Goal: Task Accomplishment & Management: Manage account settings

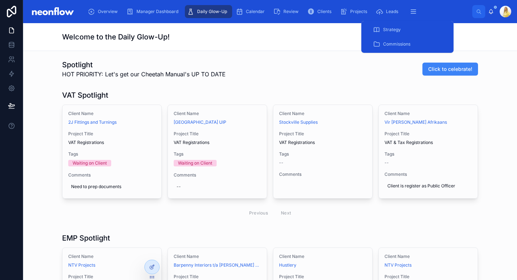
click at [397, 44] on span "Commissions" at bounding box center [396, 44] width 27 height 6
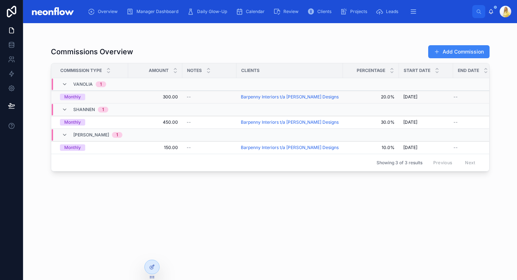
click at [210, 99] on div "--" at bounding box center [210, 97] width 46 height 6
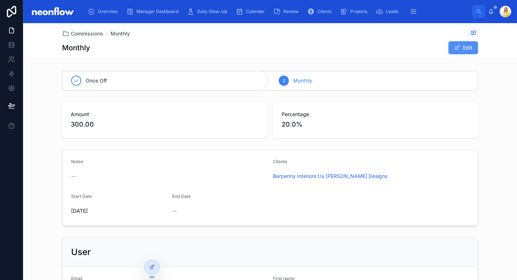
click at [469, 47] on button "Edit" at bounding box center [464, 47] width 30 height 13
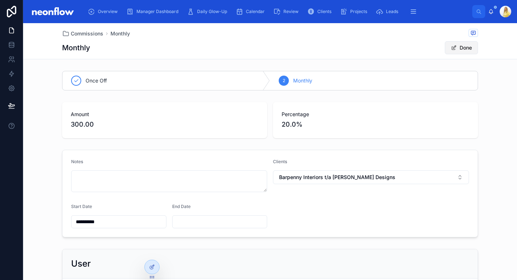
click at [460, 50] on button "Done" at bounding box center [461, 47] width 33 height 13
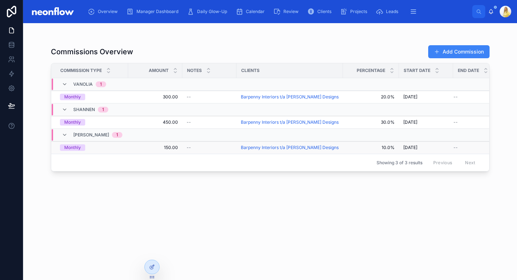
click at [209, 145] on div "--" at bounding box center [210, 147] width 46 height 6
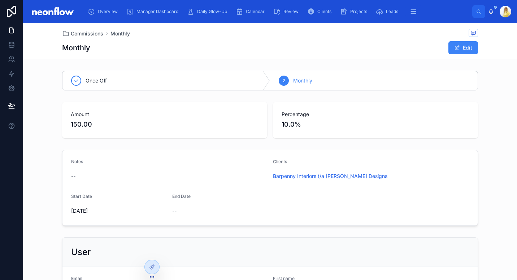
scroll to position [112, 0]
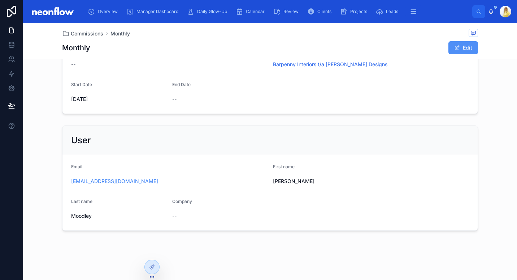
click at [455, 47] on span at bounding box center [457, 48] width 6 height 6
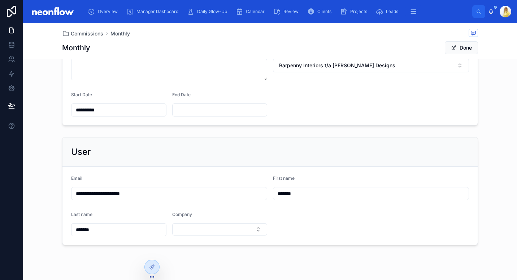
click at [244, 196] on input "**********" at bounding box center [169, 193] width 195 height 10
click at [311, 237] on form "**********" at bounding box center [269, 205] width 415 height 78
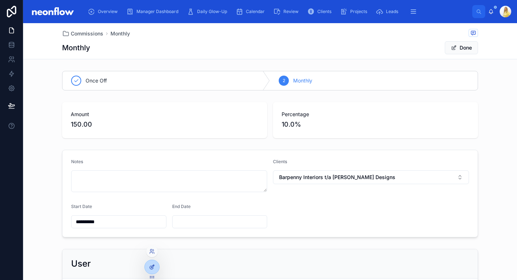
click at [152, 267] on icon at bounding box center [152, 265] width 3 height 3
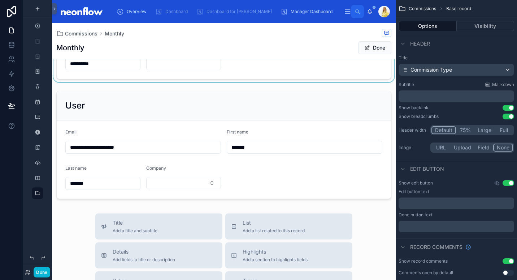
scroll to position [158, 0]
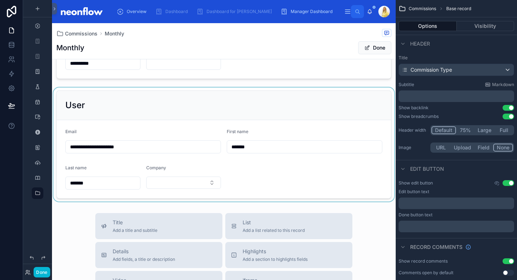
click at [206, 102] on div at bounding box center [224, 144] width 344 height 114
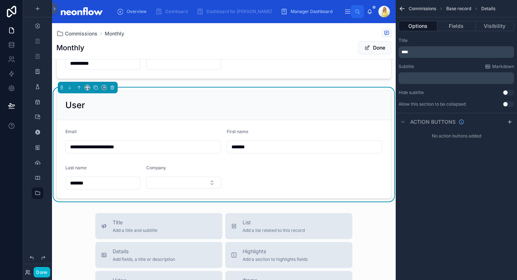
scroll to position [0, 0]
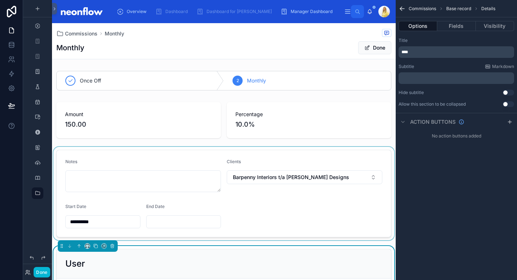
click at [262, 158] on div at bounding box center [224, 193] width 344 height 93
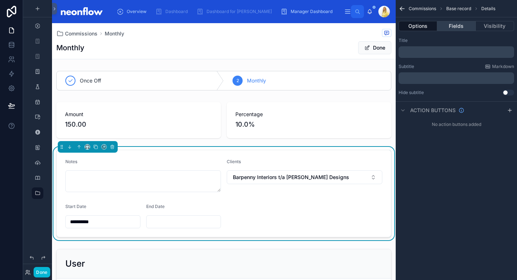
click at [464, 22] on button "Fields" at bounding box center [456, 26] width 38 height 10
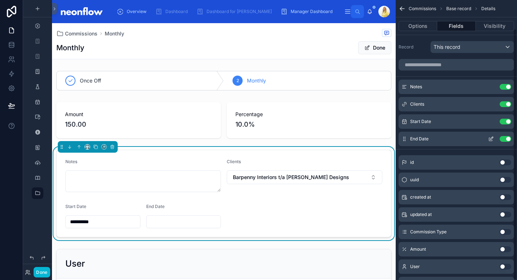
scroll to position [31, 0]
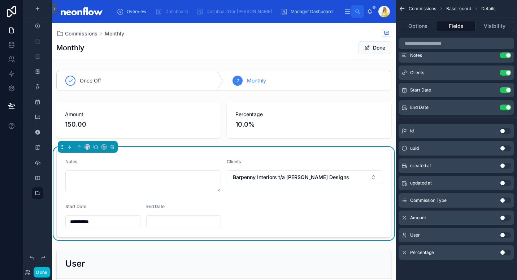
click at [509, 234] on button "Use setting" at bounding box center [506, 235] width 12 height 6
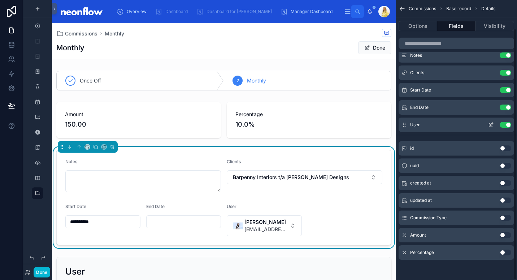
click at [488, 126] on icon "scrollable content" at bounding box center [491, 125] width 6 height 6
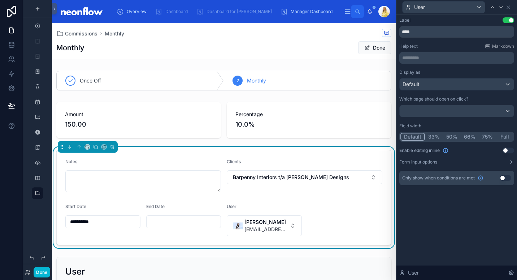
click at [453, 137] on button "50%" at bounding box center [452, 137] width 18 height 8
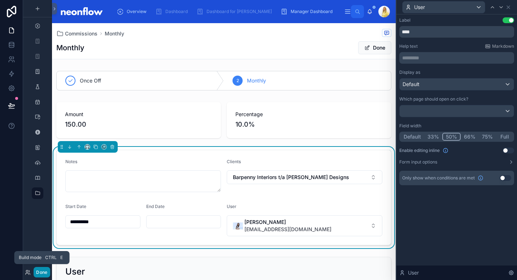
click at [40, 274] on button "Done" at bounding box center [42, 272] width 16 height 10
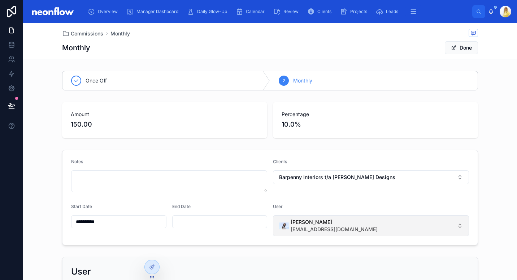
click at [379, 225] on button "Marissa Moodley admin@neonaccounting.com" at bounding box center [371, 225] width 196 height 21
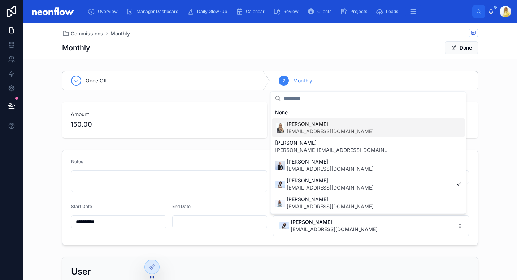
click at [368, 127] on div "Micheline Heydenrych sales@neonaccounting.com" at bounding box center [368, 127] width 192 height 19
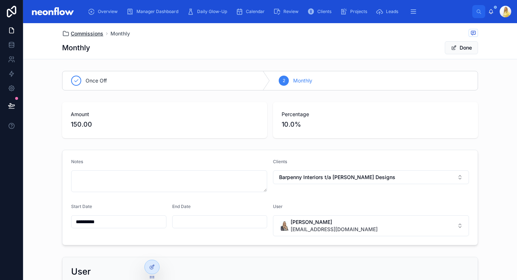
click at [91, 33] on span "Commissions" at bounding box center [87, 33] width 33 height 7
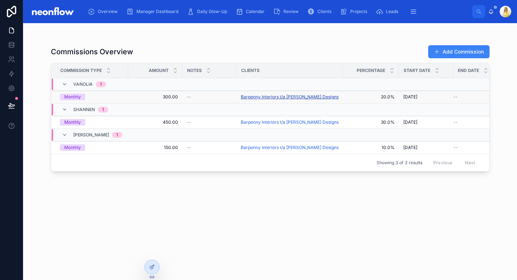
click at [273, 99] on span "Barpenny Interiors t/a [PERSON_NAME] Designs" at bounding box center [290, 97] width 98 height 6
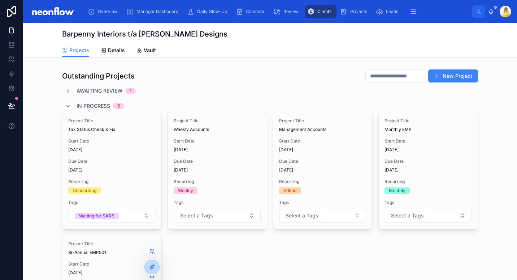
click at [157, 267] on div at bounding box center [152, 267] width 14 height 14
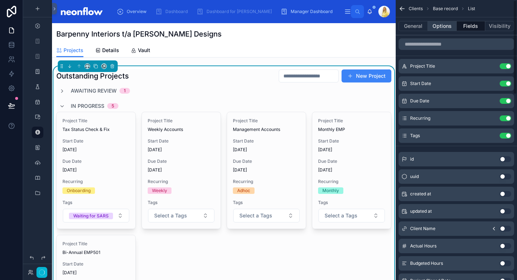
click at [439, 26] on button "Options" at bounding box center [442, 26] width 29 height 10
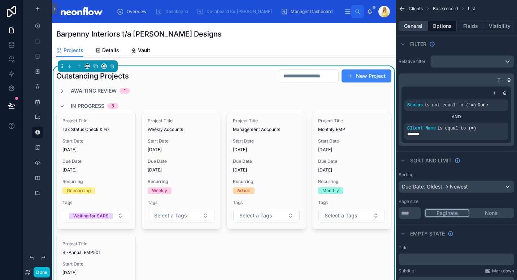
click at [415, 24] on button "General" at bounding box center [413, 26] width 29 height 10
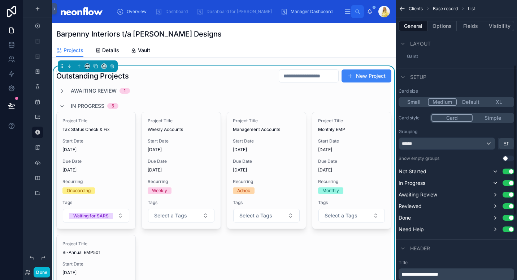
scroll to position [120, 0]
click at [488, 140] on div "******" at bounding box center [447, 143] width 96 height 12
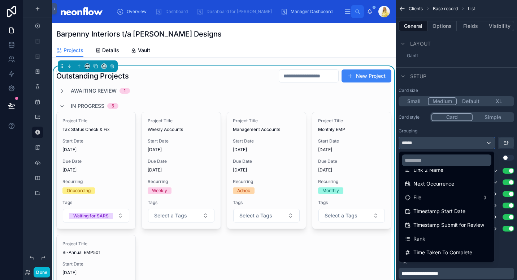
scroll to position [328, 0]
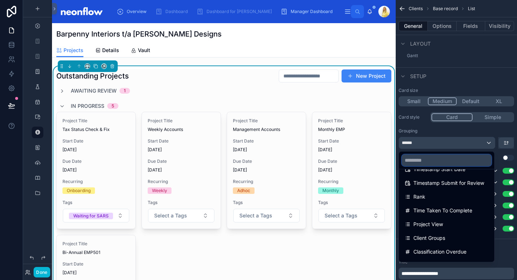
click at [465, 160] on input "text" at bounding box center [447, 160] width 90 height 12
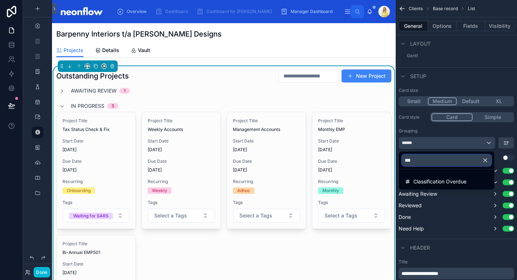
scroll to position [0, 0]
type input "*******"
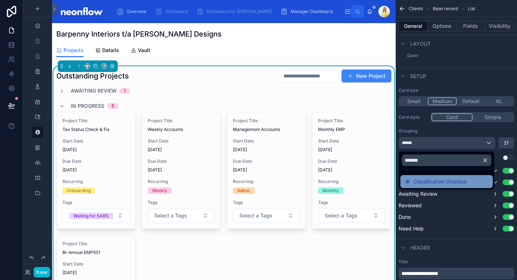
click at [441, 179] on span "Classification Overdue" at bounding box center [439, 181] width 53 height 9
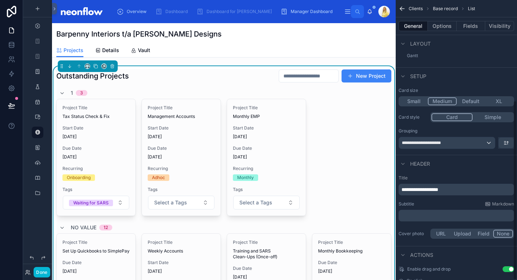
scroll to position [156, 0]
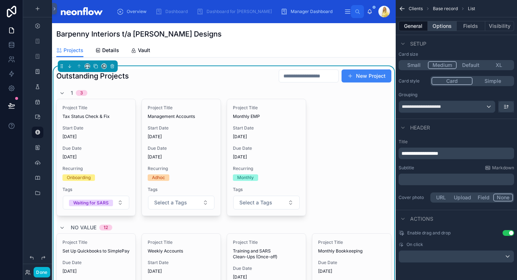
click at [444, 28] on button "Options" at bounding box center [442, 26] width 29 height 10
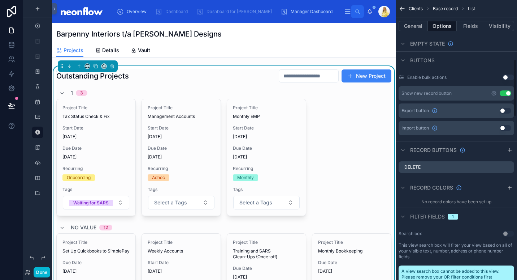
scroll to position [286, 0]
click at [421, 27] on button "General" at bounding box center [413, 26] width 29 height 10
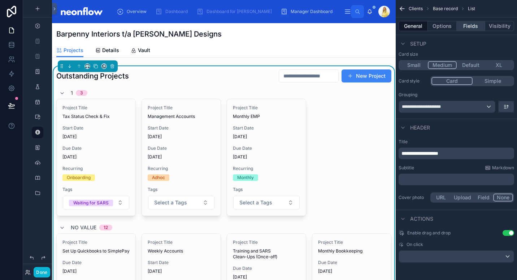
click at [470, 28] on button "Fields" at bounding box center [471, 26] width 29 height 10
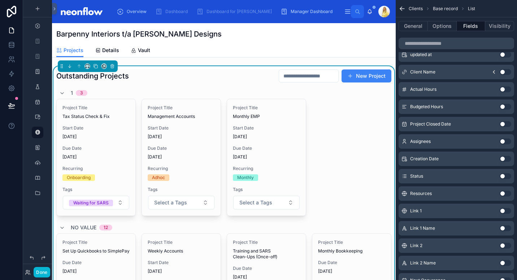
scroll to position [171, 0]
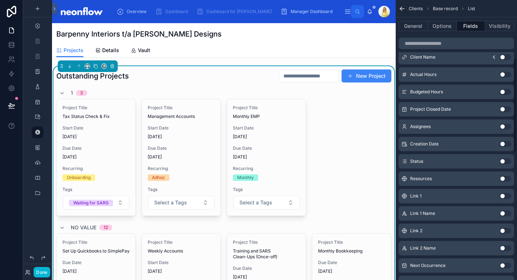
click at [501, 160] on button "Use setting" at bounding box center [506, 161] width 12 height 6
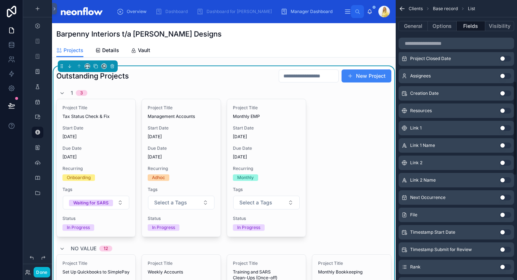
scroll to position [239, 0]
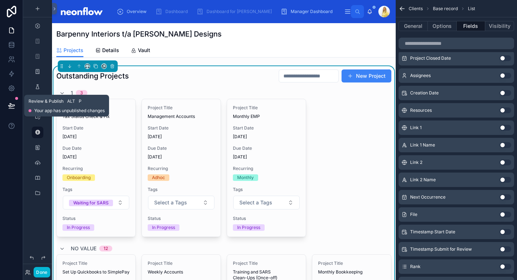
click at [10, 107] on icon at bounding box center [11, 105] width 7 height 7
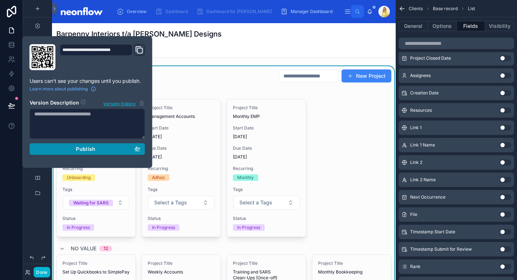
click at [76, 152] on button "Publish" at bounding box center [88, 149] width 116 height 12
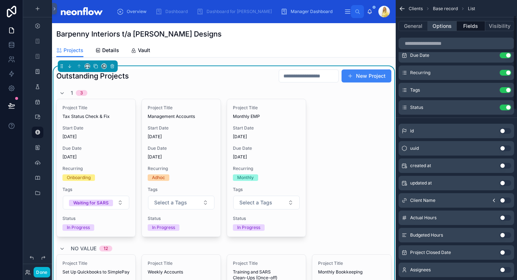
scroll to position [45, 0]
click at [434, 25] on button "Options" at bounding box center [442, 26] width 29 height 10
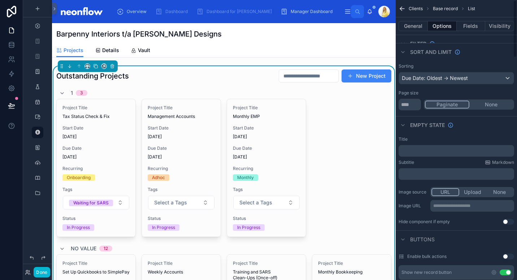
scroll to position [0, 0]
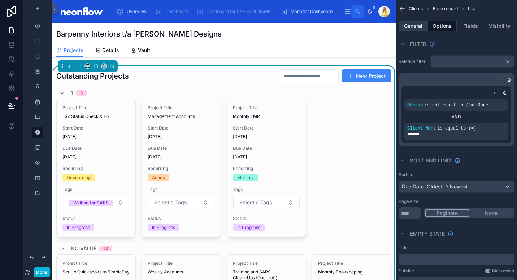
click at [413, 24] on button "General" at bounding box center [413, 26] width 29 height 10
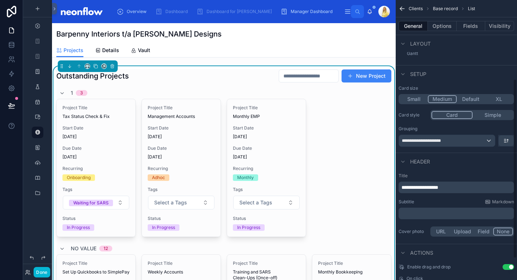
scroll to position [123, 0]
click at [490, 139] on div "**********" at bounding box center [447, 140] width 96 height 12
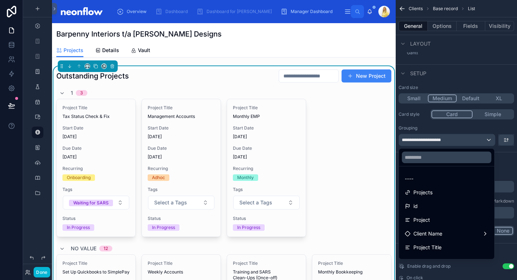
click at [502, 155] on div "scrollable content" at bounding box center [258, 140] width 517 height 280
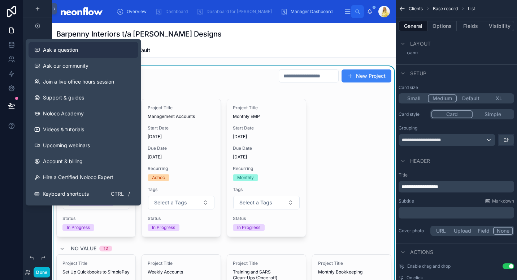
click at [81, 54] on button "Ask a question" at bounding box center [84, 50] width 110 height 16
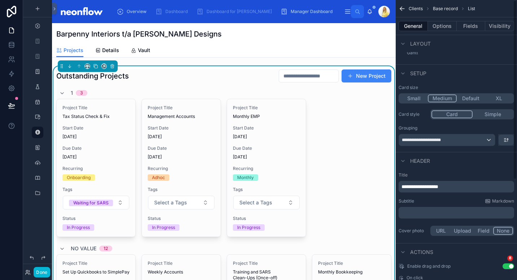
scroll to position [0, 0]
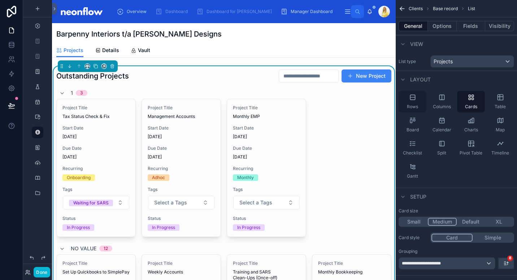
click at [412, 99] on icon "scrollable content" at bounding box center [412, 97] width 5 height 5
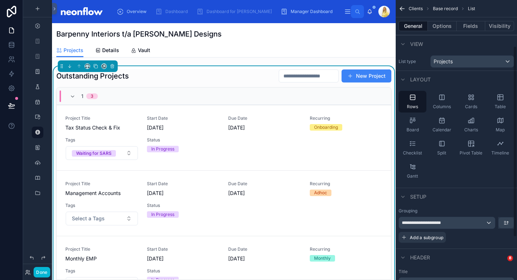
scroll to position [68, 0]
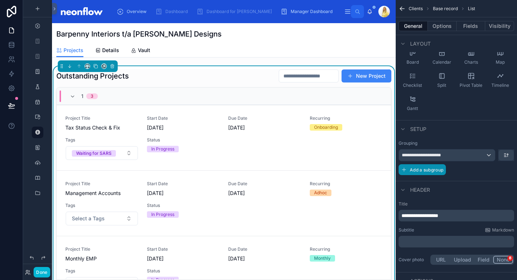
click at [429, 171] on span "Add a subgroup" at bounding box center [427, 169] width 34 height 5
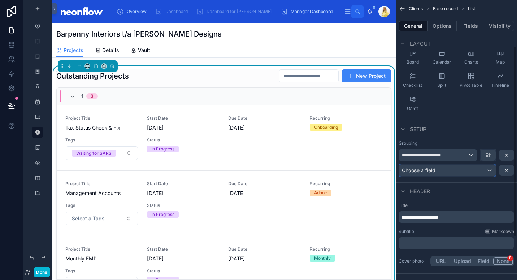
click at [441, 172] on div "Choose a field" at bounding box center [447, 170] width 97 height 12
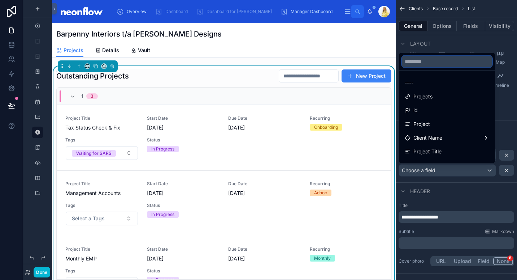
click at [442, 64] on input "text" at bounding box center [447, 62] width 90 height 12
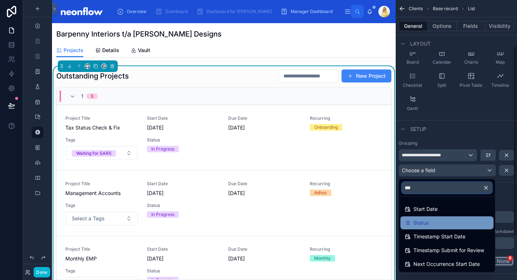
type input "***"
click at [428, 220] on span "Status" at bounding box center [420, 222] width 15 height 9
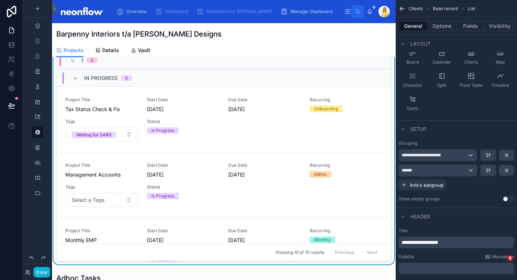
scroll to position [21, 0]
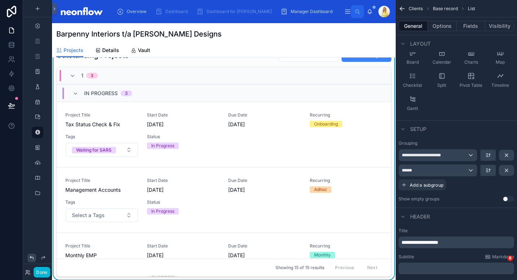
click at [31, 256] on icon at bounding box center [32, 258] width 6 height 6
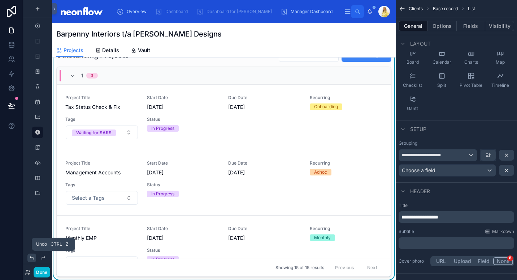
click at [31, 256] on icon at bounding box center [32, 258] width 6 height 6
click at [31, 256] on icon at bounding box center [31, 257] width 3 height 3
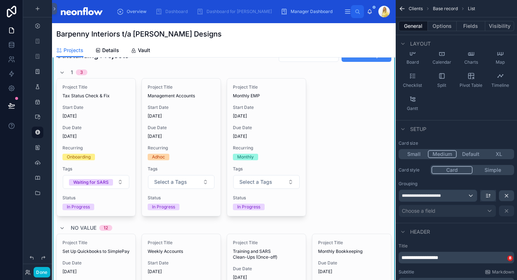
scroll to position [0, 0]
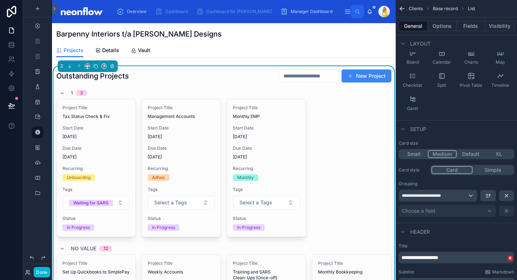
click at [205, 81] on div "Outstanding Projects New Project" at bounding box center [223, 76] width 335 height 14
click at [96, 65] on icon at bounding box center [96, 66] width 3 height 3
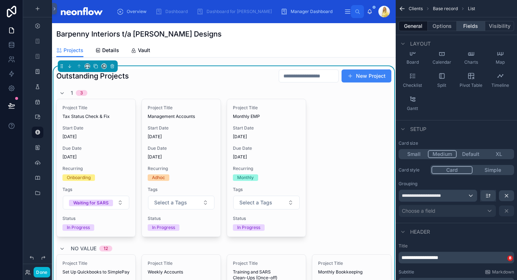
click at [471, 27] on button "Fields" at bounding box center [471, 26] width 29 height 10
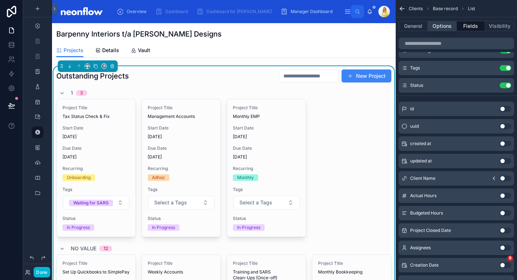
click at [436, 26] on button "Options" at bounding box center [442, 26] width 29 height 10
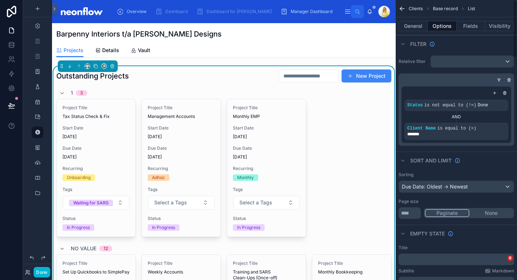
click at [415, 20] on div "General Options Fields Visibility" at bounding box center [456, 25] width 121 height 17
click at [416, 24] on button "General" at bounding box center [413, 26] width 29 height 10
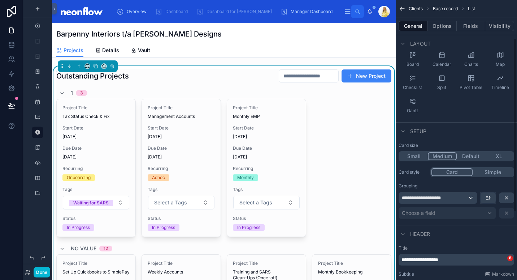
scroll to position [66, 0]
click at [506, 199] on icon "scrollable content" at bounding box center [507, 197] width 6 height 6
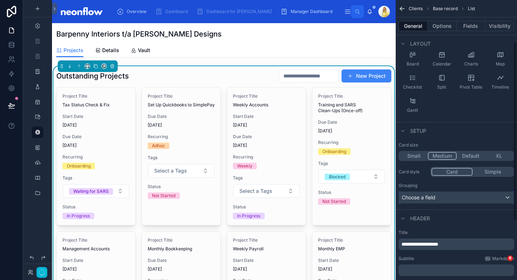
click at [459, 196] on div "Choose a field" at bounding box center [456, 197] width 115 height 12
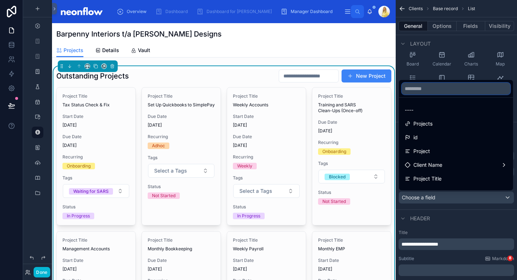
click at [441, 87] on input "text" at bounding box center [456, 89] width 108 height 12
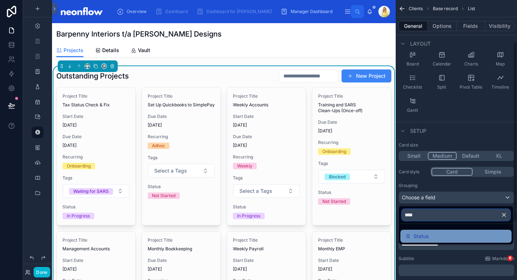
type input "****"
click at [421, 234] on span "Status" at bounding box center [420, 235] width 15 height 9
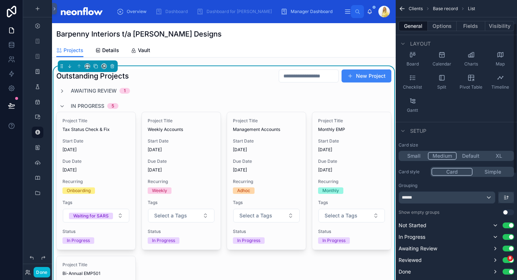
scroll to position [0, 0]
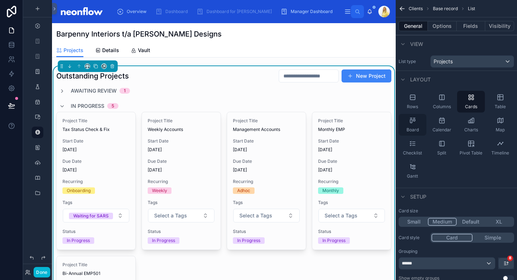
click at [414, 129] on span "Board" at bounding box center [413, 130] width 12 height 6
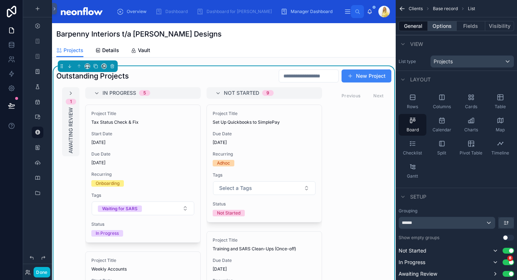
click at [443, 28] on button "Options" at bounding box center [442, 26] width 29 height 10
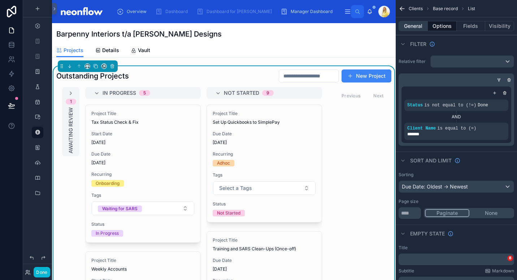
click at [415, 24] on button "General" at bounding box center [413, 26] width 29 height 10
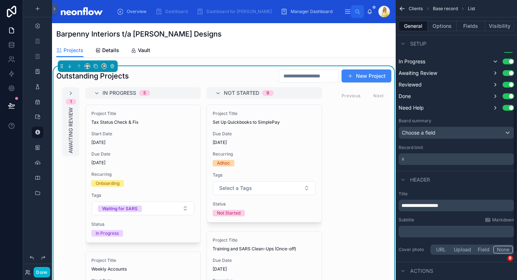
scroll to position [239, 0]
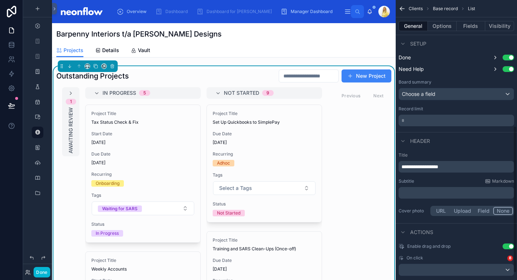
click at [416, 163] on p "**********" at bounding box center [457, 166] width 111 height 7
drag, startPoint x: 403, startPoint y: 168, endPoint x: 429, endPoint y: 170, distance: 26.4
click at [429, 170] on p "**********" at bounding box center [457, 166] width 111 height 7
click at [440, 178] on div "Subtitle Markdown" at bounding box center [457, 181] width 116 height 6
click at [192, 74] on div "Overdue Projects New Project" at bounding box center [223, 76] width 335 height 14
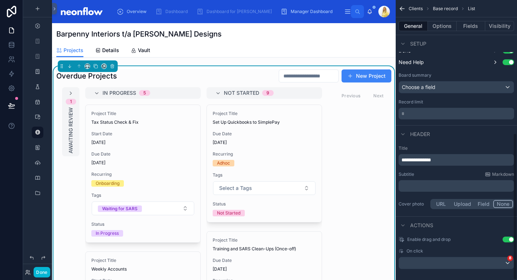
scroll to position [252, 0]
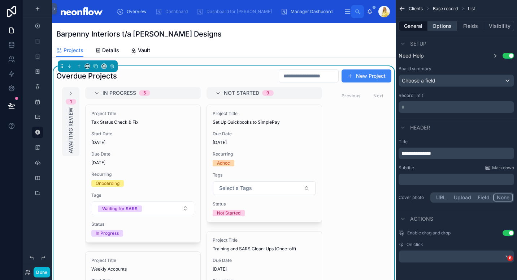
click at [443, 22] on button "Options" at bounding box center [442, 26] width 29 height 10
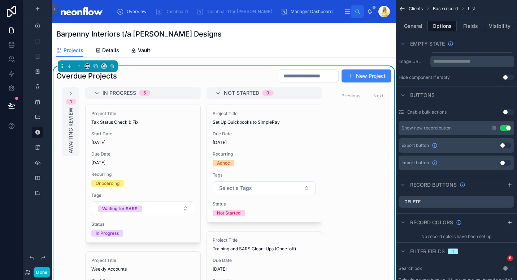
click at [508, 79] on button "Use setting" at bounding box center [509, 77] width 12 height 6
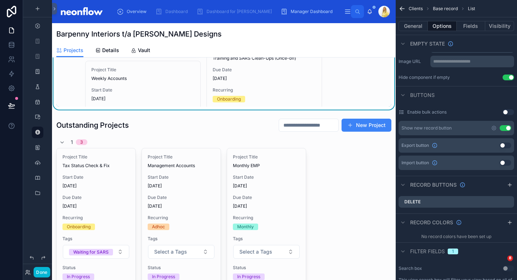
scroll to position [196, 0]
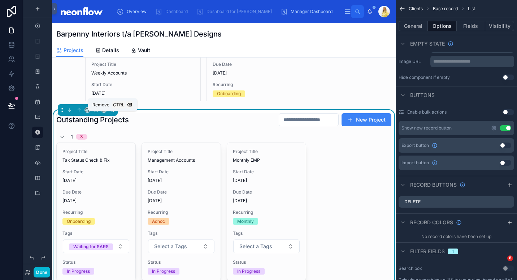
click at [114, 112] on icon at bounding box center [112, 109] width 5 height 5
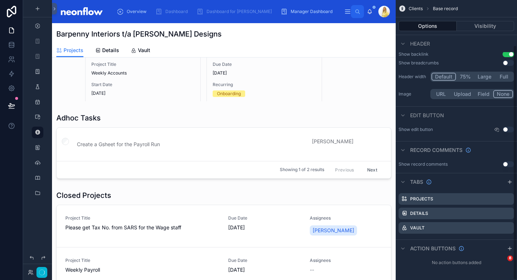
scroll to position [0, 0]
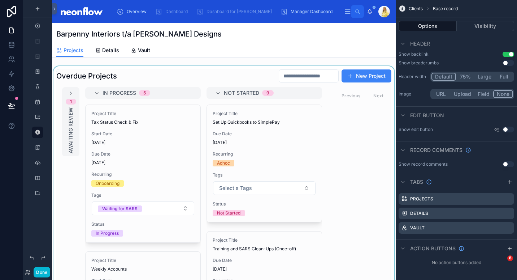
click at [211, 75] on div at bounding box center [224, 183] width 344 height 234
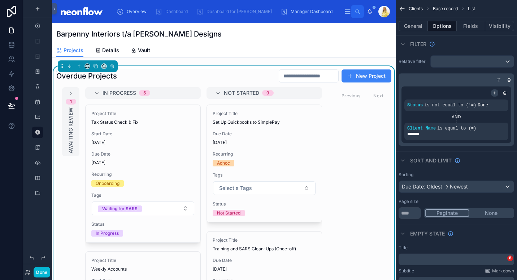
click at [494, 91] on icon "scrollable content" at bounding box center [495, 93] width 4 height 4
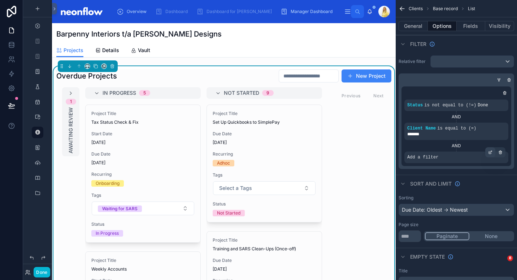
click at [490, 155] on div "scrollable content" at bounding box center [490, 152] width 10 height 10
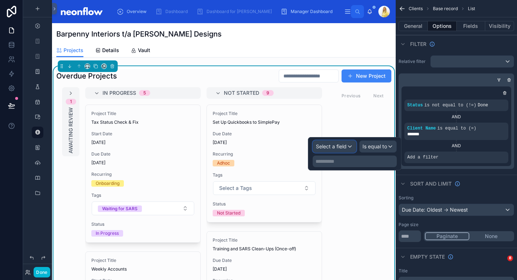
click at [343, 145] on span "Select a field" at bounding box center [331, 146] width 31 height 6
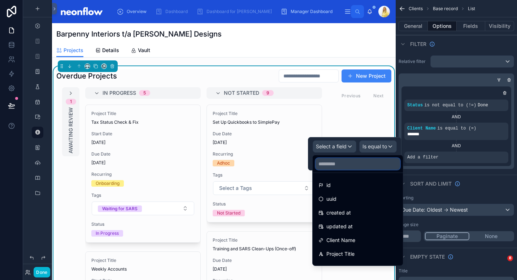
click at [340, 166] on input "text" at bounding box center [358, 164] width 85 height 12
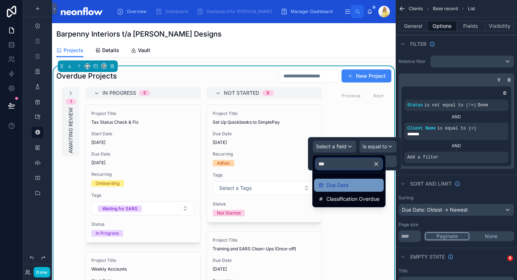
type input "***"
click at [343, 184] on span "Due Date" at bounding box center [337, 185] width 22 height 9
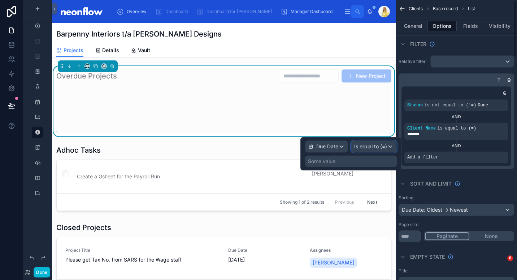
click at [386, 146] on span "Is equal to (=)" at bounding box center [370, 146] width 33 height 7
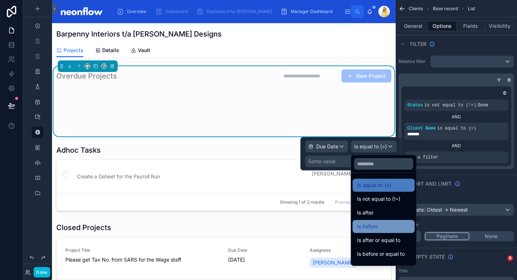
click at [387, 231] on div "Is before" at bounding box center [384, 226] width 62 height 13
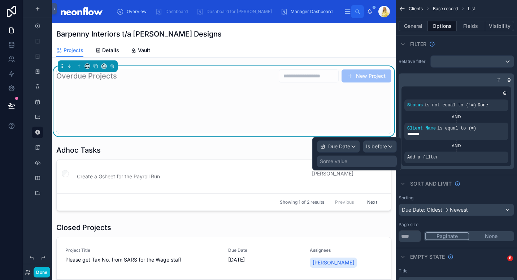
click at [383, 161] on div "Some value" at bounding box center [357, 161] width 80 height 12
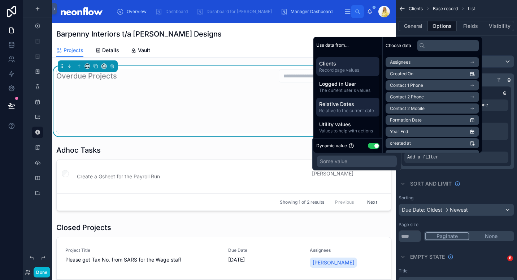
click at [363, 105] on span "Relative Dates" at bounding box center [347, 103] width 57 height 7
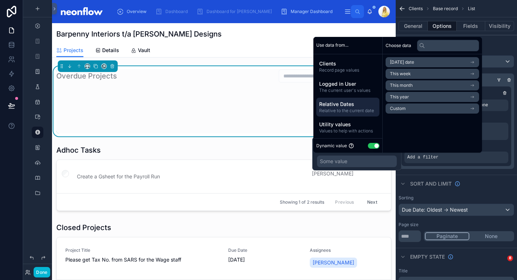
click at [449, 64] on li "Today's date" at bounding box center [433, 62] width 94 height 10
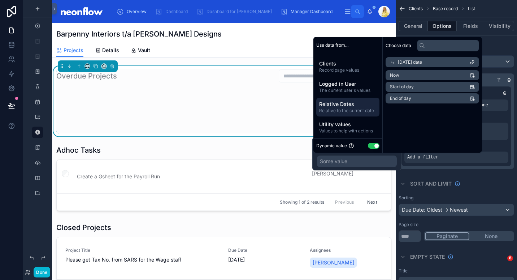
click at [428, 87] on li "Start of day" at bounding box center [433, 87] width 94 height 10
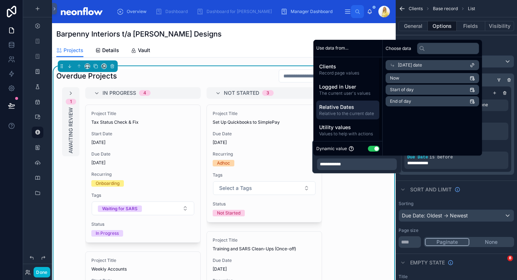
click at [243, 74] on div "Overdue Projects New Project" at bounding box center [223, 76] width 335 height 14
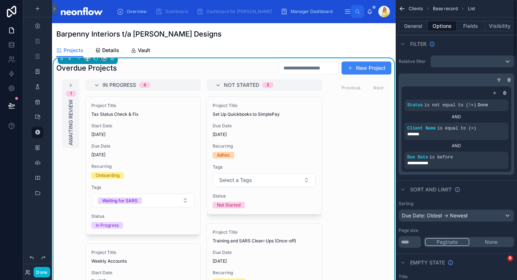
click at [498, 241] on button "None" at bounding box center [491, 242] width 44 height 8
click at [413, 242] on input "**" at bounding box center [410, 242] width 22 height 12
type input "*"
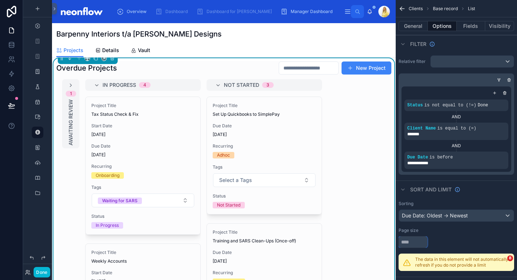
type input "**"
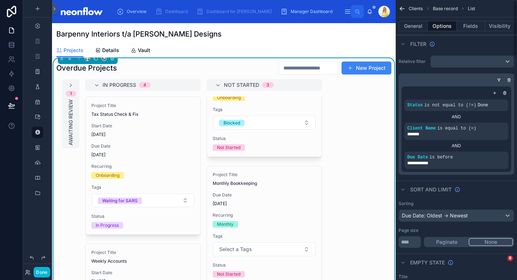
click at [481, 198] on div "Sorting Due Date: Oldest -> Newest Page size ** Paginate None" at bounding box center [456, 224] width 121 height 53
click at [411, 29] on button "General" at bounding box center [413, 26] width 29 height 10
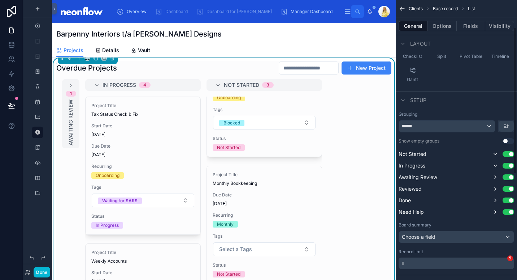
scroll to position [98, 0]
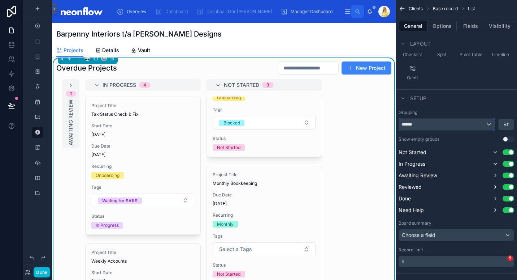
click at [483, 127] on div "******" at bounding box center [447, 124] width 96 height 12
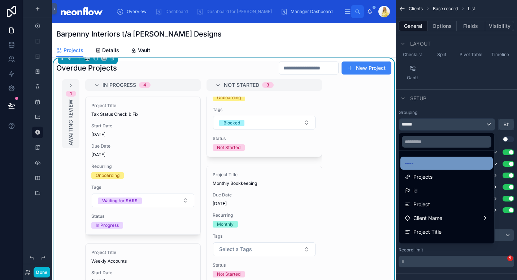
click at [453, 163] on div "----" at bounding box center [447, 163] width 84 height 9
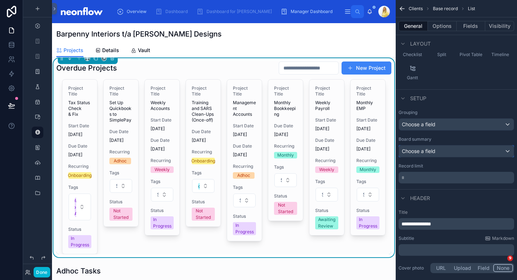
click at [465, 151] on div "Choose a field" at bounding box center [456, 151] width 115 height 12
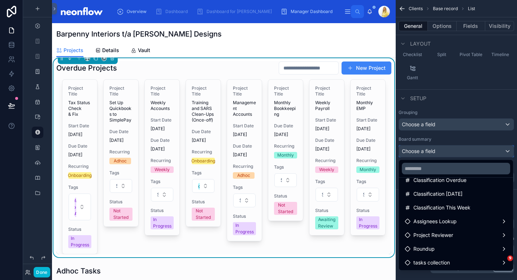
scroll to position [106, 0]
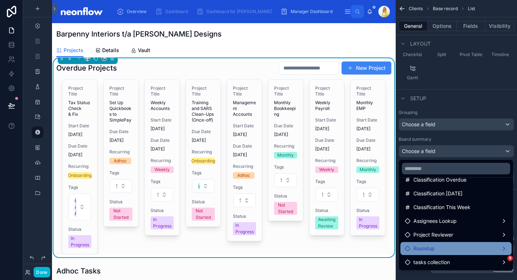
click at [444, 250] on div "Roundup" at bounding box center [456, 248] width 103 height 9
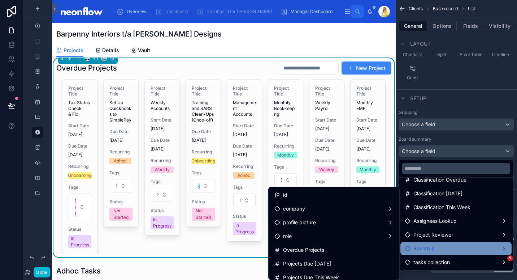
click at [453, 248] on div "Roundup" at bounding box center [456, 248] width 103 height 9
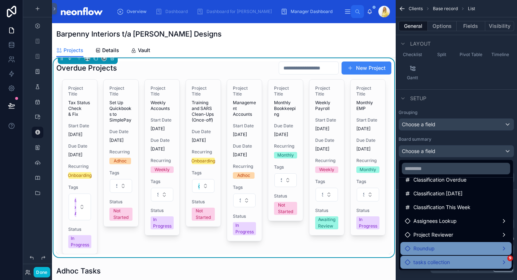
click at [451, 264] on div "tasks collection" at bounding box center [456, 261] width 103 height 9
click at [387, 266] on span "tasks collection count" at bounding box center [367, 262] width 51 height 9
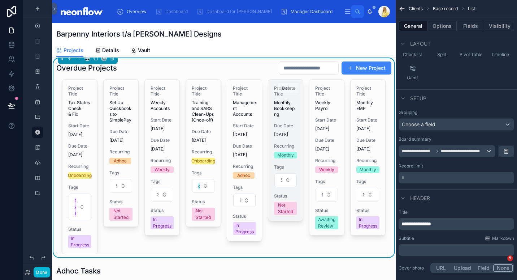
scroll to position [0, 0]
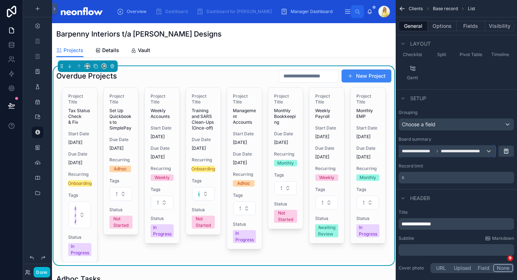
click at [465, 151] on span "**********" at bounding box center [463, 151] width 45 height 6
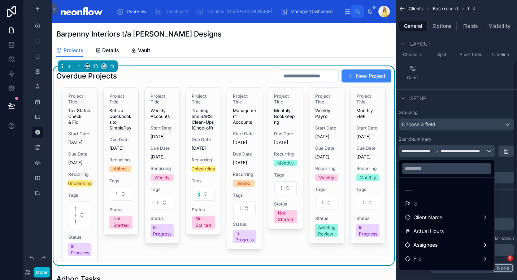
click at [511, 155] on div "scrollable content" at bounding box center [258, 140] width 517 height 280
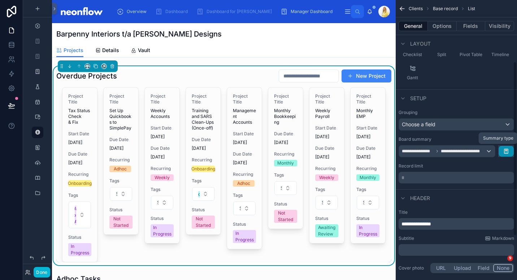
click at [505, 153] on icon "scrollable content" at bounding box center [506, 151] width 4 height 4
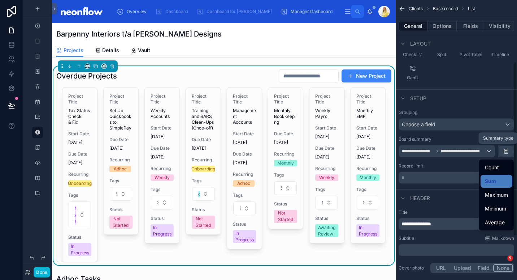
click at [484, 107] on div "scrollable content" at bounding box center [258, 140] width 517 height 280
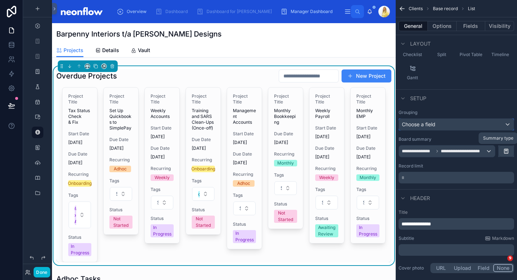
click at [454, 125] on div "Choose a field" at bounding box center [456, 124] width 115 height 12
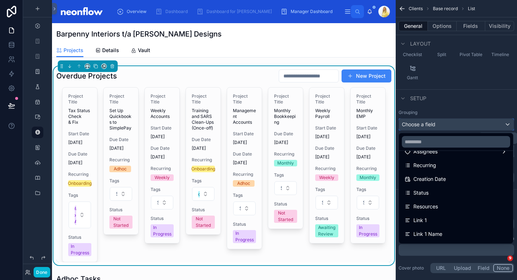
scroll to position [174, 0]
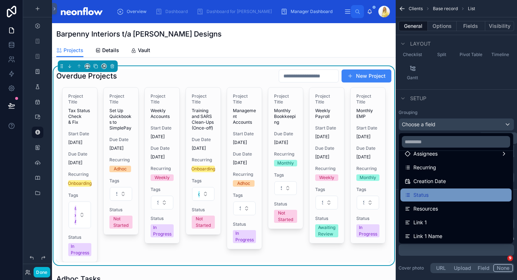
click at [433, 198] on div "Status" at bounding box center [456, 194] width 103 height 9
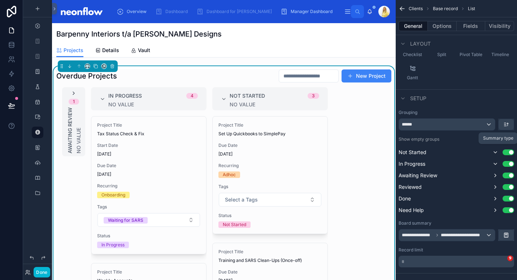
click at [76, 92] on icon at bounding box center [74, 93] width 6 height 6
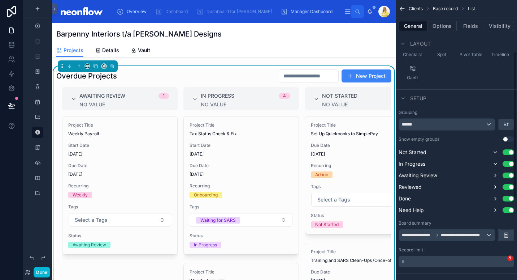
click at [516, 126] on div "**********" at bounding box center [456, 140] width 121 height 280
click at [510, 125] on button "scrollable content" at bounding box center [506, 124] width 15 height 11
click at [491, 151] on span "Last -> First" at bounding box center [493, 154] width 28 height 9
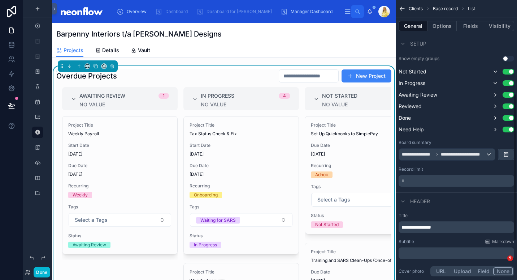
scroll to position [178, 0]
click at [451, 156] on span "**********" at bounding box center [463, 155] width 45 height 6
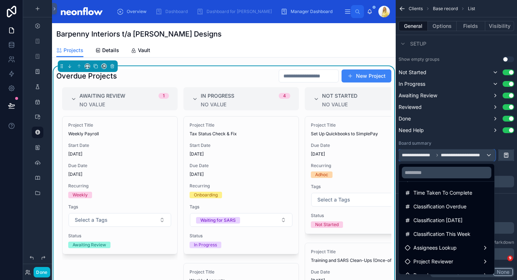
scroll to position [106, 0]
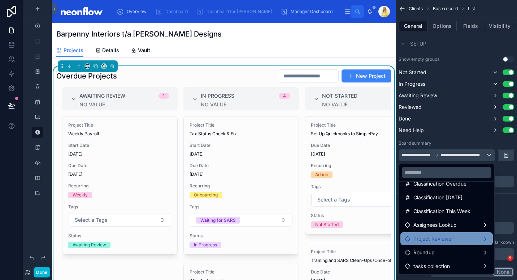
click at [466, 235] on div "Project Reviewer" at bounding box center [447, 238] width 84 height 9
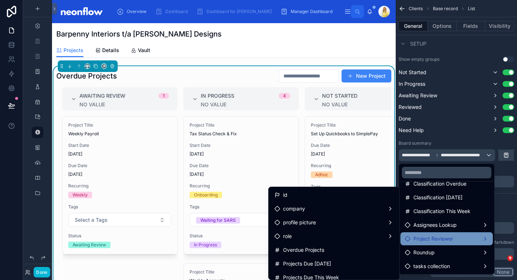
click at [327, 187] on ul "id company profile picture role Overdue Projects Projects Due Today Projects Du…" at bounding box center [334, 233] width 131 height 92
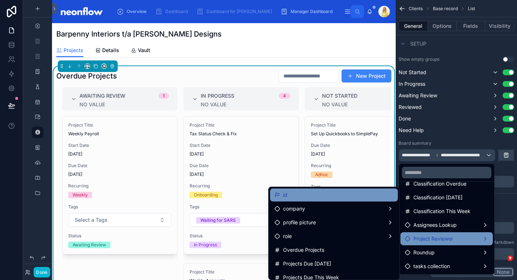
click at [328, 191] on div "id" at bounding box center [333, 194] width 119 height 9
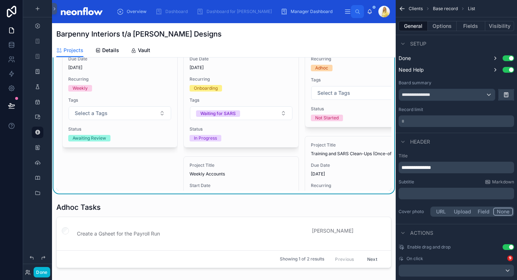
scroll to position [0, 0]
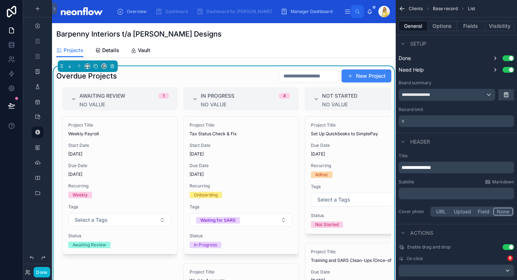
click at [441, 122] on p "* ﻿" at bounding box center [457, 120] width 111 height 7
click at [460, 112] on div "Record limit" at bounding box center [457, 110] width 116 height 6
click at [473, 97] on div "**********" at bounding box center [447, 95] width 96 height 12
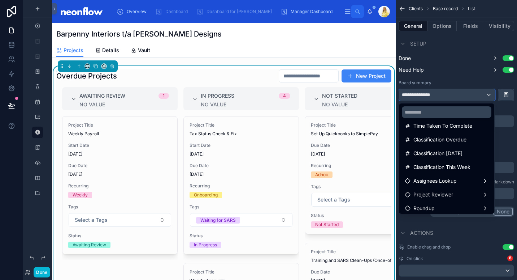
scroll to position [92, 0]
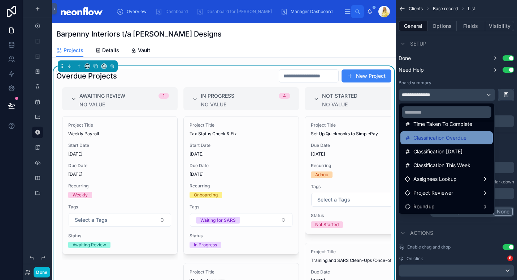
click at [452, 137] on span "Classification Overdue" at bounding box center [439, 137] width 53 height 9
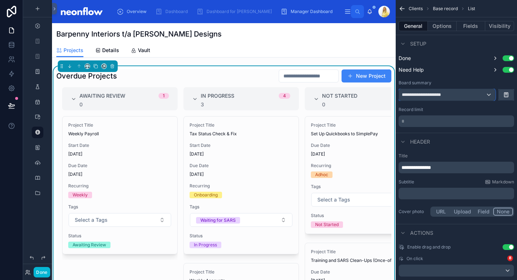
click at [467, 98] on div "**********" at bounding box center [447, 95] width 96 height 12
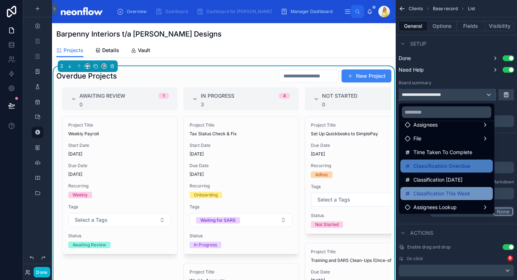
scroll to position [106, 0]
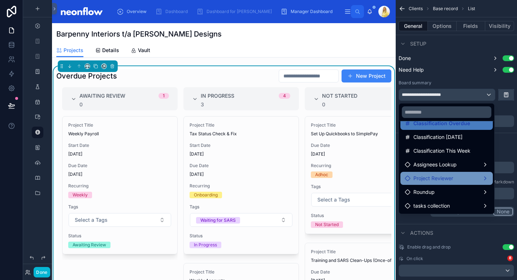
click at [449, 177] on span "Project Reviewer" at bounding box center [433, 178] width 40 height 9
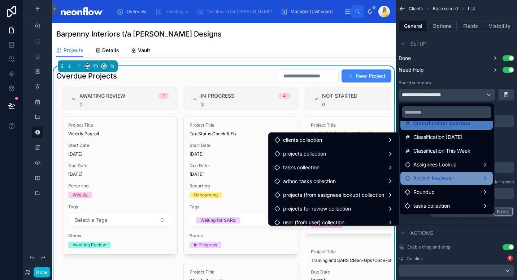
scroll to position [154, 0]
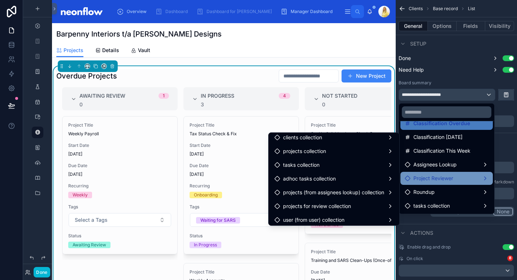
click at [455, 182] on div "Project Reviewer" at bounding box center [447, 178] width 84 height 9
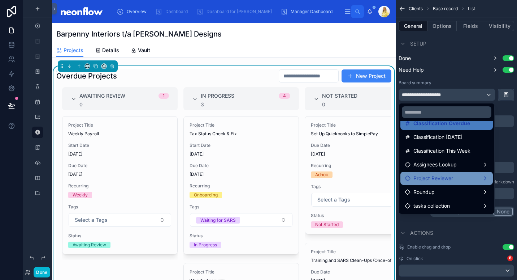
click at [455, 181] on div "Project Reviewer" at bounding box center [447, 178] width 84 height 9
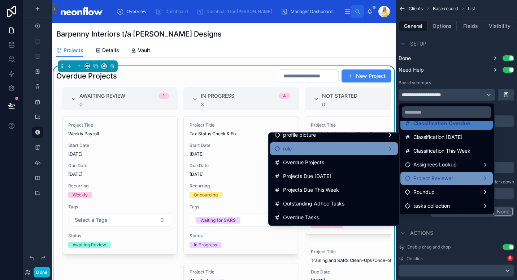
scroll to position [34, 0]
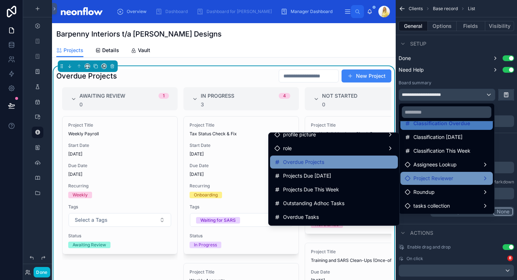
click at [345, 164] on div "Overdue Projects" at bounding box center [333, 161] width 119 height 9
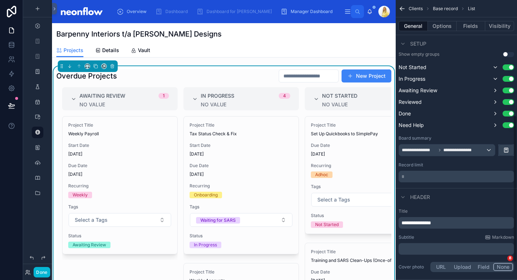
scroll to position [179, 0]
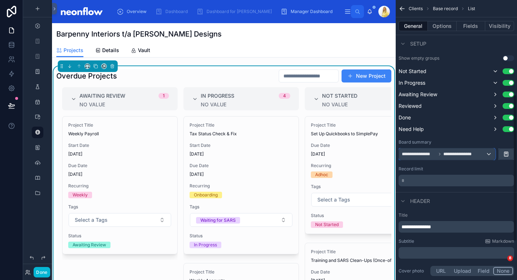
click at [473, 153] on span "**********" at bounding box center [460, 154] width 35 height 6
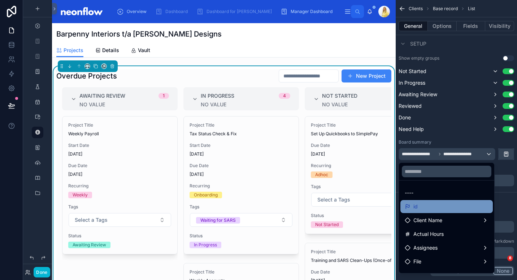
click at [447, 209] on div "id" at bounding box center [447, 206] width 84 height 9
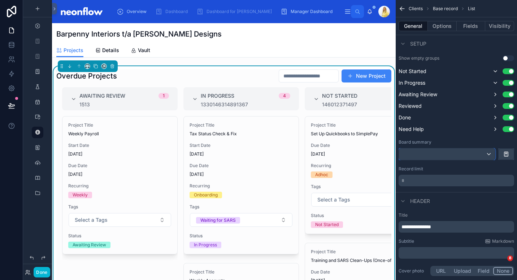
click at [451, 153] on div "scrollable content" at bounding box center [447, 154] width 96 height 12
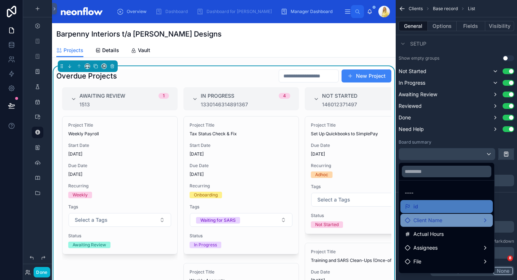
click at [447, 220] on div "Client Name" at bounding box center [447, 220] width 84 height 9
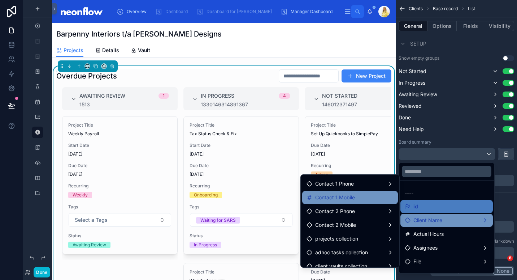
scroll to position [74, 0]
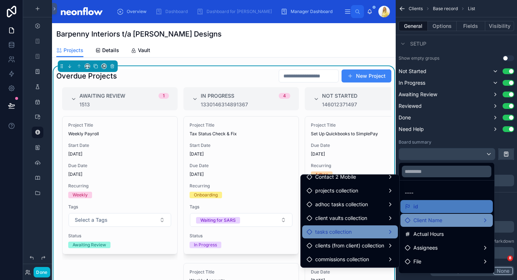
click at [360, 231] on div "tasks collection" at bounding box center [350, 231] width 87 height 9
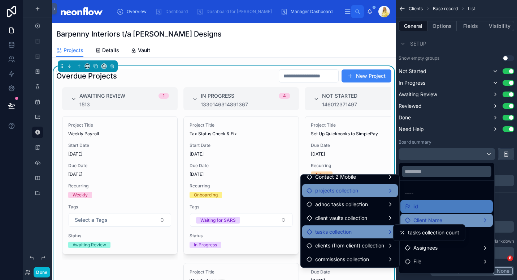
click at [363, 196] on div "projects collection" at bounding box center [350, 190] width 96 height 13
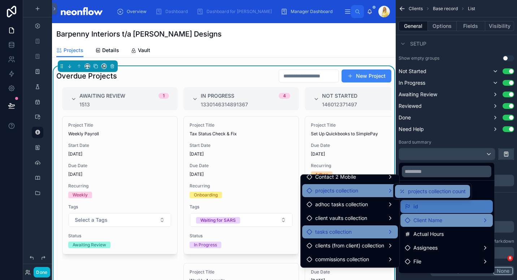
click at [421, 191] on span "projects collection count" at bounding box center [437, 191] width 58 height 9
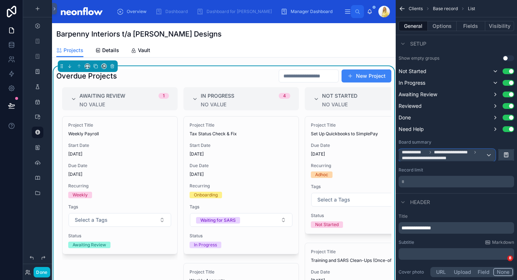
click at [464, 156] on span "**********" at bounding box center [444, 155] width 84 height 12
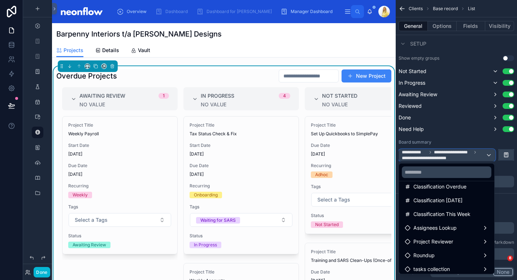
scroll to position [106, 0]
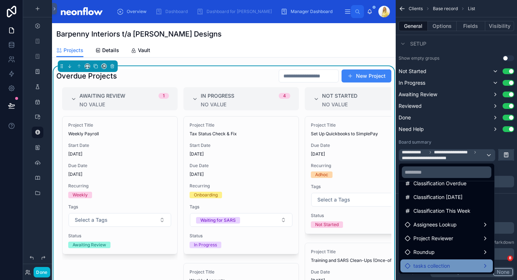
click at [454, 264] on div "tasks collection" at bounding box center [447, 265] width 84 height 9
click at [347, 270] on span "tasks collection count" at bounding box center [367, 266] width 51 height 9
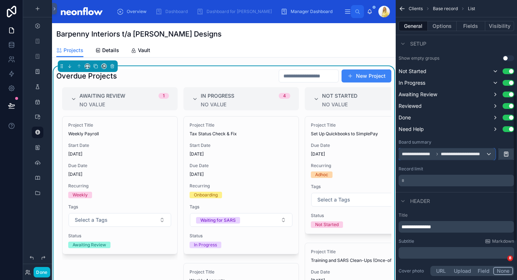
click at [473, 157] on div "**********" at bounding box center [447, 154] width 96 height 12
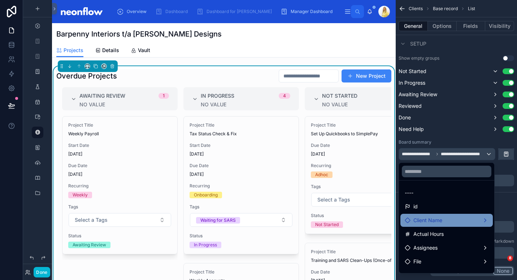
click at [467, 222] on div "Client Name" at bounding box center [447, 220] width 84 height 9
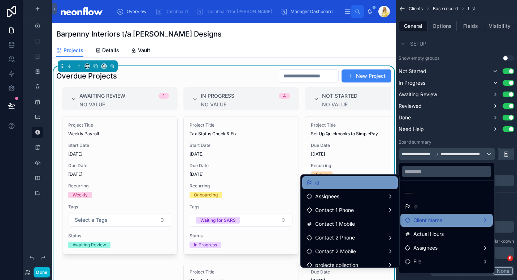
click at [359, 181] on div "id" at bounding box center [350, 182] width 87 height 9
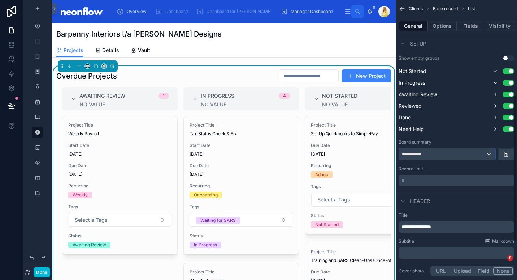
click at [466, 153] on div "**********" at bounding box center [447, 154] width 96 height 12
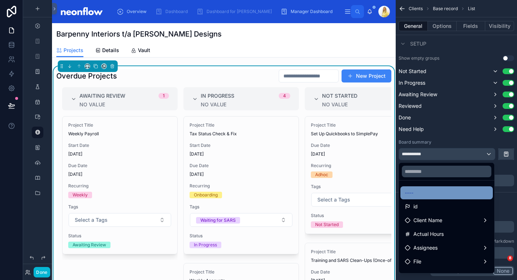
click at [455, 190] on div "----" at bounding box center [447, 192] width 84 height 9
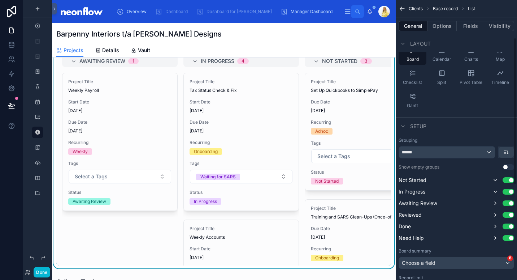
scroll to position [72, 0]
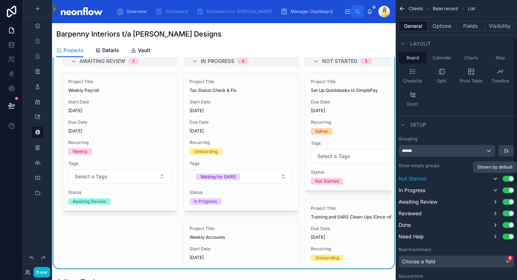
click at [495, 177] on icon "scrollable content" at bounding box center [496, 179] width 6 height 6
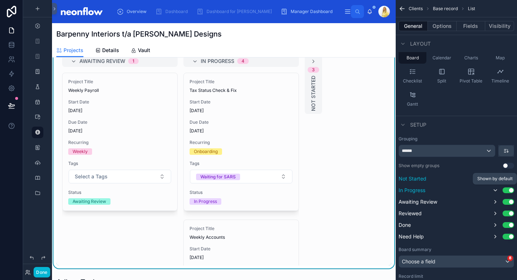
click at [496, 192] on icon "scrollable content" at bounding box center [496, 190] width 6 height 6
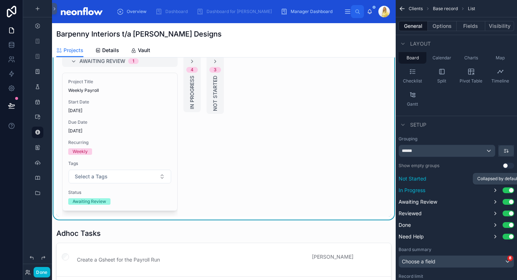
click at [496, 192] on icon "scrollable content" at bounding box center [496, 190] width 6 height 6
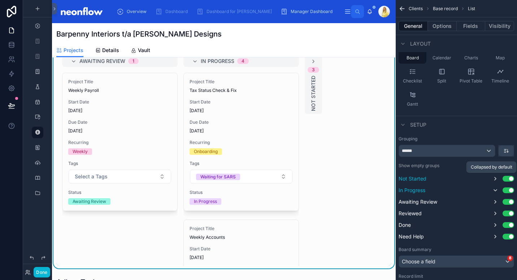
click at [497, 179] on icon "scrollable content" at bounding box center [496, 179] width 6 height 6
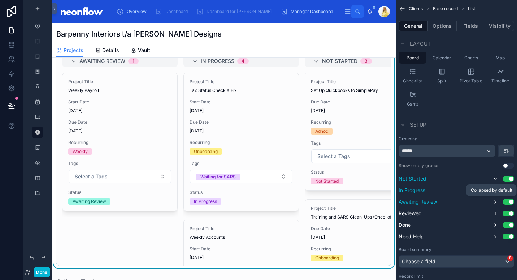
click at [497, 202] on icon "scrollable content" at bounding box center [496, 202] width 6 height 6
click at [496, 212] on icon "scrollable content" at bounding box center [496, 213] width 6 height 6
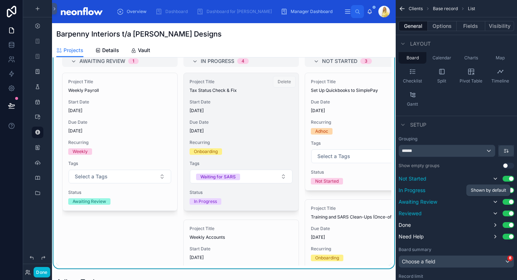
scroll to position [0, 0]
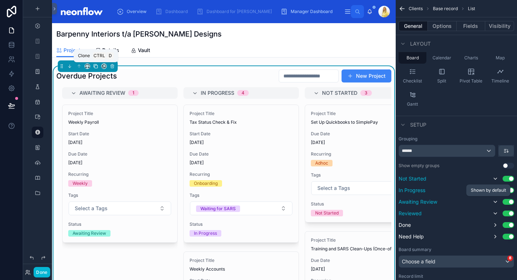
click at [95, 68] on icon at bounding box center [96, 66] width 3 height 3
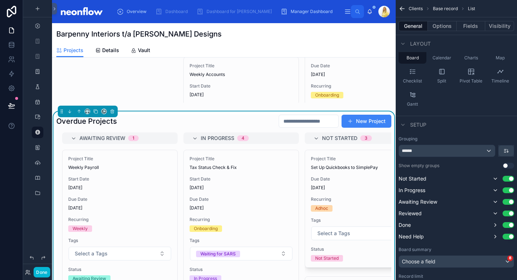
scroll to position [200, 0]
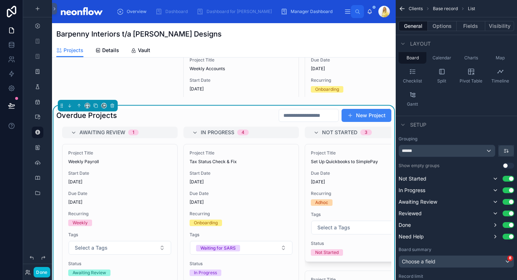
click at [160, 121] on div "Overdue Projects New Project" at bounding box center [223, 115] width 335 height 14
click at [447, 28] on button "Options" at bounding box center [442, 26] width 29 height 10
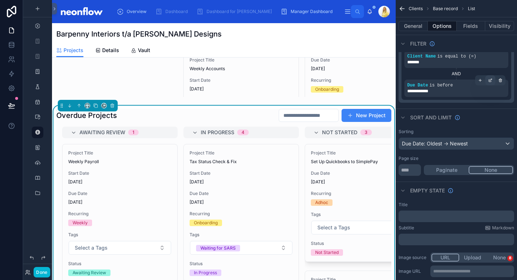
click at [490, 81] on icon "scrollable content" at bounding box center [490, 80] width 4 height 4
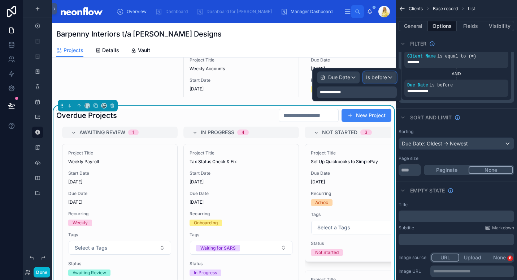
click at [384, 78] on span "Is before" at bounding box center [376, 77] width 21 height 7
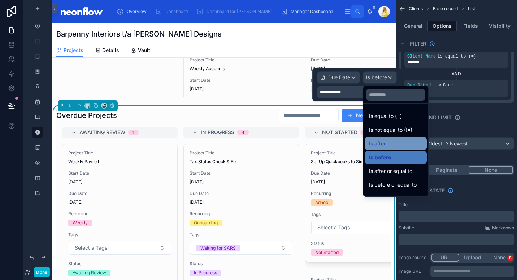
click at [423, 142] on div "Is after" at bounding box center [395, 143] width 53 height 9
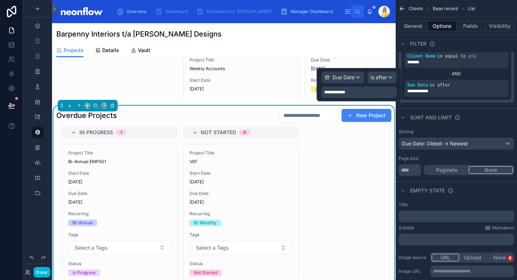
click at [367, 95] on div "**********" at bounding box center [358, 92] width 75 height 12
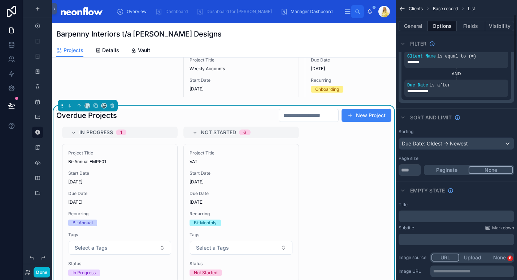
click at [507, 124] on div "Sort And Limit" at bounding box center [456, 116] width 121 height 17
click at [191, 122] on div "Overdue Projects New Project" at bounding box center [223, 115] width 335 height 14
click at [415, 27] on button "General" at bounding box center [413, 26] width 29 height 10
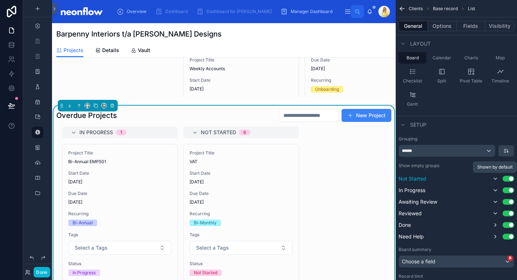
click at [496, 181] on icon "scrollable content" at bounding box center [496, 179] width 6 height 6
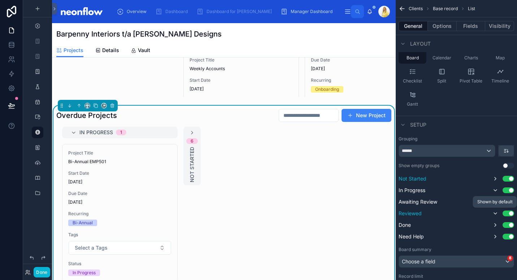
click at [496, 213] on icon "scrollable content" at bounding box center [496, 213] width 6 height 6
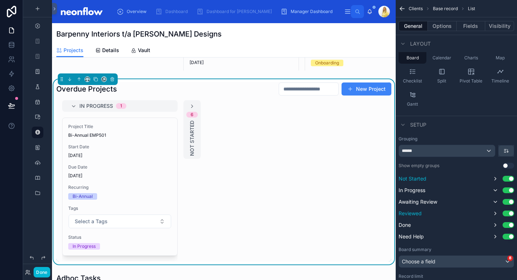
scroll to position [223, 0]
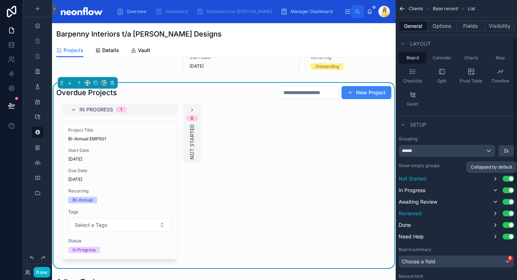
click at [495, 180] on icon "scrollable content" at bounding box center [496, 179] width 6 height 6
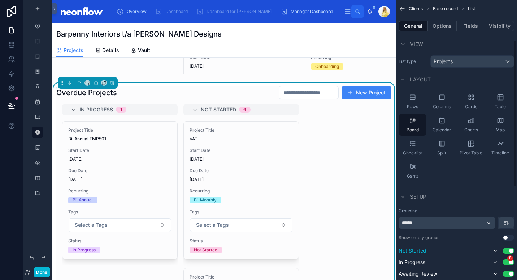
scroll to position [252, 0]
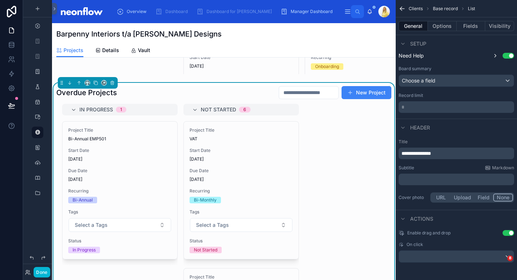
click at [404, 153] on span "**********" at bounding box center [417, 153] width 30 height 5
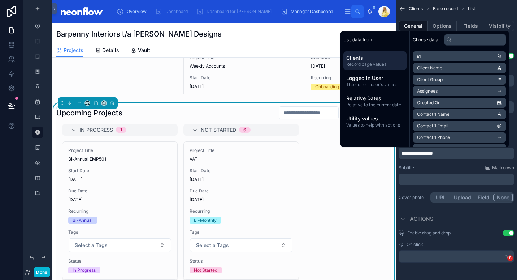
scroll to position [206, 0]
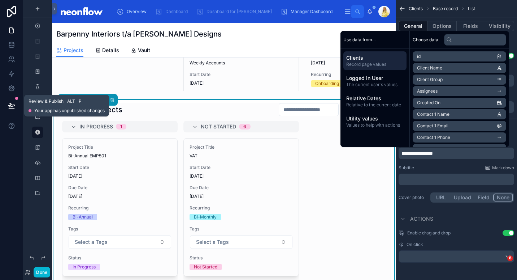
click at [12, 107] on icon at bounding box center [11, 105] width 6 height 4
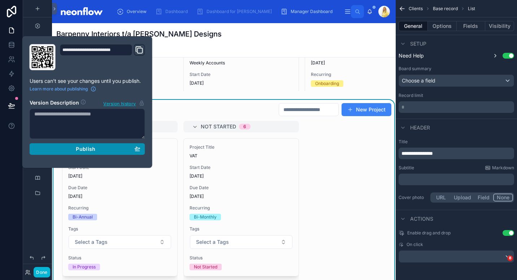
click at [120, 152] on button "Publish" at bounding box center [88, 149] width 116 height 12
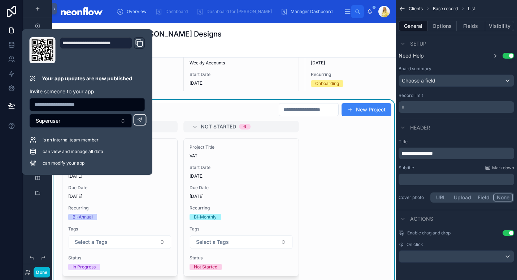
click at [336, 187] on div "In Progress 1 Project Title Bi-Annual EMP501 Start Date 29/09/2025 Due Date 30/…" at bounding box center [223, 226] width 335 height 210
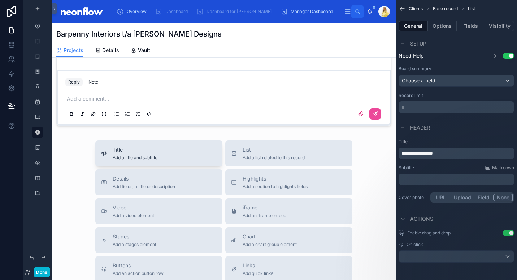
scroll to position [902, 0]
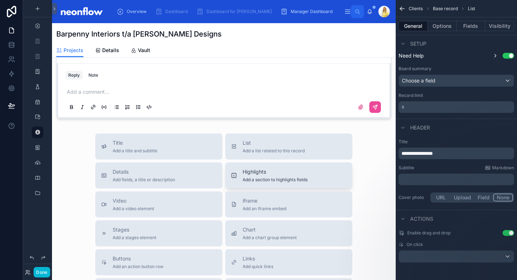
click at [294, 174] on span "Highlights" at bounding box center [275, 171] width 65 height 7
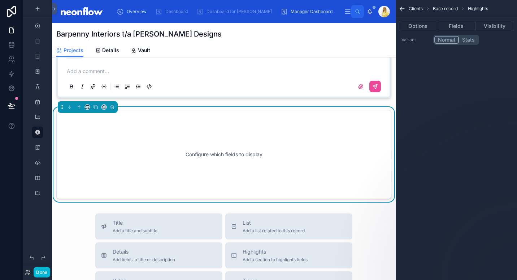
scroll to position [931, 0]
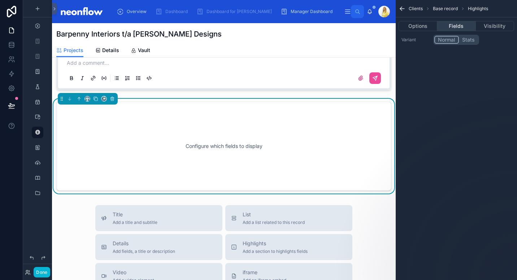
click at [462, 24] on button "Fields" at bounding box center [456, 26] width 38 height 10
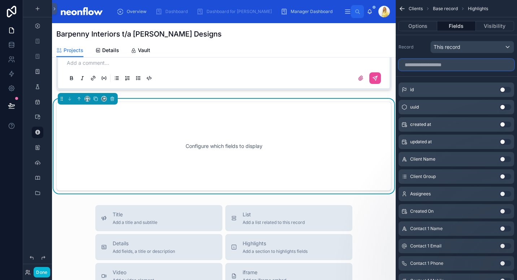
click at [444, 66] on input "scrollable content" at bounding box center [457, 65] width 116 height 12
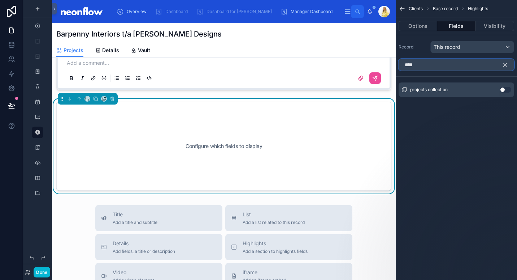
type input "****"
click at [508, 91] on button "Use setting" at bounding box center [506, 90] width 12 height 6
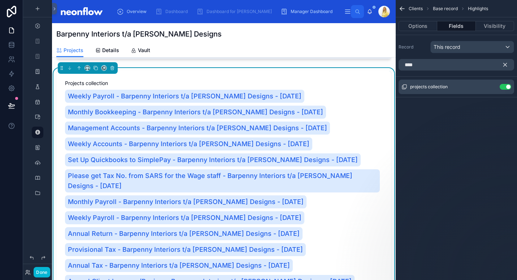
scroll to position [960, 0]
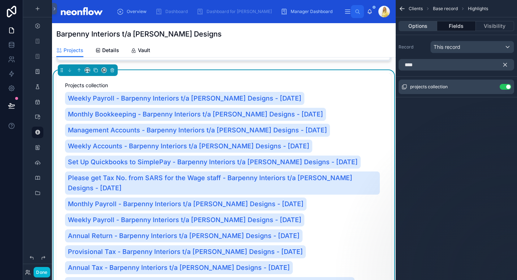
click at [421, 22] on button "Options" at bounding box center [418, 26] width 39 height 10
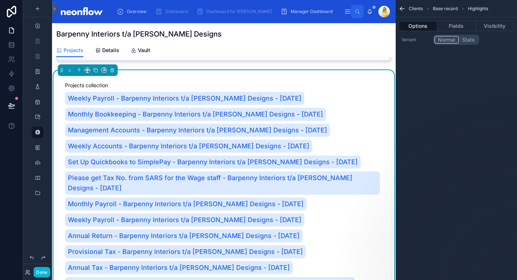
click at [472, 42] on button "Stats" at bounding box center [468, 40] width 19 height 8
click at [113, 73] on icon at bounding box center [112, 70] width 5 height 5
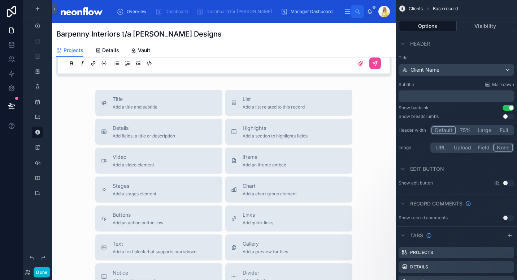
scroll to position [941, 0]
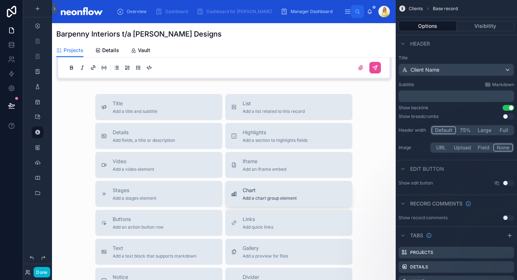
click at [280, 201] on span "Add a chart group element" at bounding box center [270, 198] width 54 height 6
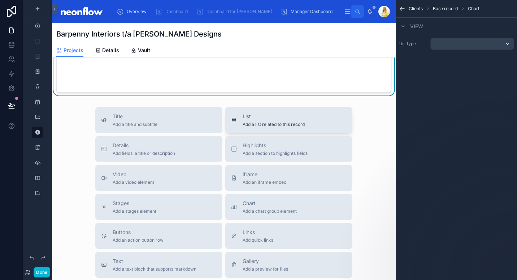
scroll to position [1029, 0]
click at [449, 46] on div "scrollable content" at bounding box center [472, 44] width 83 height 12
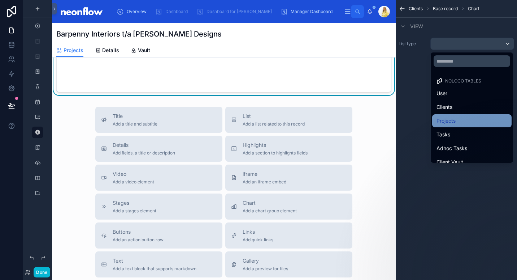
click at [464, 118] on div "Projects" at bounding box center [472, 120] width 71 height 9
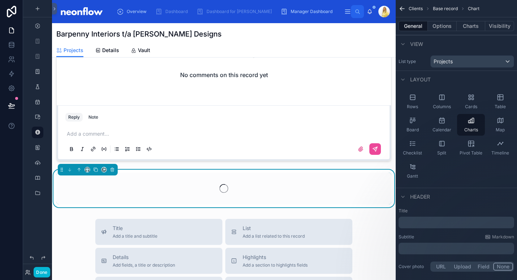
scroll to position [859, 0]
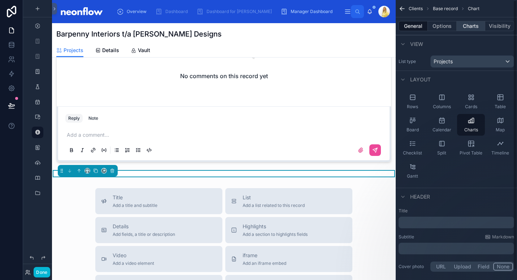
click at [472, 26] on button "Charts" at bounding box center [471, 26] width 29 height 10
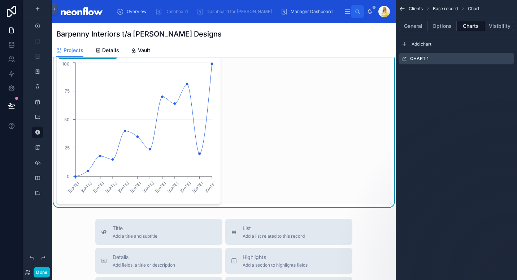
scroll to position [975, 0]
click at [508, 60] on icon "scrollable content" at bounding box center [509, 59] width 6 height 6
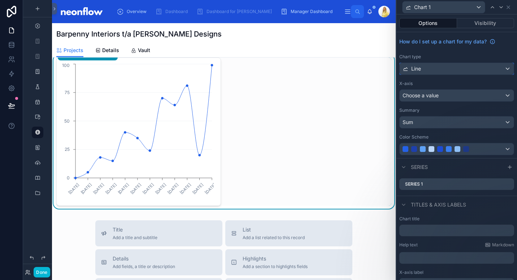
click at [488, 70] on div "Line" at bounding box center [457, 69] width 114 height 12
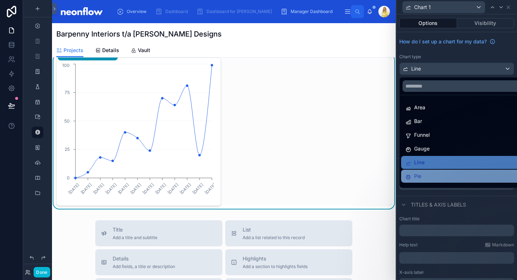
click at [446, 181] on div "Pie" at bounding box center [462, 175] width 122 height 13
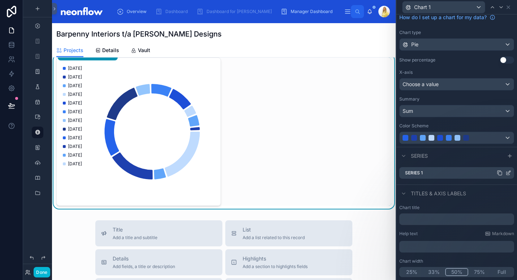
scroll to position [23, 0]
click at [507, 175] on icon at bounding box center [508, 173] width 3 height 3
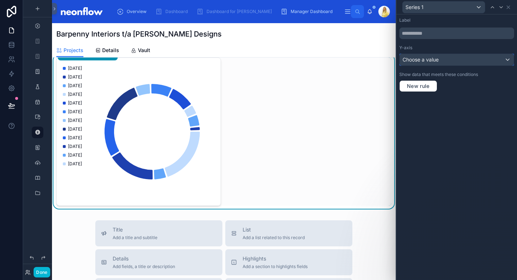
click at [468, 58] on div "Choose a value" at bounding box center [457, 60] width 114 height 12
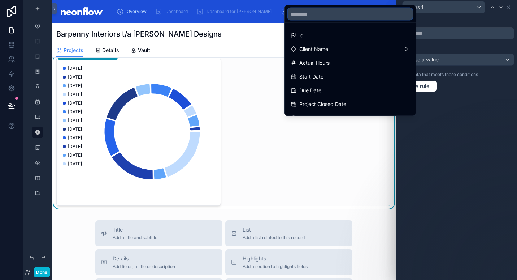
click at [331, 14] on input "text" at bounding box center [350, 14] width 125 height 12
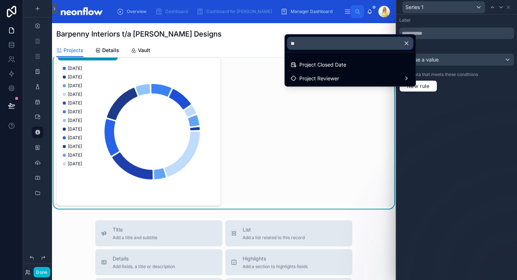
type input "*"
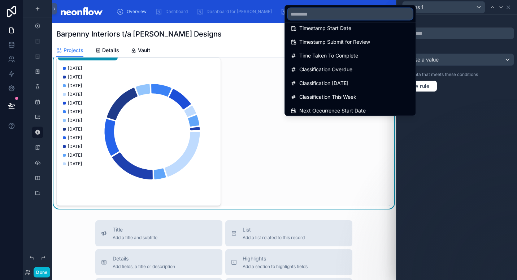
scroll to position [0, 0]
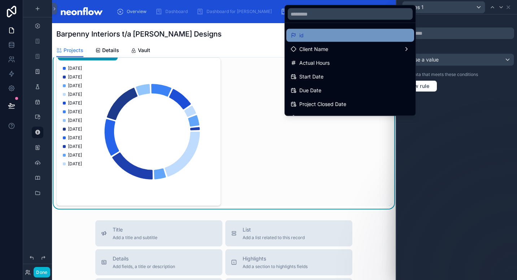
click at [330, 42] on ul "id Client Name Actual Hours Start Date Due Date Project Closed Date Assignees C…" at bounding box center [350, 69] width 131 height 92
click at [331, 40] on div "id" at bounding box center [350, 35] width 128 height 13
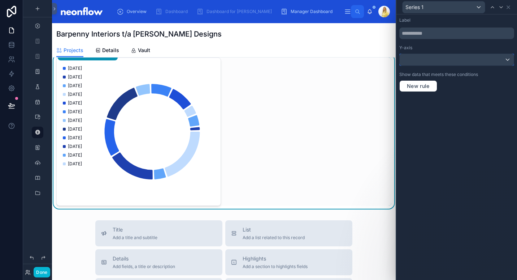
click at [447, 61] on div at bounding box center [457, 60] width 114 height 12
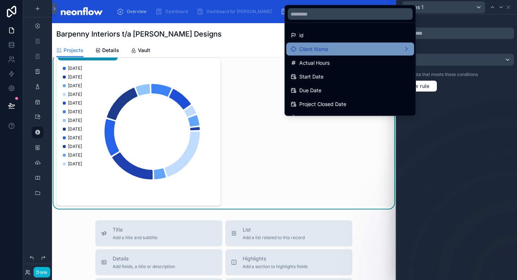
click at [345, 52] on div "Client Name" at bounding box center [350, 49] width 119 height 9
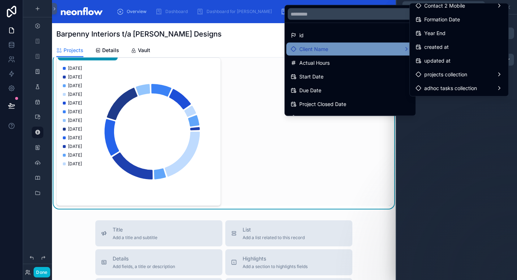
scroll to position [92, 0]
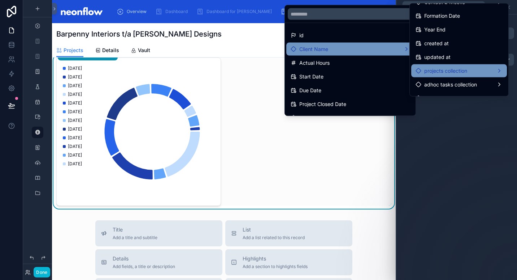
click at [484, 74] on div "projects collection" at bounding box center [459, 70] width 87 height 9
click at [397, 70] on span "projects collection count" at bounding box center [376, 71] width 58 height 9
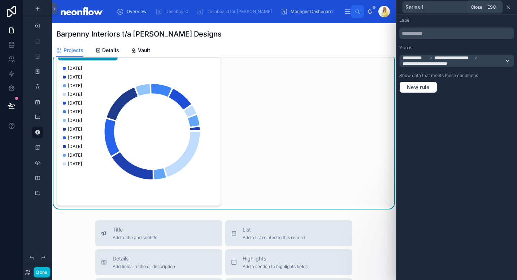
click at [506, 8] on icon at bounding box center [509, 7] width 6 height 6
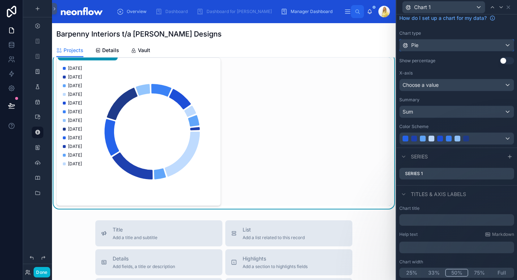
click at [490, 48] on div "Pie" at bounding box center [457, 45] width 114 height 12
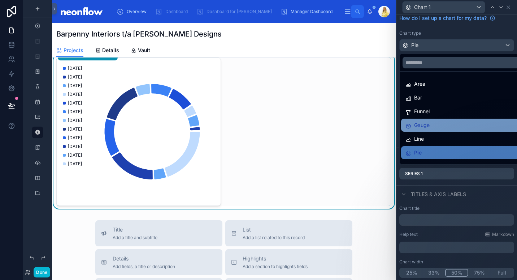
click at [449, 123] on div "Gauge" at bounding box center [463, 125] width 114 height 9
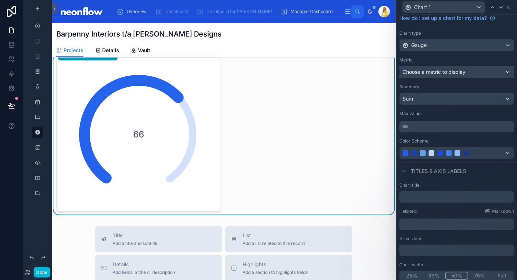
click at [485, 73] on div "Choose a metric to display" at bounding box center [457, 72] width 114 height 12
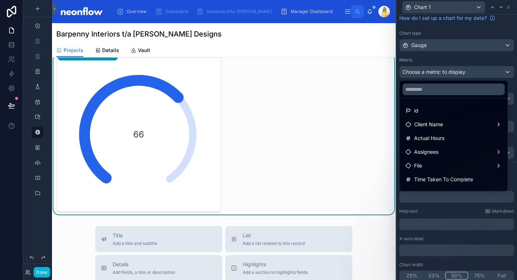
click at [459, 63] on div at bounding box center [457, 140] width 121 height 280
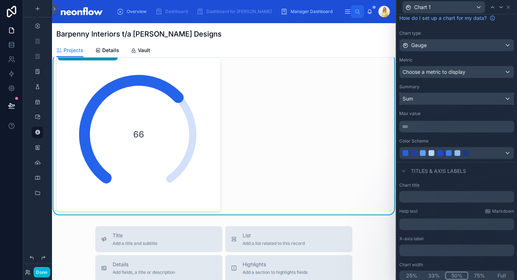
click at [454, 98] on div "Sum" at bounding box center [457, 99] width 114 height 12
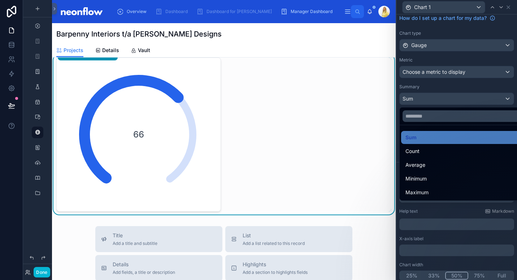
click at [468, 41] on div at bounding box center [457, 140] width 121 height 280
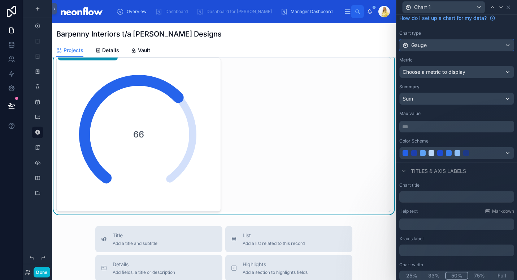
click at [469, 44] on div "Gauge" at bounding box center [457, 45] width 114 height 12
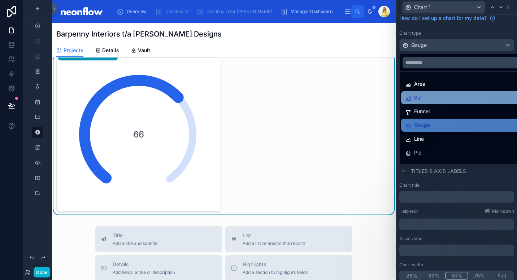
click at [451, 97] on div "Bar" at bounding box center [463, 97] width 114 height 9
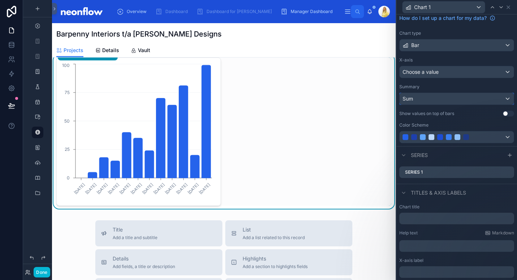
click at [451, 102] on div "Sum" at bounding box center [457, 99] width 114 height 12
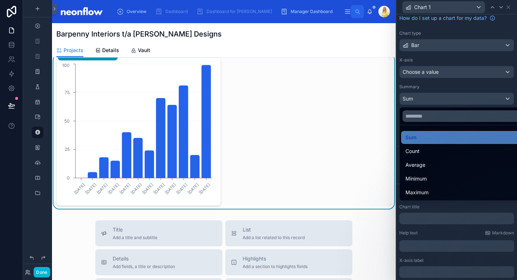
click at [448, 92] on div at bounding box center [457, 140] width 121 height 280
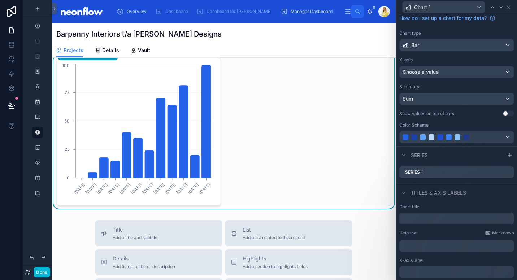
click at [503, 114] on button "Use setting" at bounding box center [509, 114] width 12 height 6
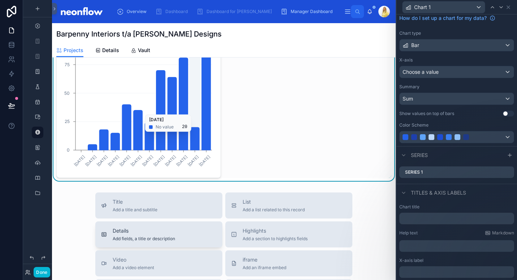
scroll to position [1000, 0]
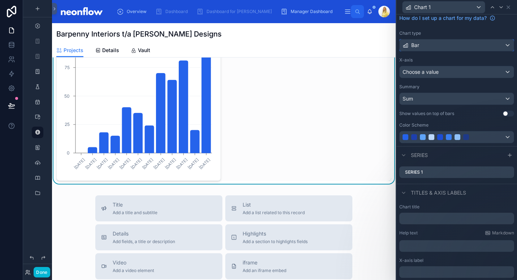
click at [457, 43] on div "Bar" at bounding box center [457, 45] width 114 height 12
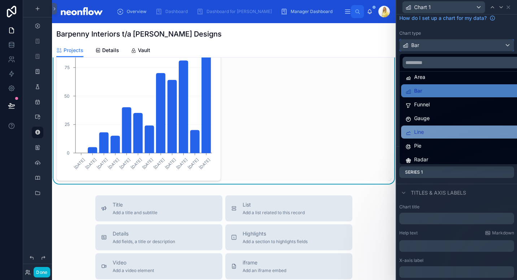
scroll to position [51, 0]
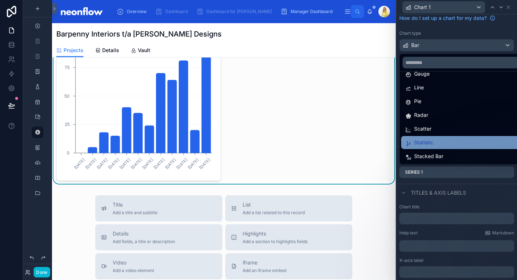
click at [458, 148] on div "Statistic" at bounding box center [462, 142] width 122 height 13
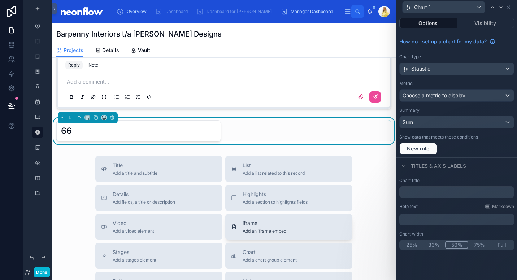
scroll to position [913, 0]
click at [464, 89] on div "Metric Choose a metric to display" at bounding box center [456, 91] width 115 height 21
click at [464, 96] on span "Choose a metric to display" at bounding box center [434, 95] width 63 height 6
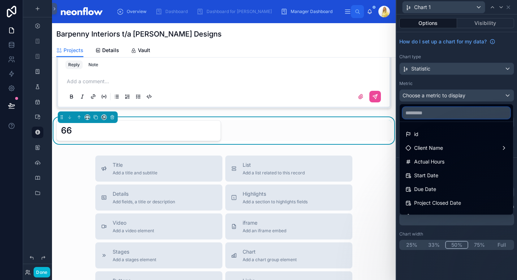
click at [454, 114] on input "text" at bounding box center [457, 113] width 108 height 12
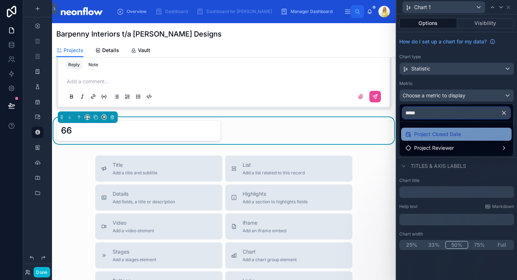
type input "*****"
click at [450, 136] on span "Project Closed Date" at bounding box center [437, 134] width 47 height 9
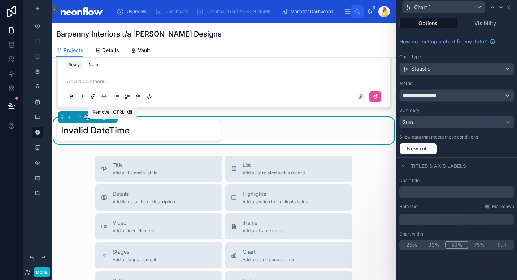
click at [113, 120] on icon at bounding box center [112, 116] width 5 height 5
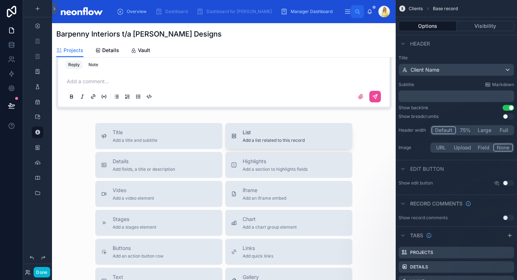
click at [280, 149] on button "List Add a list related to this record" at bounding box center [288, 136] width 127 height 26
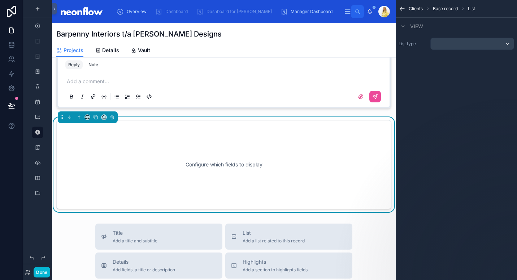
scroll to position [931, 0]
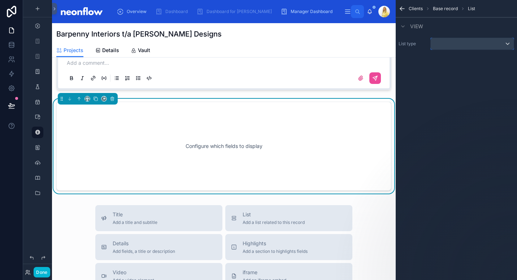
click at [494, 43] on div "scrollable content" at bounding box center [472, 44] width 83 height 12
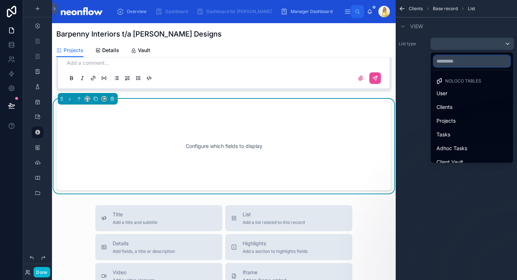
click at [466, 66] on input "text" at bounding box center [472, 61] width 77 height 12
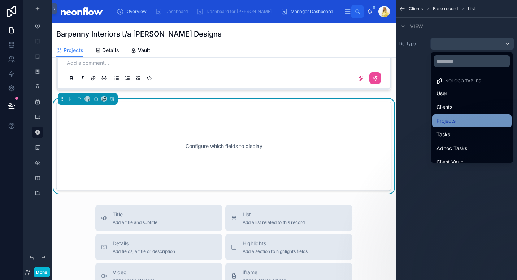
click at [451, 122] on span "Projects" at bounding box center [446, 120] width 19 height 9
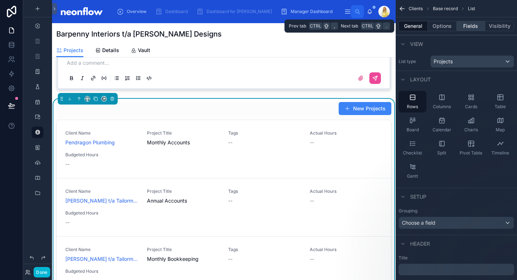
click at [472, 26] on button "Fields" at bounding box center [471, 26] width 29 height 10
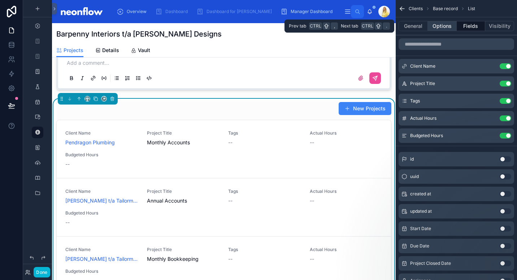
click at [455, 27] on button "Options" at bounding box center [442, 26] width 29 height 10
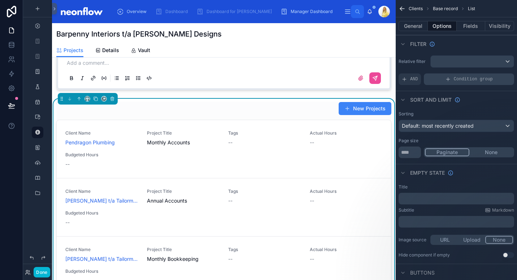
click at [489, 78] on span "Condition group" at bounding box center [473, 79] width 39 height 6
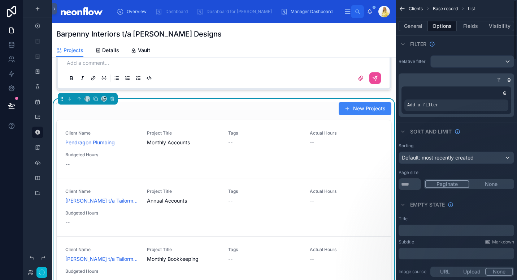
click at [480, 112] on div "Add a filter" at bounding box center [457, 99] width 110 height 27
click at [488, 102] on div "scrollable content" at bounding box center [490, 100] width 10 height 10
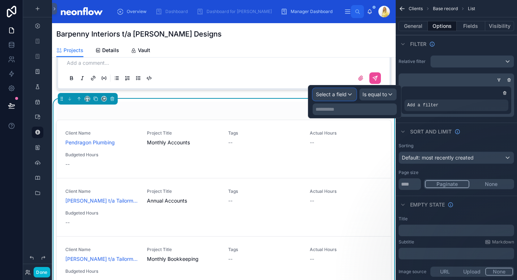
click at [341, 95] on span "Select a field" at bounding box center [331, 94] width 31 height 6
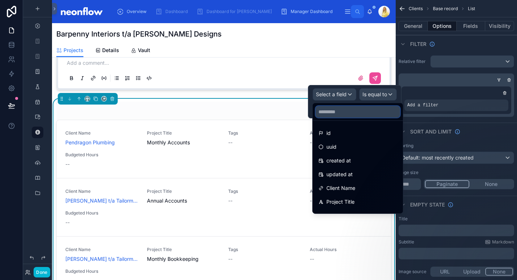
click at [344, 116] on input "text" at bounding box center [358, 112] width 85 height 12
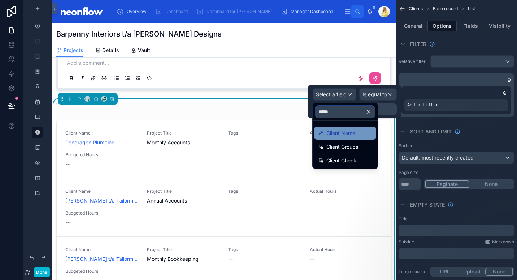
type input "*****"
click at [344, 133] on span "Client Name" at bounding box center [340, 133] width 29 height 9
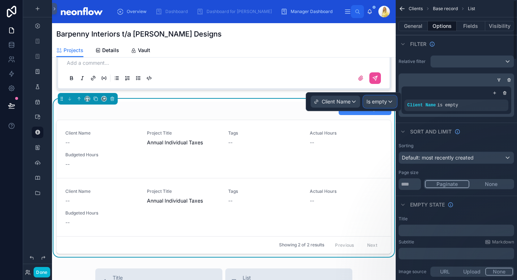
click at [381, 103] on span "Is empty" at bounding box center [377, 101] width 21 height 7
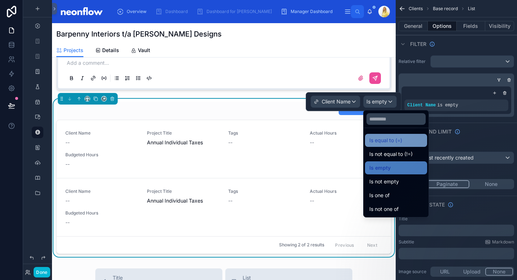
click at [390, 139] on span "Is equal to (=)" at bounding box center [385, 140] width 33 height 9
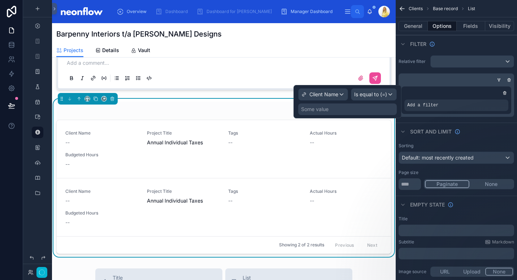
click at [351, 111] on div "Some value" at bounding box center [347, 109] width 99 height 12
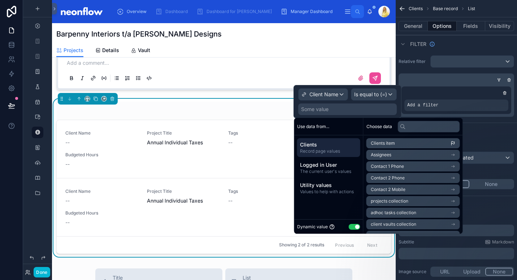
click at [413, 143] on li "Clients item" at bounding box center [414, 143] width 94 height 10
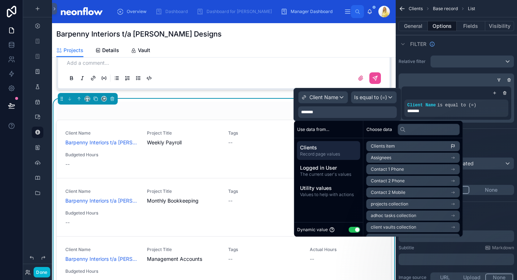
click at [251, 115] on div "New Projects" at bounding box center [223, 108] width 335 height 14
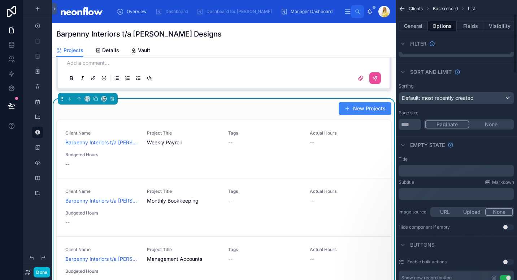
scroll to position [71, 0]
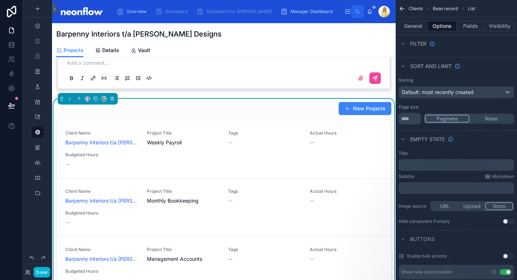
drag, startPoint x: 495, startPoint y: 136, endPoint x: 495, endPoint y: 144, distance: 7.6
click at [495, 144] on div "Empty state" at bounding box center [456, 138] width 121 height 17
click at [495, 97] on div "Default: most recently created" at bounding box center [456, 92] width 115 height 12
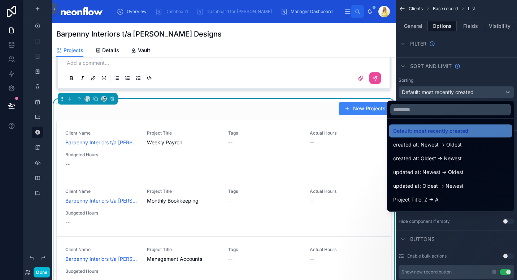
click at [476, 78] on div "scrollable content" at bounding box center [258, 140] width 517 height 280
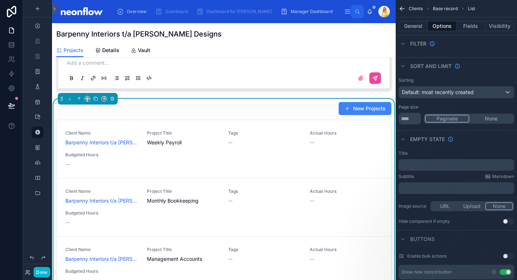
scroll to position [176, 0]
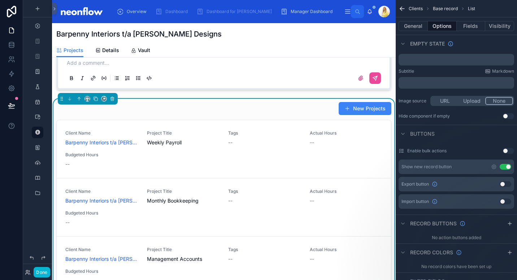
click at [506, 167] on button "Use setting" at bounding box center [506, 167] width 12 height 6
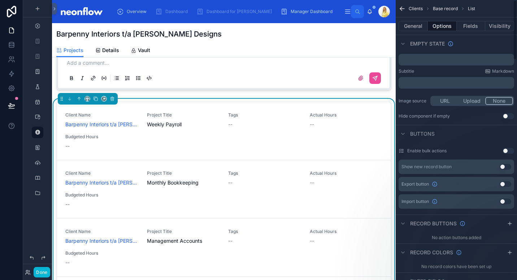
scroll to position [0, 0]
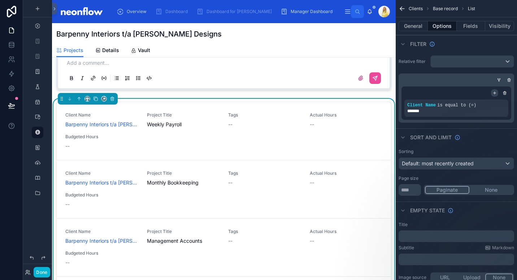
click at [494, 91] on icon "scrollable content" at bounding box center [495, 93] width 4 height 4
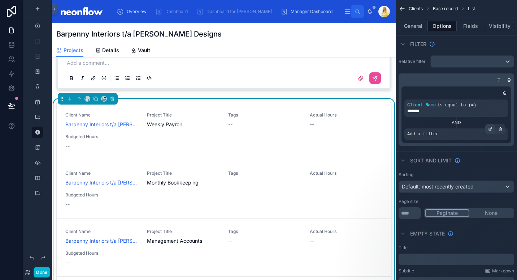
click at [488, 127] on icon "scrollable content" at bounding box center [490, 129] width 4 height 4
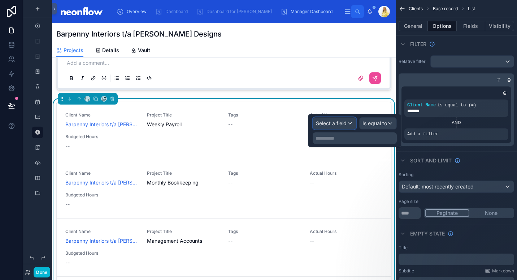
click at [332, 125] on span "Select a field" at bounding box center [331, 123] width 31 height 6
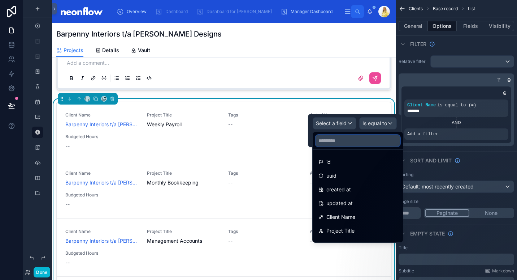
click at [337, 145] on input "text" at bounding box center [358, 141] width 85 height 12
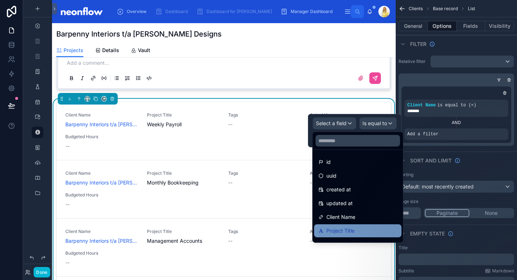
click at [338, 226] on span "Project Title" at bounding box center [340, 230] width 28 height 9
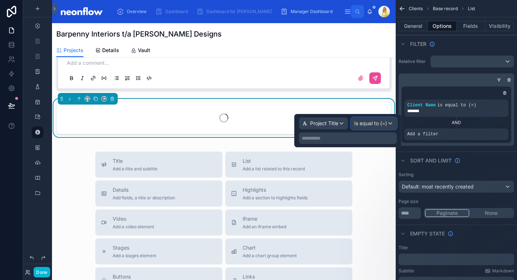
click at [382, 126] on span "Is equal to (=)" at bounding box center [370, 123] width 33 height 7
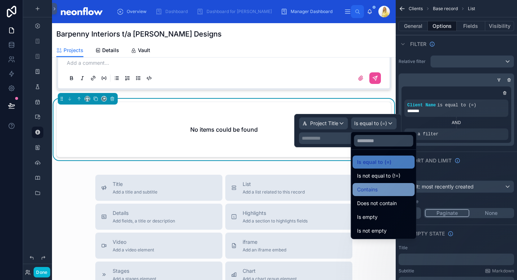
click at [381, 185] on div "Contains" at bounding box center [383, 189] width 53 height 9
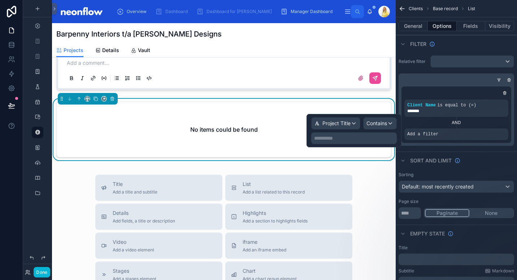
click at [356, 140] on p "**********" at bounding box center [354, 137] width 81 height 7
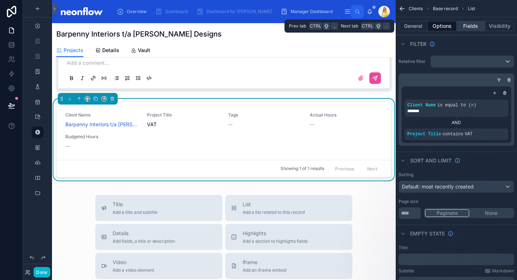
click at [477, 29] on button "Fields" at bounding box center [471, 26] width 29 height 10
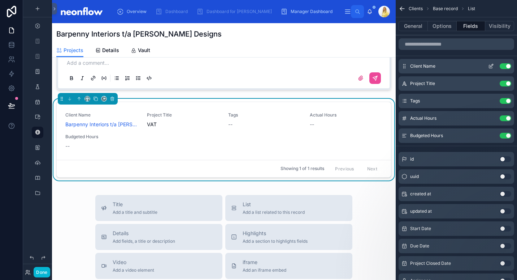
click at [504, 67] on button "Use setting" at bounding box center [506, 66] width 12 height 6
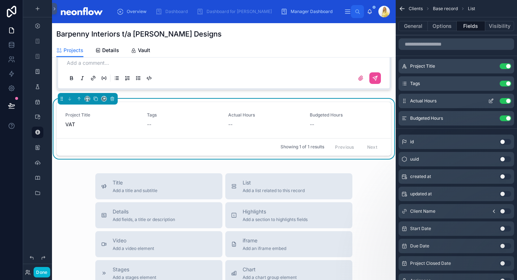
click at [507, 100] on button "Use setting" at bounding box center [506, 101] width 12 height 6
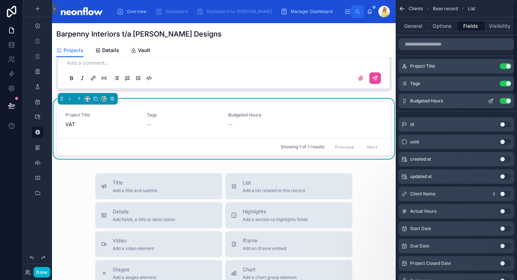
click at [507, 100] on button "Use setting" at bounding box center [506, 101] width 12 height 6
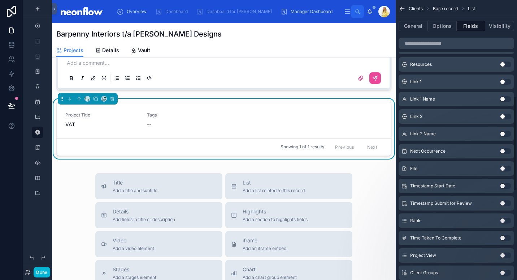
scroll to position [285, 0]
click at [446, 42] on input "scrollable content" at bounding box center [457, 44] width 116 height 12
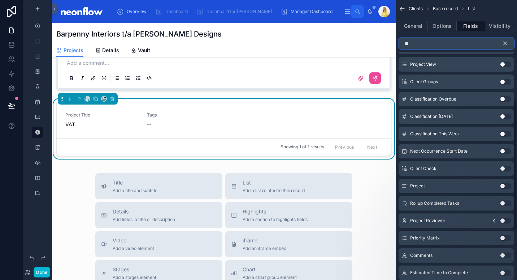
scroll to position [0, 0]
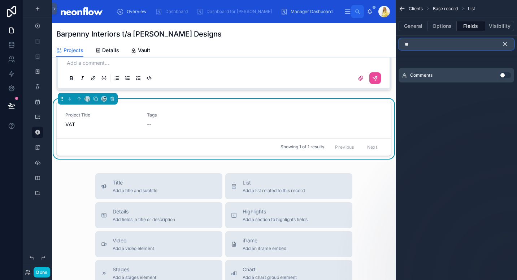
type input "*"
click at [507, 76] on button "Use setting" at bounding box center [506, 75] width 12 height 6
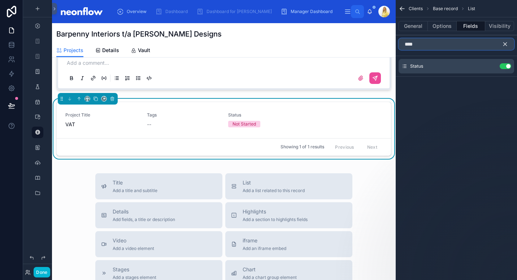
click at [449, 42] on input "****" at bounding box center [457, 44] width 116 height 12
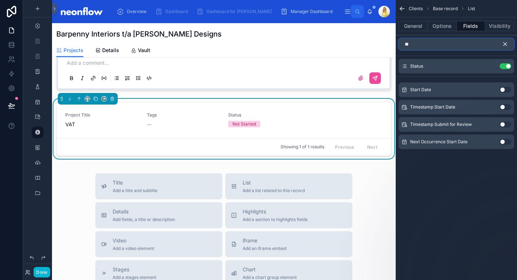
type input "*"
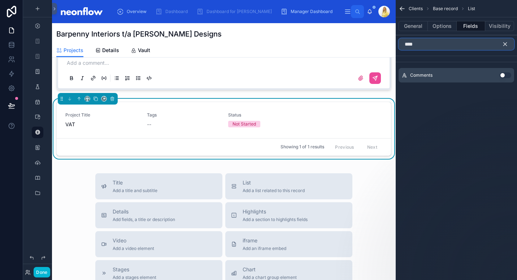
type input "****"
click at [506, 77] on button "Use setting" at bounding box center [506, 75] width 12 height 6
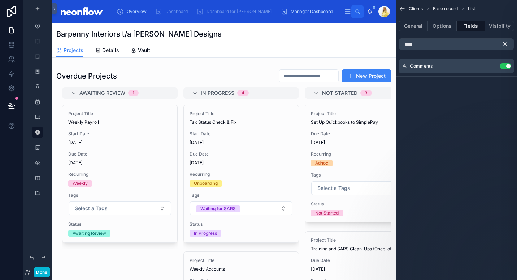
scroll to position [931, 0]
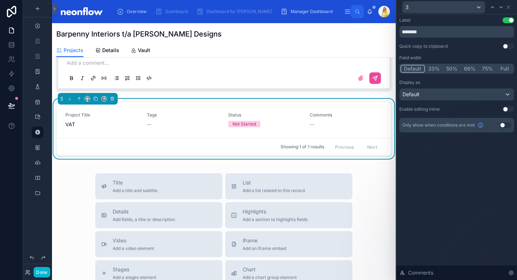
click at [509, 108] on button "Use setting" at bounding box center [509, 109] width 12 height 6
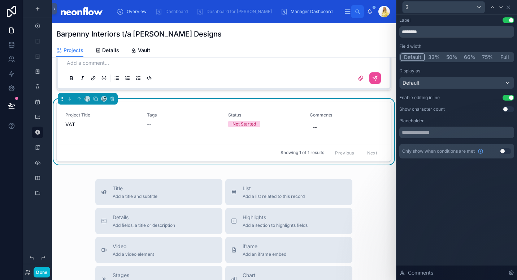
click at [511, 6] on div "3" at bounding box center [456, 7] width 115 height 14
click at [510, 7] on icon at bounding box center [509, 7] width 6 height 6
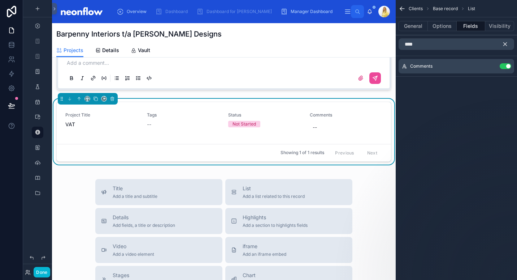
click at [504, 47] on icon "scrollable content" at bounding box center [505, 44] width 7 height 7
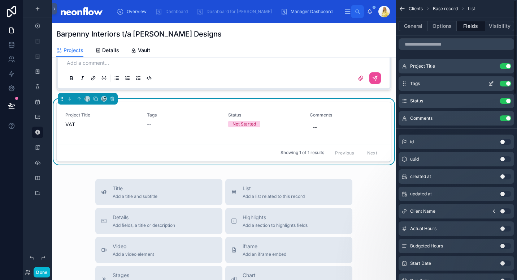
click at [492, 85] on icon "scrollable content" at bounding box center [490, 83] width 3 height 3
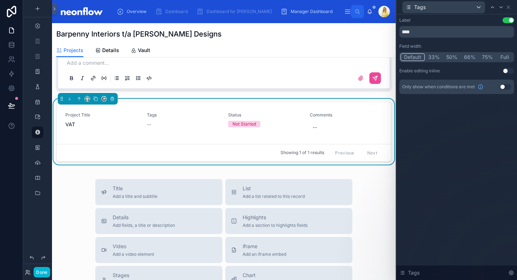
click at [508, 70] on button "Use setting" at bounding box center [509, 71] width 12 height 6
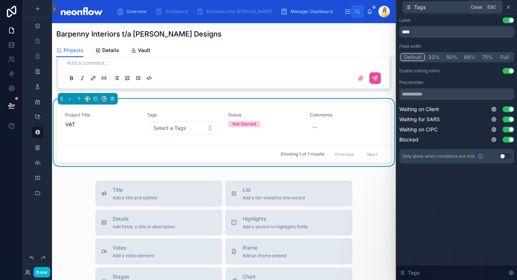
click at [511, 8] on icon at bounding box center [509, 7] width 6 height 6
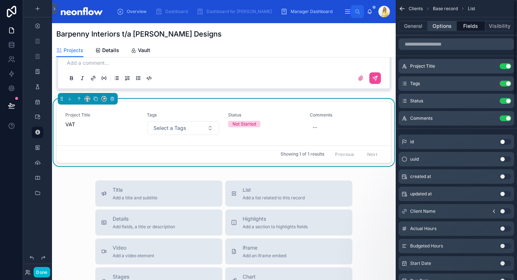
click at [438, 26] on button "Options" at bounding box center [442, 26] width 29 height 10
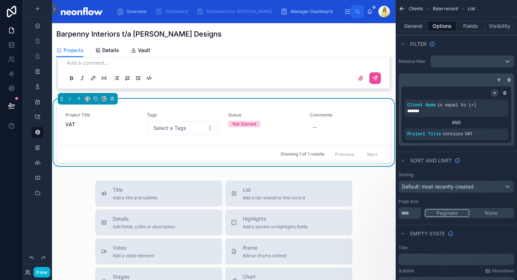
click at [495, 93] on icon "scrollable content" at bounding box center [495, 93] width 4 height 4
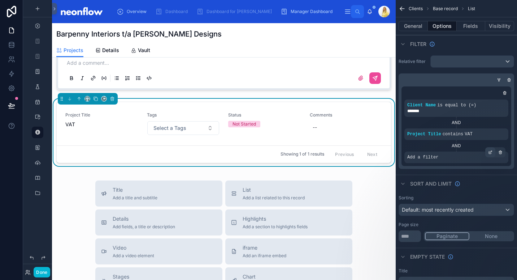
click at [490, 152] on icon "scrollable content" at bounding box center [491, 151] width 2 height 2
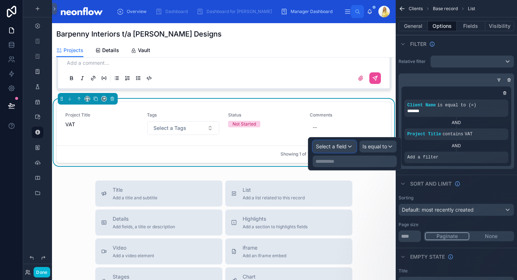
click at [329, 143] on span "Select a field" at bounding box center [331, 146] width 31 height 6
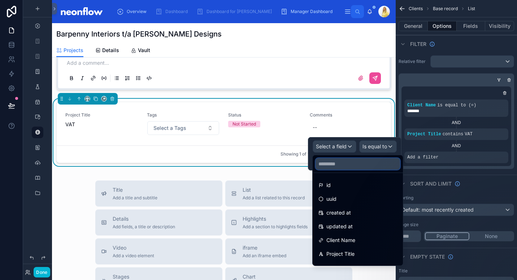
click at [343, 164] on input "text" at bounding box center [358, 164] width 85 height 12
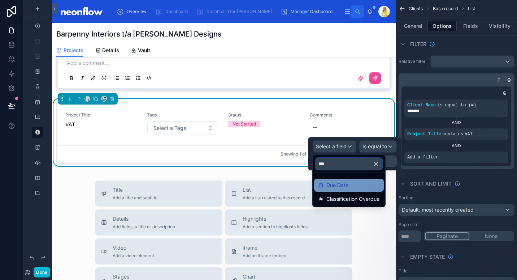
type input "***"
click at [345, 183] on span "Due Date" at bounding box center [337, 185] width 22 height 9
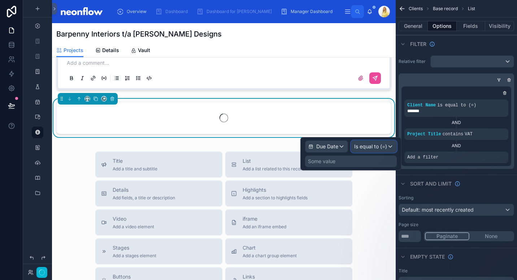
click at [388, 151] on div "Is equal to (=)" at bounding box center [373, 146] width 45 height 12
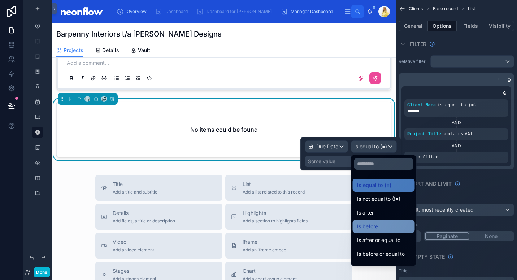
click at [376, 224] on span "Is before" at bounding box center [367, 226] width 21 height 9
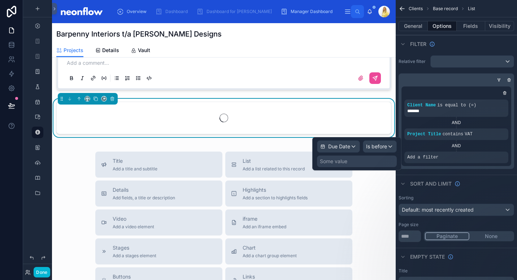
click at [366, 164] on div "Some value" at bounding box center [357, 161] width 80 height 12
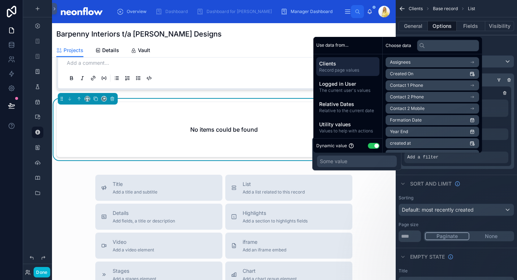
click at [373, 143] on button "Use setting" at bounding box center [374, 146] width 12 height 6
select select "****"
select select "*"
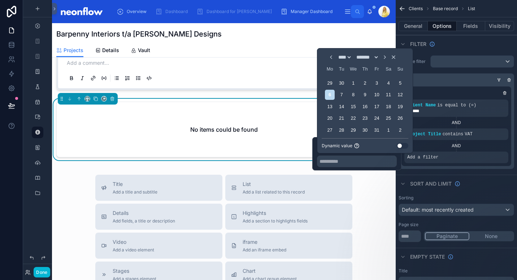
click at [400, 146] on button "Use setting" at bounding box center [403, 146] width 12 height 6
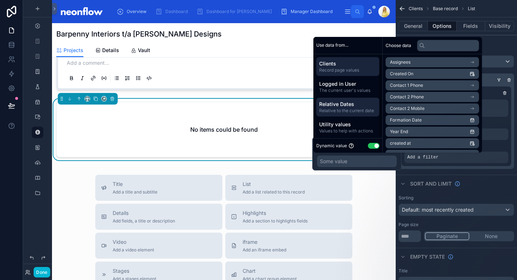
click at [355, 108] on span "Relative to the current date" at bounding box center [347, 111] width 57 height 6
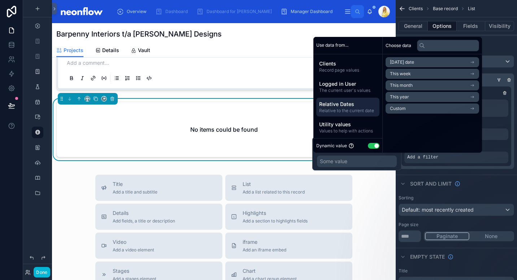
click at [465, 65] on li "Today's date" at bounding box center [433, 62] width 94 height 10
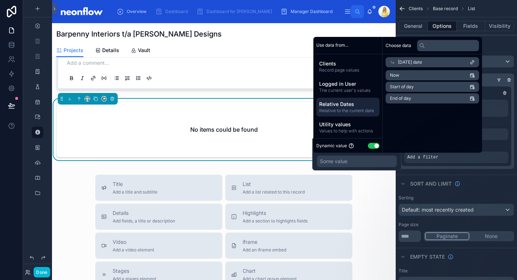
click at [430, 86] on li "Start of day" at bounding box center [433, 87] width 94 height 10
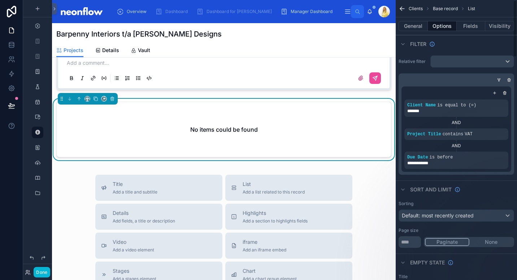
click at [511, 173] on div "**********" at bounding box center [457, 128] width 116 height 91
click at [493, 91] on icon "scrollable content" at bounding box center [495, 93] width 4 height 4
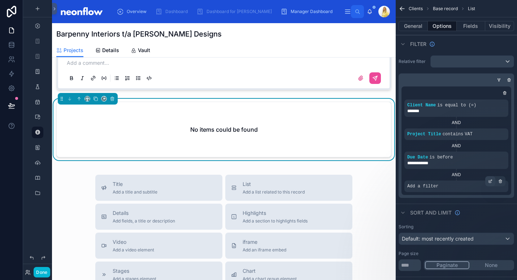
click at [491, 183] on icon "scrollable content" at bounding box center [490, 181] width 4 height 4
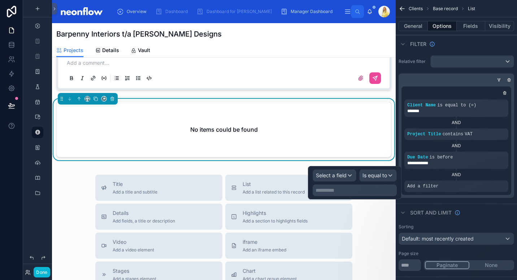
click at [330, 182] on div "**********" at bounding box center [355, 182] width 84 height 27
click at [347, 177] on div "Select a field" at bounding box center [334, 175] width 43 height 12
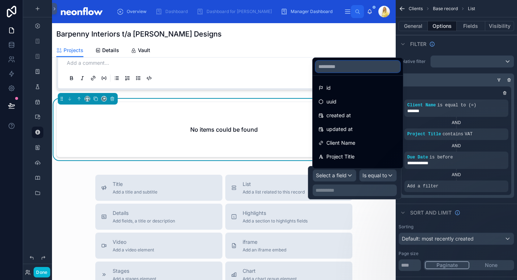
click at [363, 67] on input "text" at bounding box center [358, 67] width 85 height 12
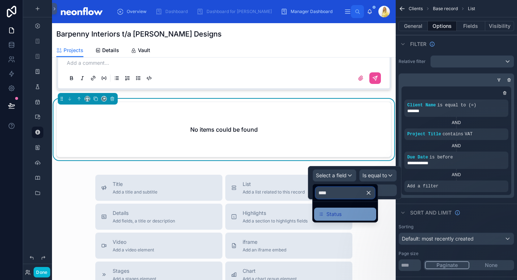
type input "****"
click at [354, 211] on div "Status" at bounding box center [345, 213] width 53 height 9
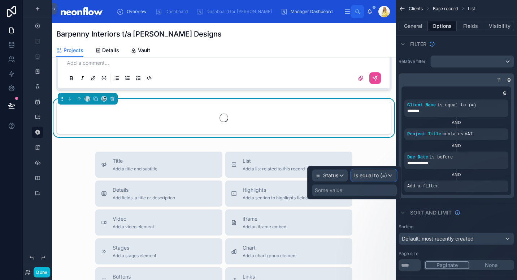
click at [377, 180] on div "Is equal to (=)" at bounding box center [373, 175] width 45 height 12
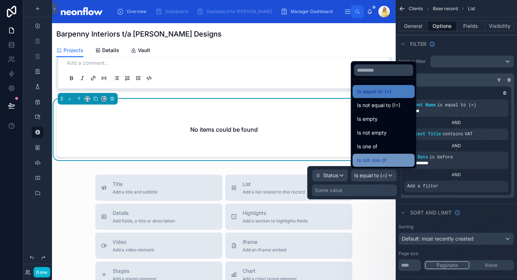
click at [401, 159] on div "Is not one of" at bounding box center [383, 160] width 53 height 9
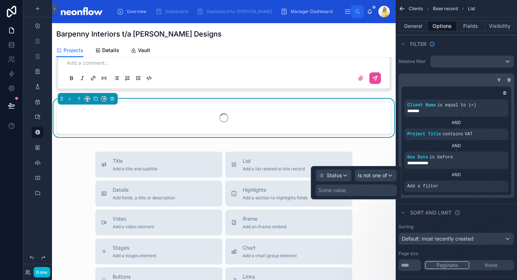
click at [375, 187] on div "Some value" at bounding box center [356, 190] width 81 height 12
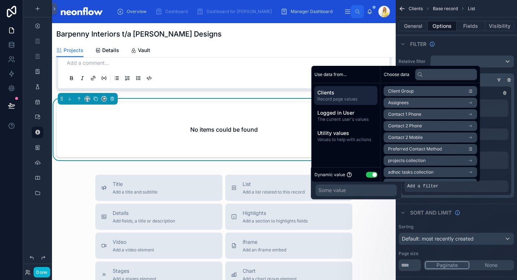
click at [372, 176] on button "Use setting" at bounding box center [372, 175] width 12 height 6
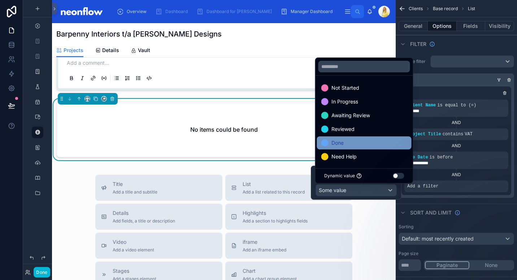
click at [374, 139] on div "Done" at bounding box center [364, 142] width 86 height 9
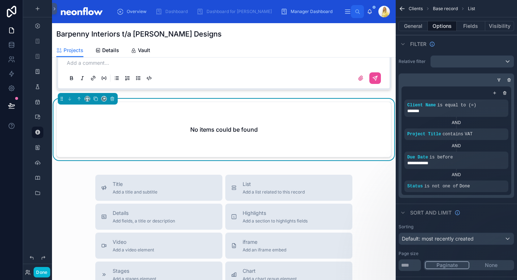
click at [212, 109] on div "No items could be found" at bounding box center [224, 129] width 334 height 55
click at [10, 46] on icon at bounding box center [11, 44] width 5 height 3
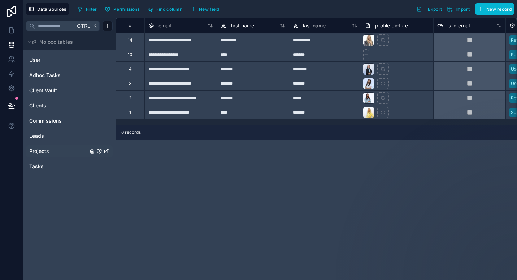
click at [38, 152] on span "Projects" at bounding box center [39, 150] width 20 height 7
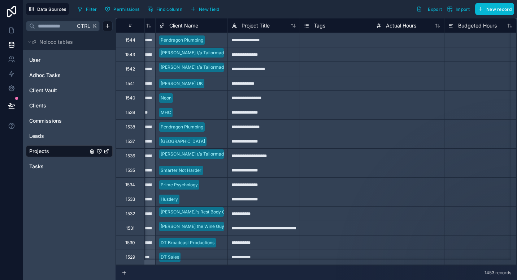
scroll to position [0, 124]
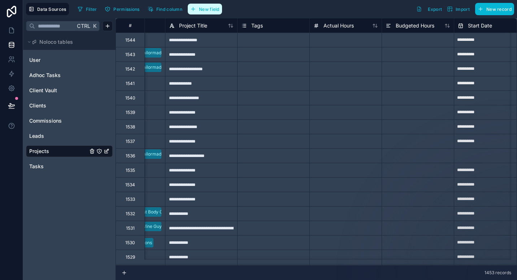
click at [214, 10] on span "New field" at bounding box center [209, 9] width 21 height 5
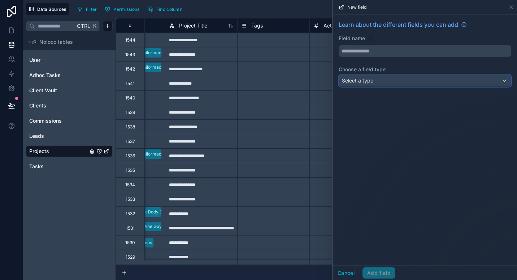
click at [388, 81] on div "Select a type" at bounding box center [425, 81] width 172 height 12
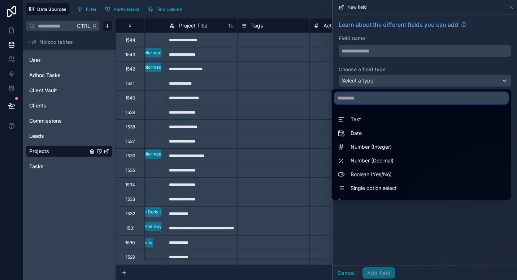
click at [386, 94] on input "text" at bounding box center [421, 98] width 173 height 12
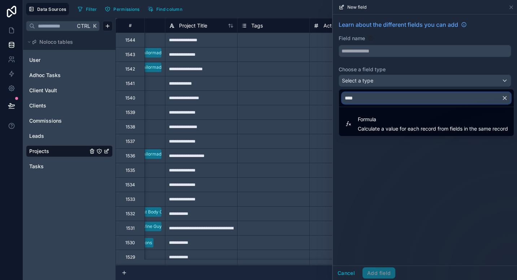
type input "*****"
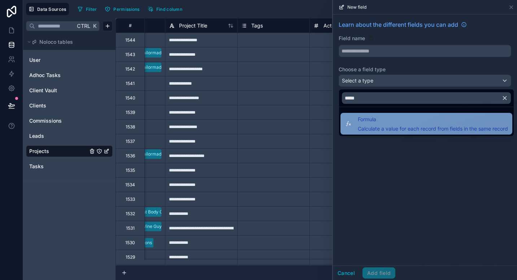
click at [386, 127] on span "Calculate a value for each record from fields in the same record" at bounding box center [433, 128] width 150 height 7
type input "*******"
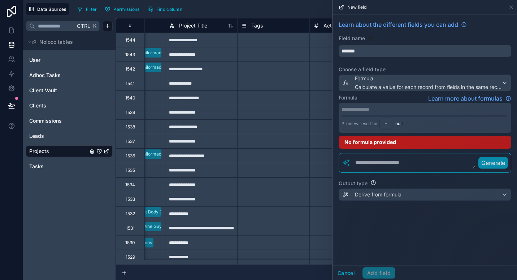
click at [373, 167] on textarea at bounding box center [413, 162] width 125 height 13
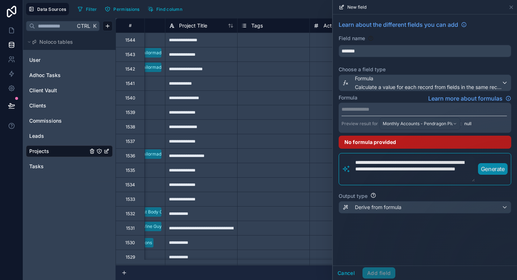
click at [501, 167] on p "Generate" at bounding box center [493, 168] width 24 height 9
click at [491, 171] on p "Generate" at bounding box center [493, 168] width 24 height 9
click at [492, 168] on p "Generate" at bounding box center [493, 168] width 24 height 9
click at [410, 160] on textarea "**********" at bounding box center [413, 169] width 125 height 26
type textarea "**********"
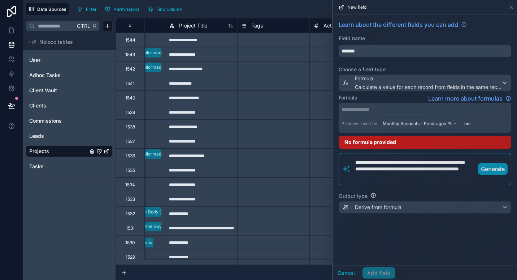
click at [502, 170] on p "Generate" at bounding box center [493, 168] width 24 height 9
click at [411, 109] on p "**********" at bounding box center [424, 108] width 165 height 7
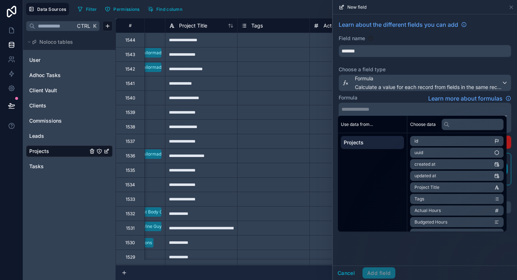
click at [470, 190] on li "Project Title" at bounding box center [457, 187] width 94 height 10
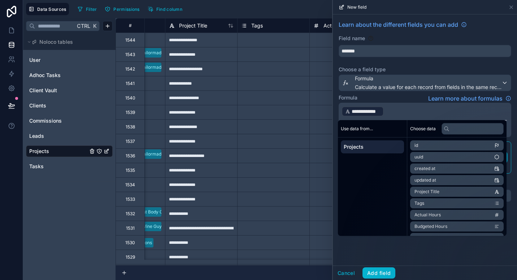
click at [406, 116] on p "**********" at bounding box center [424, 111] width 165 height 12
click at [403, 101] on div "Formula Learn more about formulas" at bounding box center [425, 98] width 173 height 9
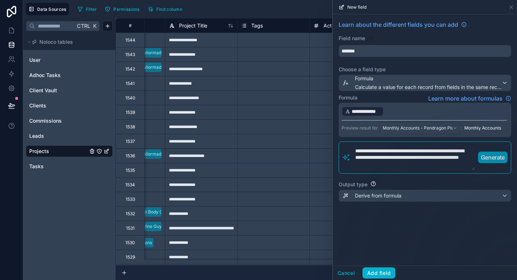
click at [400, 110] on p "**********" at bounding box center [424, 111] width 165 height 12
click at [413, 104] on div "**********" at bounding box center [425, 120] width 173 height 34
click at [412, 112] on p "**********" at bounding box center [424, 111] width 165 height 12
click at [458, 113] on p "**********" at bounding box center [424, 111] width 165 height 12
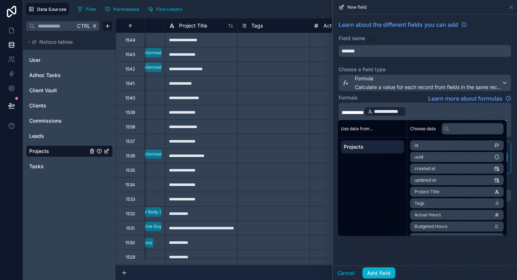
click at [416, 94] on div "Formula Learn more about formulas" at bounding box center [425, 98] width 173 height 9
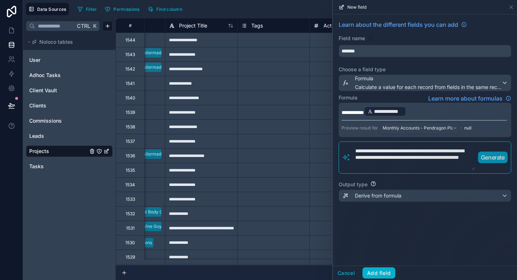
click at [465, 112] on p "**********" at bounding box center [424, 111] width 165 height 12
click at [470, 112] on p "**********" at bounding box center [424, 111] width 165 height 12
click at [445, 113] on p "**********" at bounding box center [424, 111] width 165 height 12
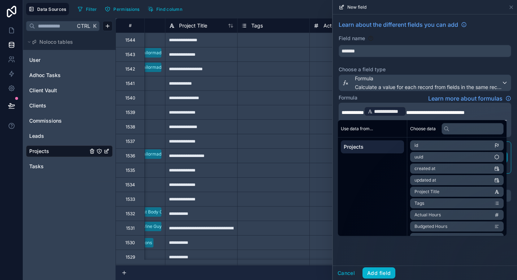
click at [400, 93] on div "**********" at bounding box center [425, 115] width 184 height 202
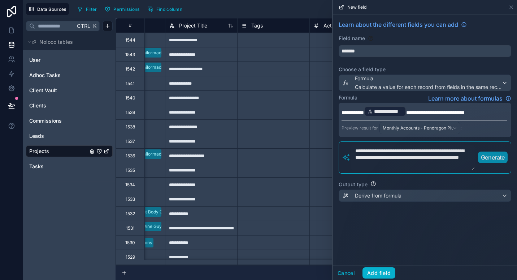
click at [349, 112] on span "**********" at bounding box center [353, 112] width 22 height 5
click at [453, 110] on span "**********" at bounding box center [446, 112] width 59 height 5
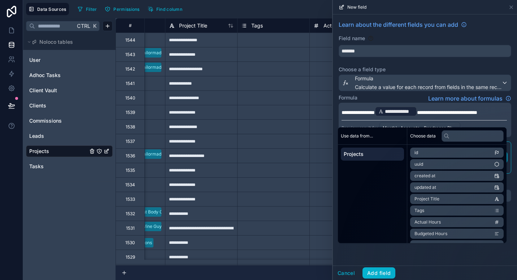
click at [360, 113] on span "**********" at bounding box center [358, 112] width 33 height 5
click at [466, 139] on input "text" at bounding box center [473, 136] width 62 height 12
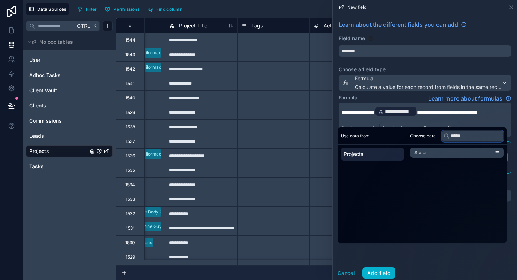
type input "*****"
click at [466, 156] on li "Status" at bounding box center [457, 152] width 94 height 10
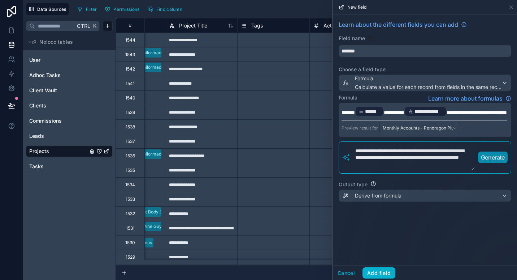
click at [390, 110] on span "**********" at bounding box center [394, 112] width 21 height 5
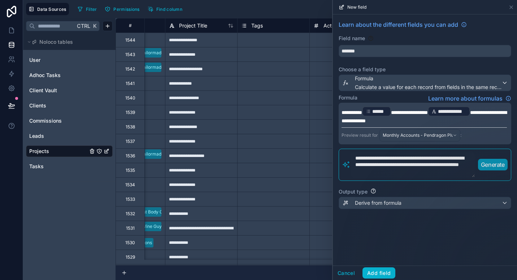
click at [421, 94] on div "**********" at bounding box center [425, 118] width 184 height 209
click at [438, 137] on span "Monthly Accounts - Pendragon Plumbing - 02/11/2025" at bounding box center [418, 135] width 70 height 6
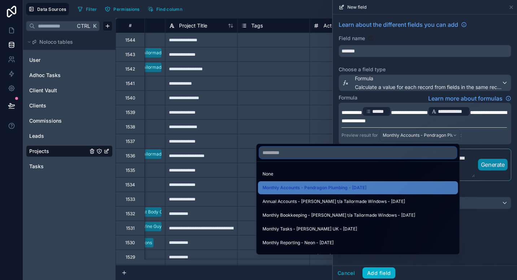
click at [423, 153] on input "text" at bounding box center [358, 153] width 197 height 12
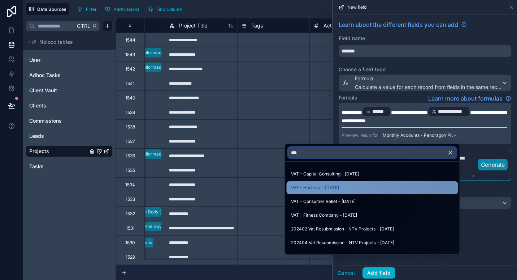
type input "***"
click at [395, 189] on div "VAT - Hustlery - 17/11/2025" at bounding box center [372, 187] width 163 height 9
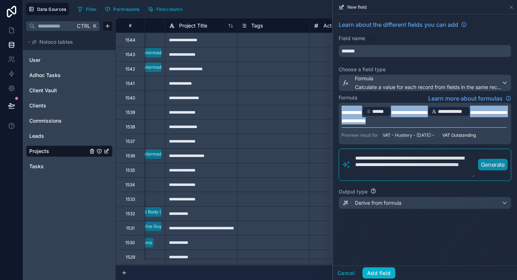
drag, startPoint x: 387, startPoint y: 116, endPoint x: 330, endPoint y: 101, distance: 58.6
click at [330, 101] on div "**********" at bounding box center [270, 140] width 494 height 280
copy p "**********"
drag, startPoint x: 417, startPoint y: 174, endPoint x: 320, endPoint y: 160, distance: 97.5
click at [320, 160] on div "**********" at bounding box center [270, 140] width 494 height 280
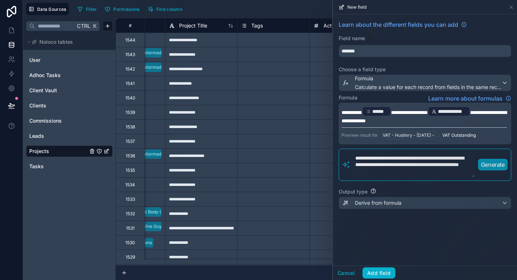
paste textarea "**********"
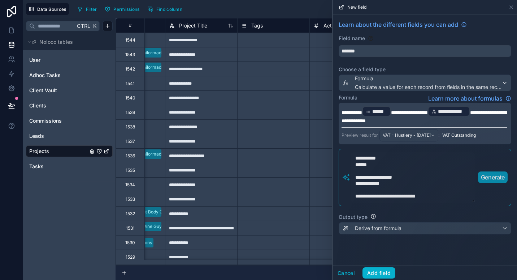
type textarea "**********"
click at [503, 167] on div "**********" at bounding box center [429, 177] width 157 height 51
click at [499, 176] on p "Generate" at bounding box center [493, 177] width 24 height 9
drag, startPoint x: 439, startPoint y: 199, endPoint x: 320, endPoint y: 114, distance: 146.1
click at [320, 114] on div "**********" at bounding box center [270, 140] width 494 height 280
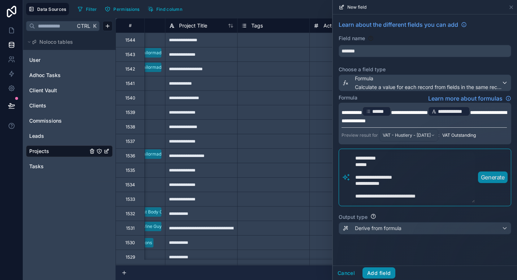
click at [375, 273] on button "Add field" at bounding box center [379, 273] width 33 height 12
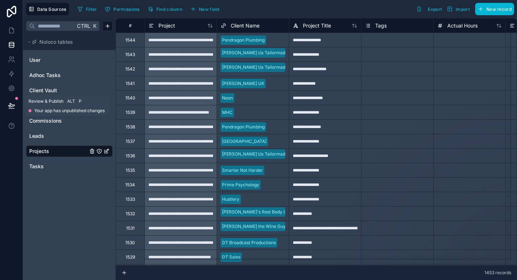
click at [13, 106] on icon at bounding box center [11, 105] width 6 height 4
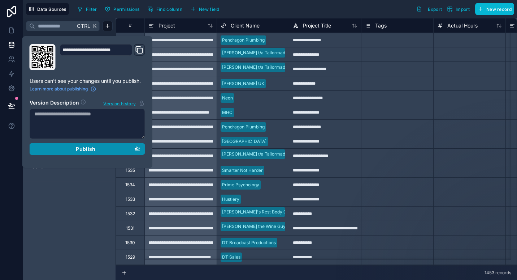
click at [68, 147] on div "Publish" at bounding box center [87, 149] width 106 height 7
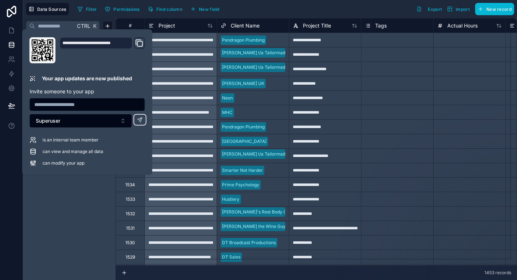
click at [263, 14] on div "Filter Permissions Find column New field Export Import New record" at bounding box center [294, 9] width 439 height 12
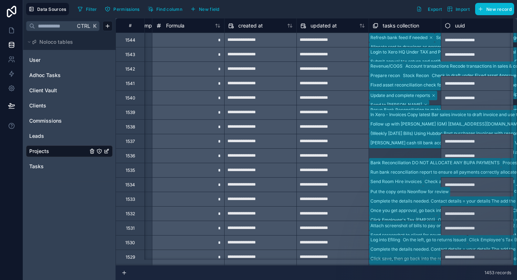
scroll to position [0, 2739]
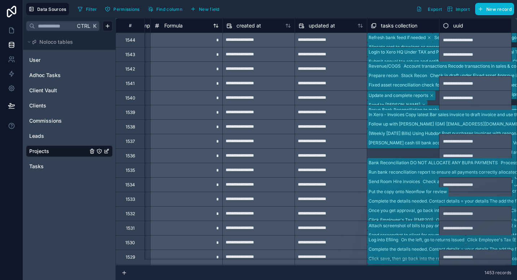
click at [179, 26] on span "Formula" at bounding box center [173, 25] width 18 height 7
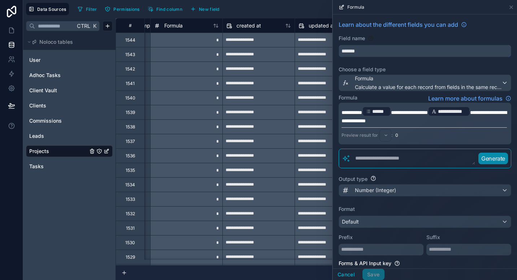
drag, startPoint x: 347, startPoint y: 49, endPoint x: 326, endPoint y: 49, distance: 21.0
click at [326, 49] on div "**********" at bounding box center [270, 140] width 494 height 280
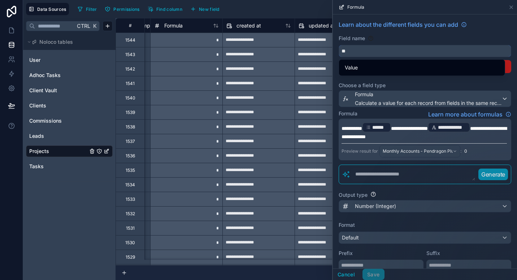
type input "*"
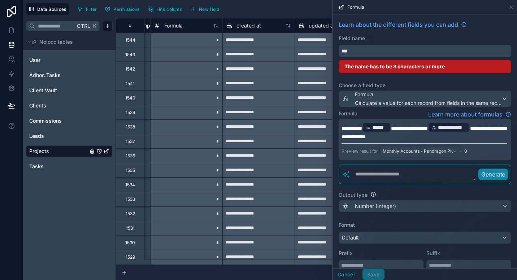
click at [339, 45] on button "**" at bounding box center [425, 51] width 173 height 12
type input "*"
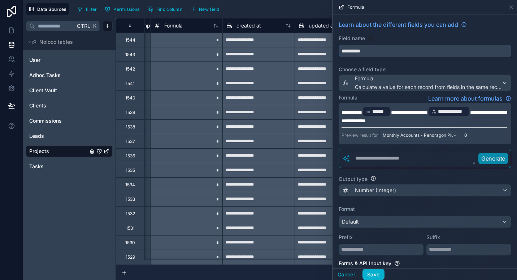
click at [339, 45] on button "*********" at bounding box center [425, 51] width 173 height 12
click at [339, 45] on button "**********" at bounding box center [425, 51] width 173 height 12
type input "**********"
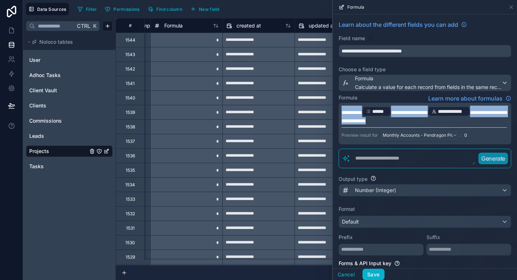
drag, startPoint x: 424, startPoint y: 124, endPoint x: 331, endPoint y: 113, distance: 93.8
click at [331, 113] on div "**********" at bounding box center [270, 140] width 494 height 280
copy p "**********"
click at [419, 160] on textarea at bounding box center [413, 158] width 125 height 13
paste textarea "**********"
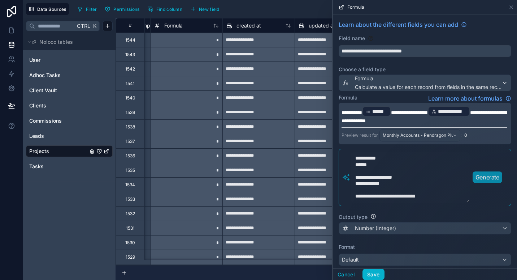
type textarea "**********"
click at [488, 182] on button "Generate" at bounding box center [488, 177] width 30 height 12
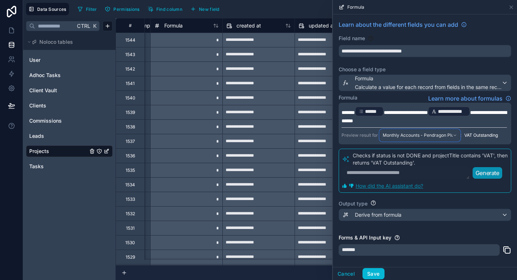
click at [451, 135] on span "Monthly Accounts - Pendragon Plumbing - 02/11/2025" at bounding box center [418, 135] width 70 height 6
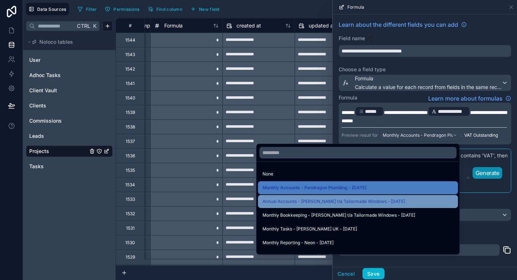
click at [394, 202] on span "Annual Accounts - Ian Reason t/a Tailormade Windows - 15/04/2026" at bounding box center [334, 201] width 143 height 9
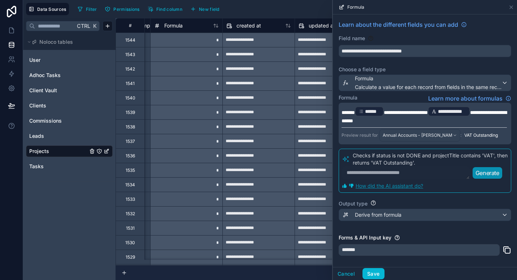
click at [380, 173] on textarea at bounding box center [406, 172] width 128 height 13
click at [428, 110] on span "**********" at bounding box center [406, 112] width 44 height 5
click at [397, 99] on div "Formula Learn more about formulas" at bounding box center [425, 98] width 173 height 9
click at [433, 134] on span "Annual Accounts - Ian Reason t/a Tailormade Windows - 15/04/2026" at bounding box center [418, 135] width 70 height 6
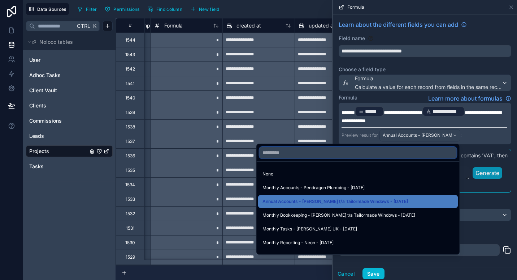
click at [385, 151] on input "text" at bounding box center [358, 153] width 197 height 12
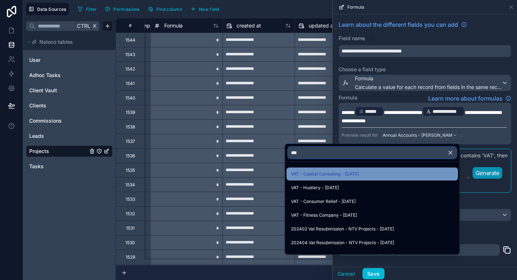
type input "***"
click at [413, 177] on div "VAT - Capital Consulting - 29/11/2025" at bounding box center [372, 173] width 163 height 9
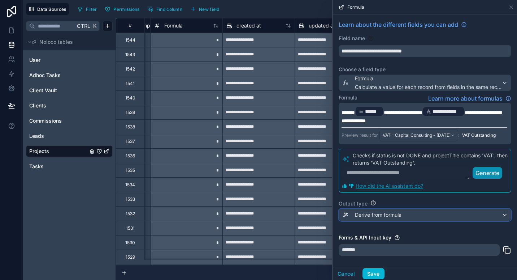
click at [421, 213] on div "Derive from formula" at bounding box center [425, 215] width 172 height 12
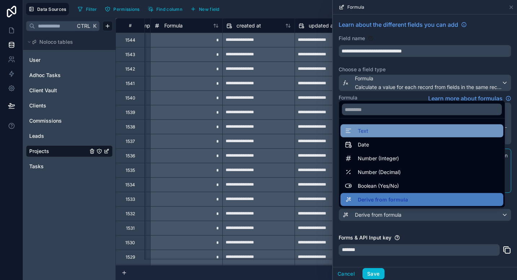
click at [418, 135] on div "Text" at bounding box center [422, 130] width 163 height 13
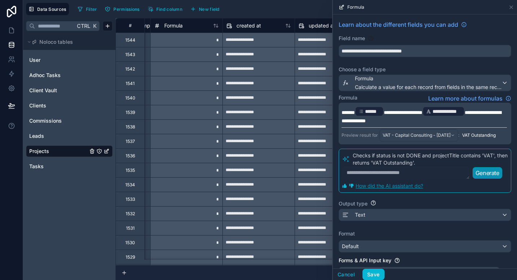
scroll to position [64, 0]
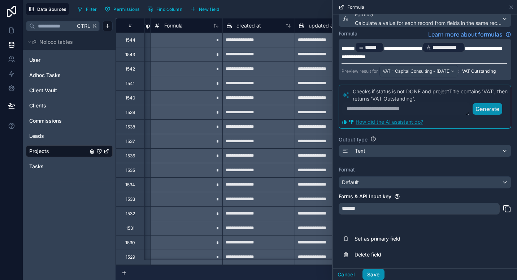
click at [377, 270] on button "Save" at bounding box center [374, 274] width 22 height 12
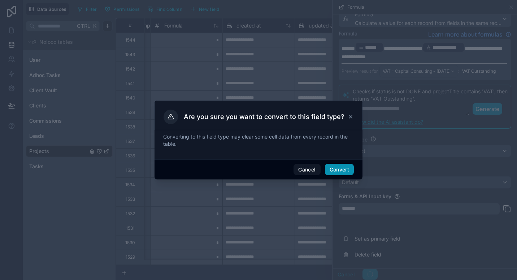
click at [337, 167] on button "Convert" at bounding box center [339, 170] width 29 height 12
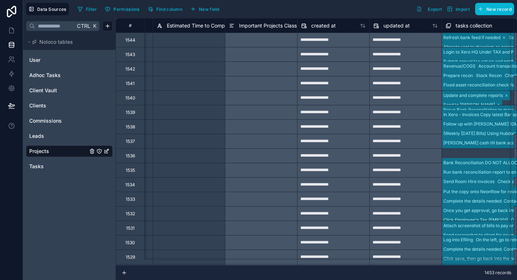
scroll to position [0, 2663]
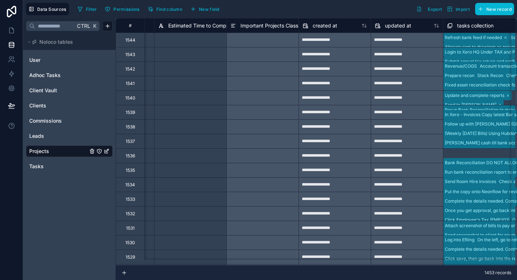
click at [274, 26] on span "Important Projects Classification" at bounding box center [279, 25] width 76 height 7
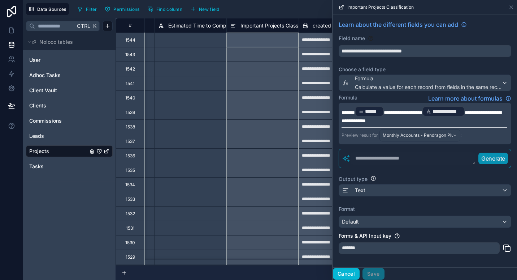
click at [348, 272] on button "Cancel" at bounding box center [346, 274] width 27 height 12
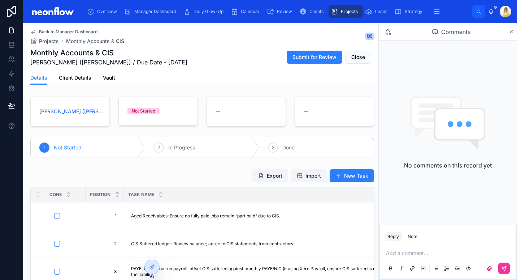
click at [312, 9] on span "Clients" at bounding box center [316, 12] width 14 height 6
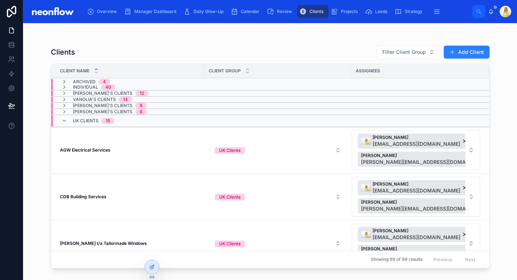
click at [65, 111] on icon at bounding box center [64, 112] width 6 height 6
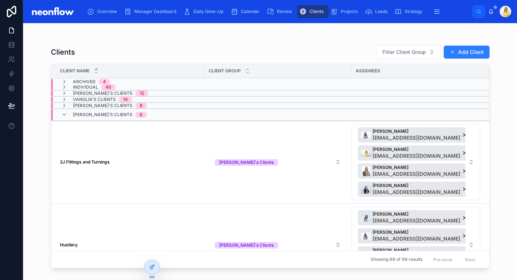
click at [67, 114] on div "Micheline's Clients 6" at bounding box center [104, 115] width 86 height 12
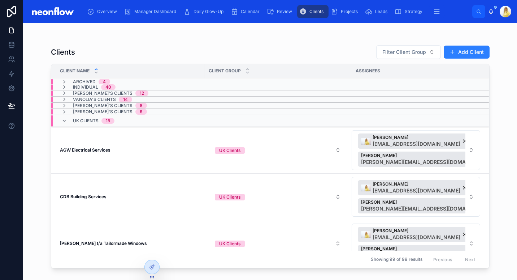
click at [65, 105] on icon at bounding box center [64, 106] width 6 height 6
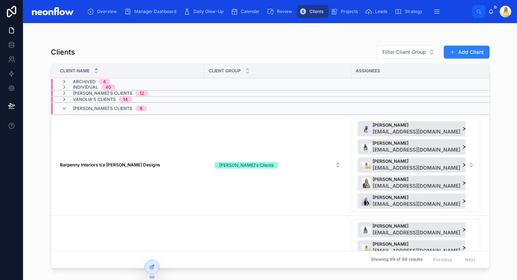
click at [105, 168] on td "Barpenny Interiors t/a Barker Designs Barpenny Interiors t/a Barker Designs" at bounding box center [127, 164] width 153 height 101
click at [105, 167] on strong "Barpenny Interiors t/a [PERSON_NAME] Designs" at bounding box center [110, 164] width 100 height 5
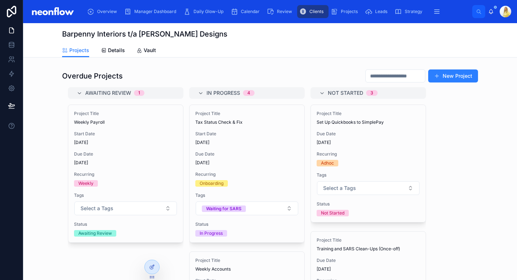
click at [152, 264] on icon at bounding box center [152, 267] width 6 height 6
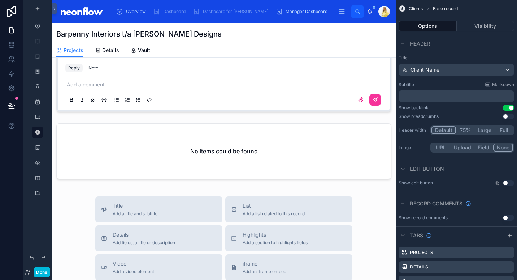
scroll to position [916, 0]
click at [208, 147] on div at bounding box center [224, 152] width 344 height 64
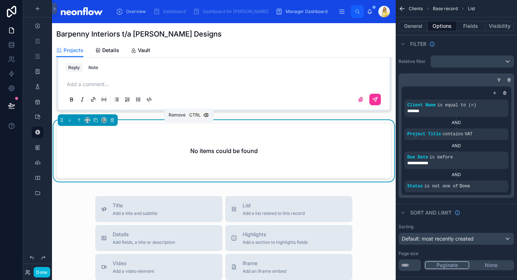
click at [112, 122] on icon at bounding box center [112, 119] width 5 height 5
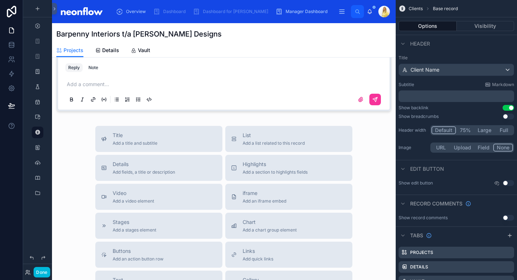
click at [284, 175] on span "Add a section to highlights fields" at bounding box center [275, 172] width 65 height 6
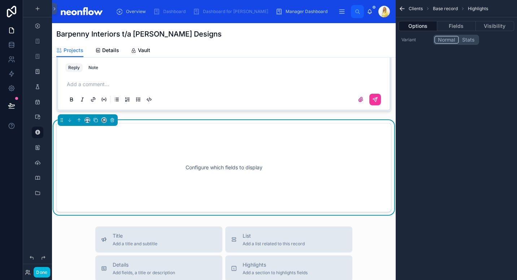
scroll to position [937, 0]
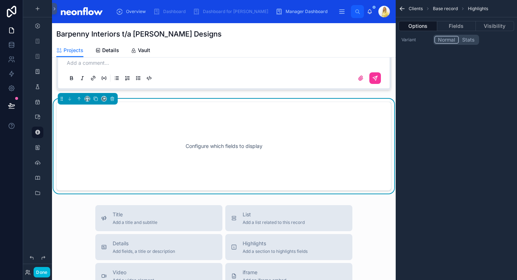
click at [456, 24] on button "Fields" at bounding box center [456, 26] width 38 height 10
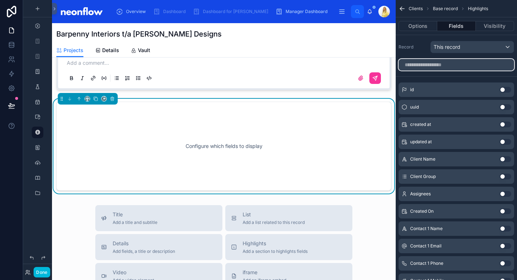
click at [453, 65] on input "scrollable content" at bounding box center [457, 65] width 116 height 12
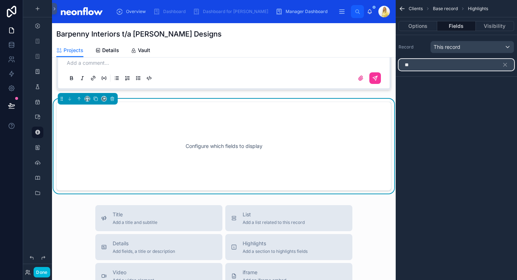
type input "*"
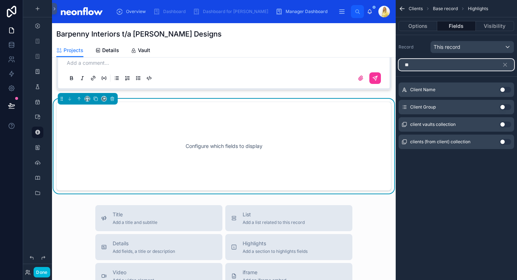
type input "*"
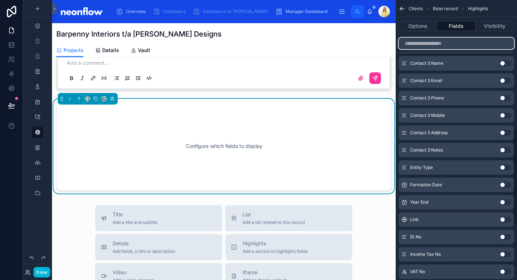
scroll to position [531, 0]
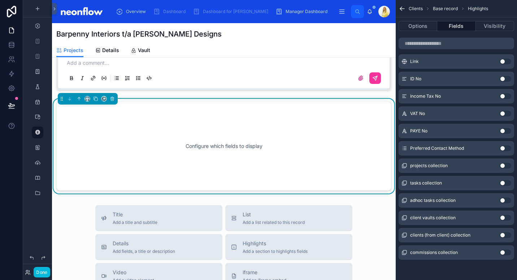
click at [504, 165] on button "Use setting" at bounding box center [506, 166] width 12 height 6
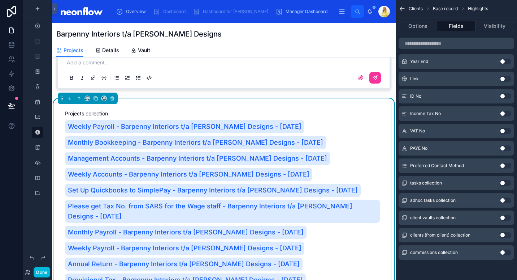
scroll to position [934, 0]
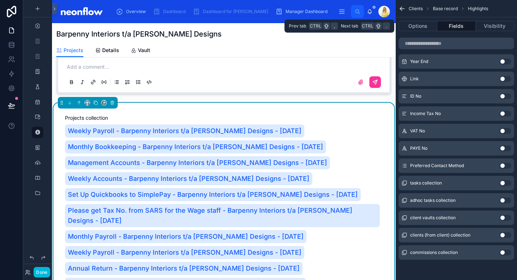
click at [421, 28] on button "Options" at bounding box center [418, 26] width 39 height 10
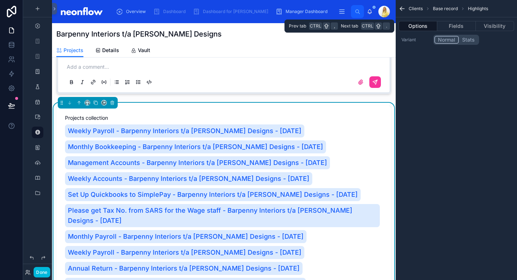
scroll to position [0, 0]
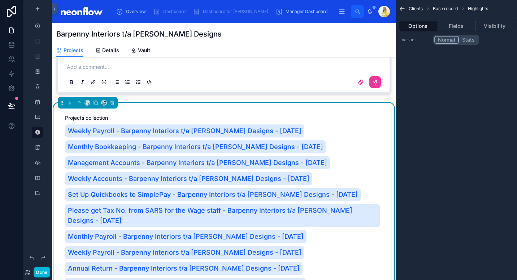
click at [108, 108] on div at bounding box center [88, 103] width 60 height 12
click at [112, 105] on icon at bounding box center [112, 102] width 5 height 5
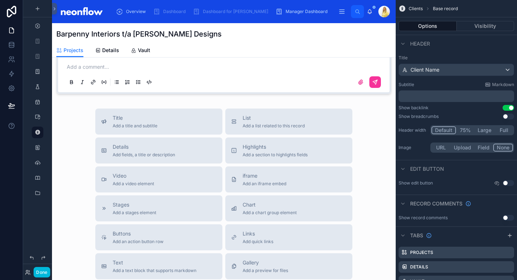
click at [277, 129] on span "Add a list related to this record" at bounding box center [274, 126] width 62 height 6
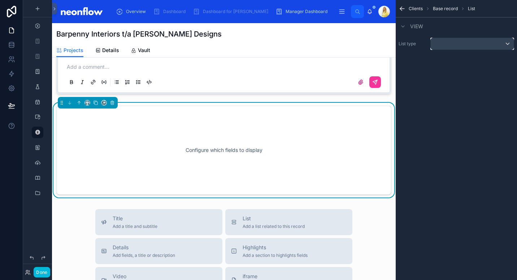
click at [479, 41] on div "scrollable content" at bounding box center [472, 44] width 83 height 12
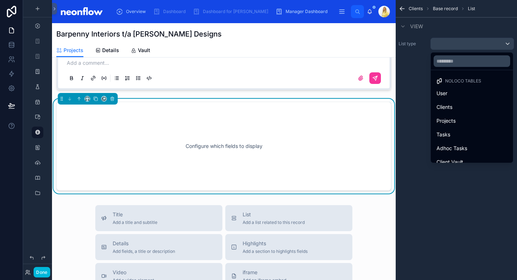
click at [464, 119] on div "Projects" at bounding box center [472, 120] width 71 height 9
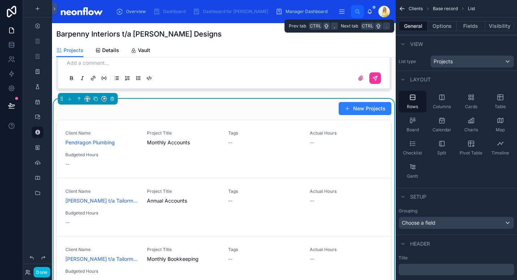
click at [465, 27] on button "Fields" at bounding box center [471, 26] width 29 height 10
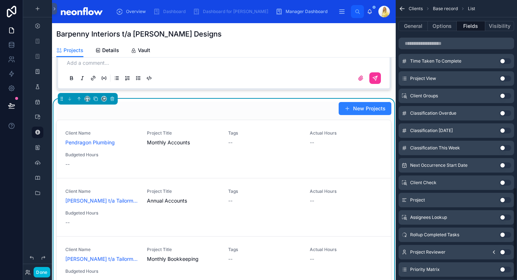
scroll to position [566, 0]
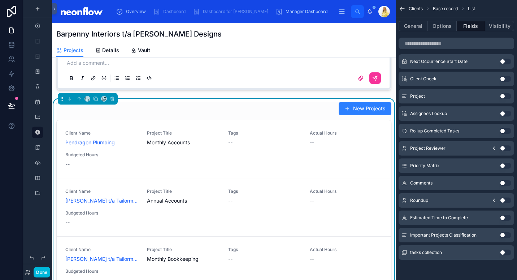
click at [504, 233] on button "Use setting" at bounding box center [506, 235] width 12 height 6
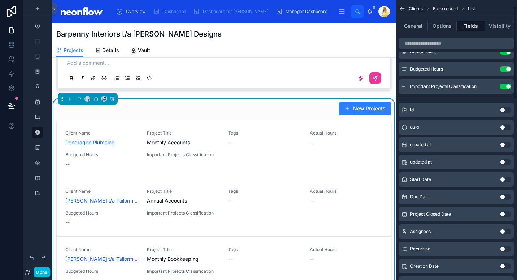
scroll to position [0, 0]
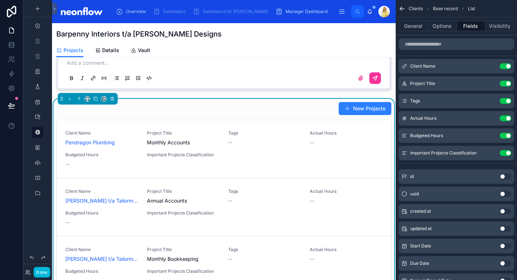
click at [445, 27] on button "Options" at bounding box center [442, 26] width 29 height 10
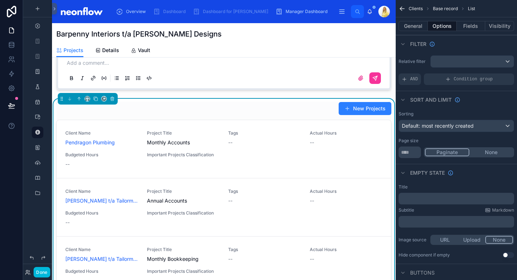
click at [456, 81] on span "Condition group" at bounding box center [473, 79] width 39 height 6
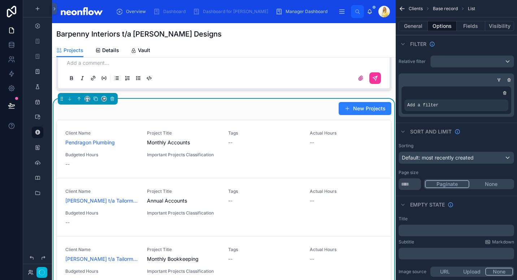
click at [0, 0] on div "scrollable content" at bounding box center [0, 0] width 0 height 0
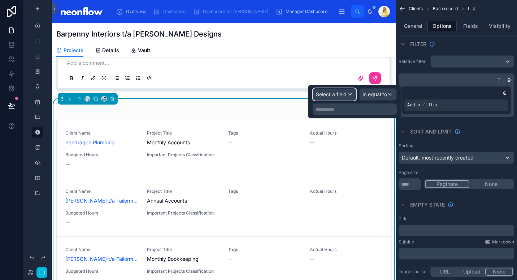
click at [340, 97] on span "Select a field" at bounding box center [331, 94] width 31 height 7
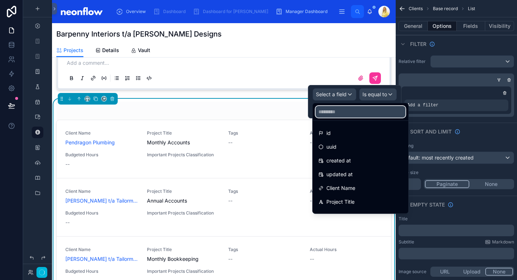
click at [343, 110] on input "text" at bounding box center [361, 112] width 90 height 12
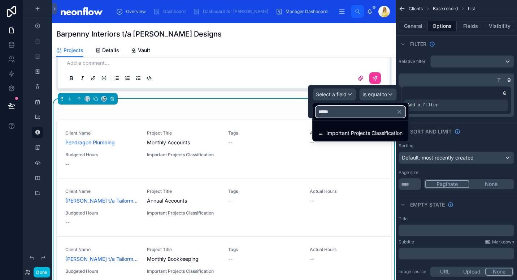
type input "*****"
click at [343, 131] on span "Important Projects Classification" at bounding box center [364, 133] width 76 height 9
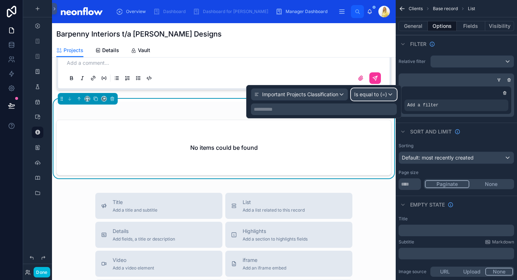
click at [385, 96] on span "Is equal to (=)" at bounding box center [370, 94] width 33 height 7
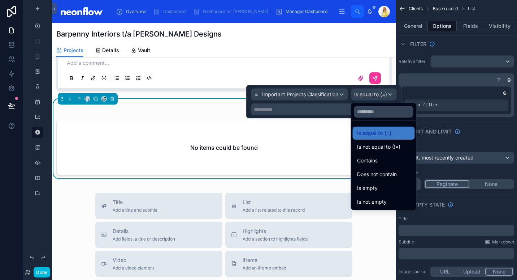
click at [388, 159] on div "Contains" at bounding box center [383, 160] width 53 height 9
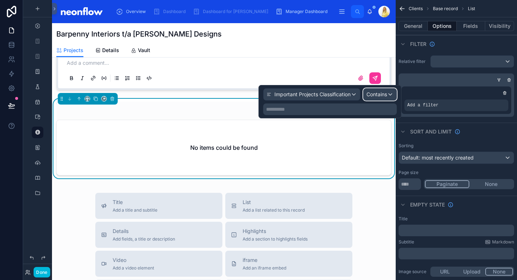
click at [382, 100] on div "Contains" at bounding box center [380, 94] width 33 height 12
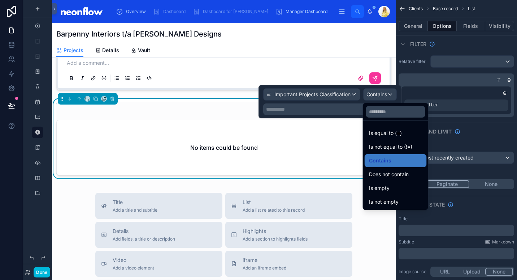
click at [385, 200] on span "Is not empty" at bounding box center [384, 201] width 30 height 9
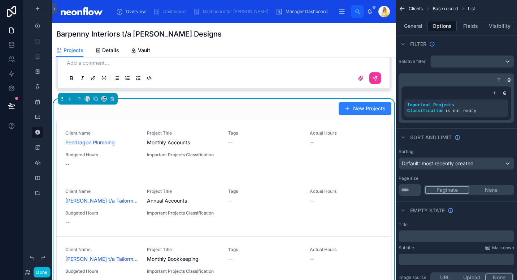
click at [213, 114] on div "New Projects" at bounding box center [223, 108] width 335 height 14
click at [491, 93] on div "scrollable content" at bounding box center [494, 92] width 7 height 7
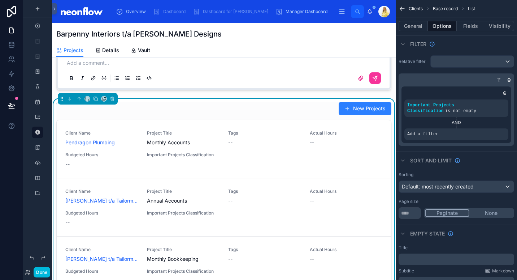
click at [0, 0] on div "scrollable content" at bounding box center [0, 0] width 0 height 0
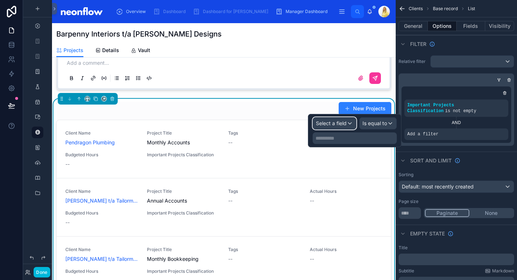
click at [337, 128] on div "Select a field" at bounding box center [334, 123] width 43 height 12
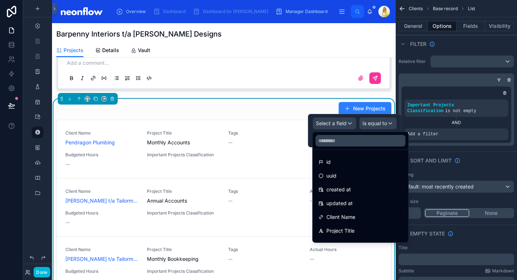
click at [356, 213] on div "Client Name" at bounding box center [361, 216] width 84 height 9
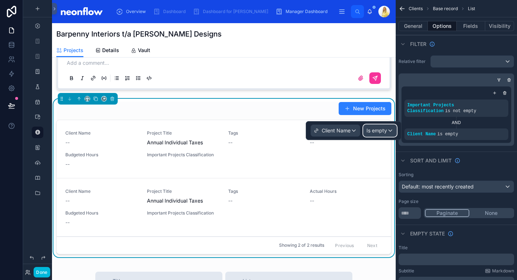
click at [386, 129] on span "Is empty" at bounding box center [377, 130] width 21 height 7
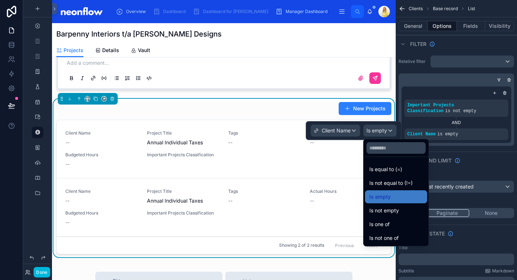
click at [384, 170] on span "Is equal to (=)" at bounding box center [385, 169] width 33 height 9
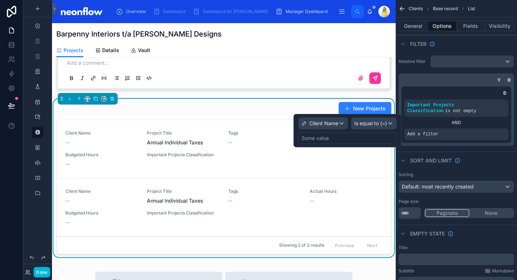
click at [351, 137] on div "Some value" at bounding box center [347, 138] width 99 height 12
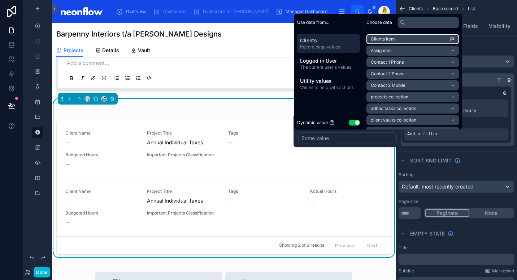
click at [421, 39] on li "Clients item" at bounding box center [413, 39] width 93 height 10
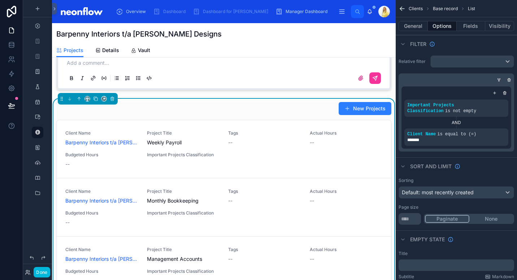
click at [201, 115] on div "New Projects" at bounding box center [223, 108] width 335 height 14
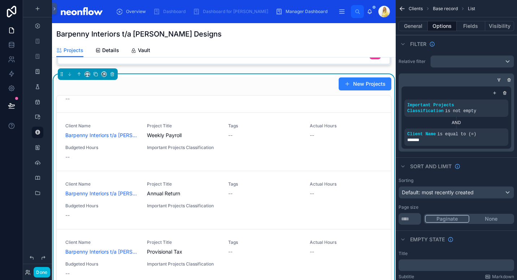
scroll to position [962, 0]
click at [503, 92] on icon "scrollable content" at bounding box center [505, 93] width 4 height 4
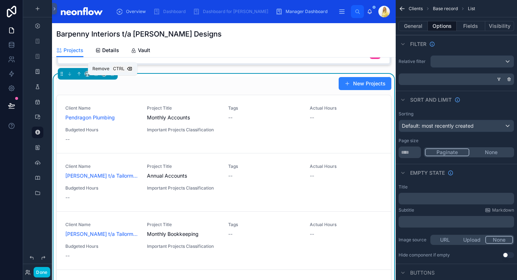
click at [113, 76] on icon at bounding box center [112, 73] width 5 height 5
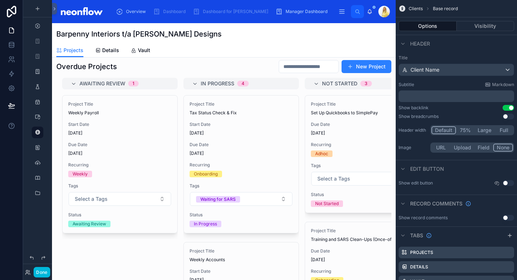
scroll to position [0, 0]
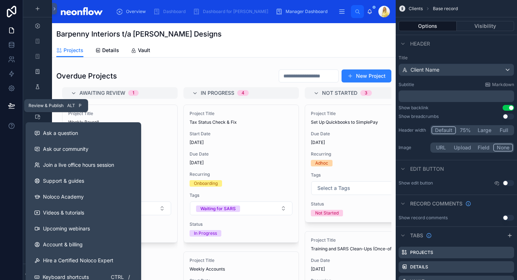
click at [15, 103] on icon at bounding box center [11, 105] width 7 height 7
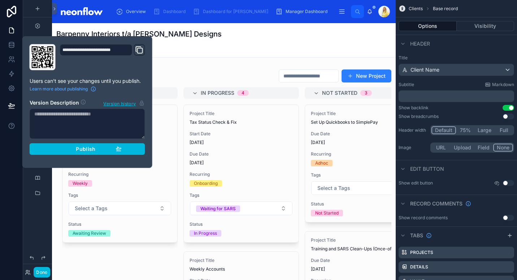
click at [95, 146] on span "Publish" at bounding box center [86, 149] width 20 height 7
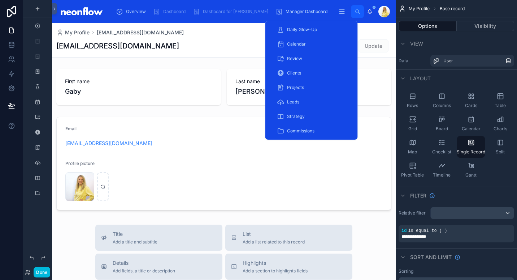
click at [295, 127] on div "Commissions" at bounding box center [311, 131] width 69 height 12
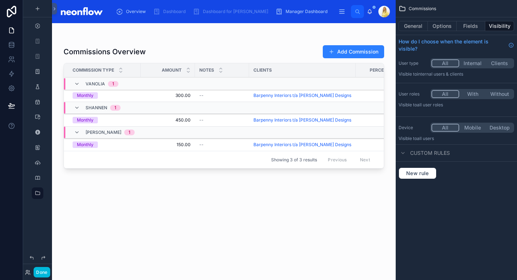
click at [252, 45] on div at bounding box center [224, 147] width 344 height 248
click at [426, 170] on span "New rule" at bounding box center [417, 173] width 29 height 7
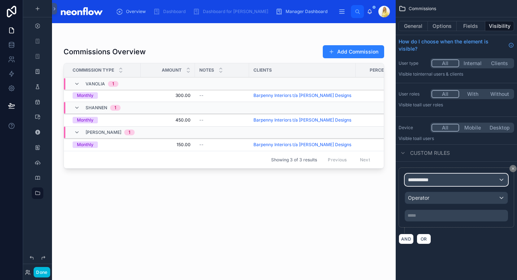
click at [451, 181] on div "**********" at bounding box center [456, 180] width 103 height 12
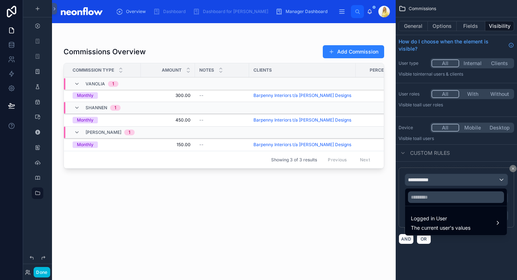
click at [451, 220] on span "Logged in User" at bounding box center [441, 218] width 60 height 9
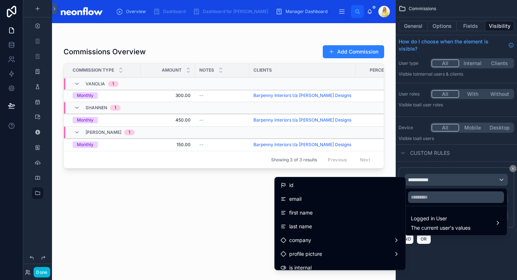
click at [379, 187] on div "id" at bounding box center [340, 185] width 119 height 9
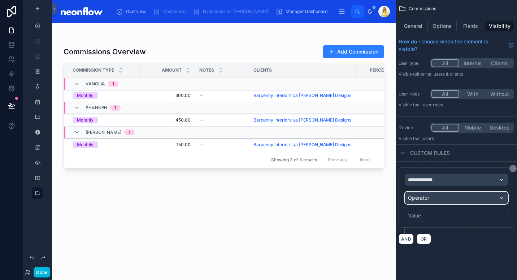
click at [452, 201] on div "Operator" at bounding box center [456, 198] width 103 height 12
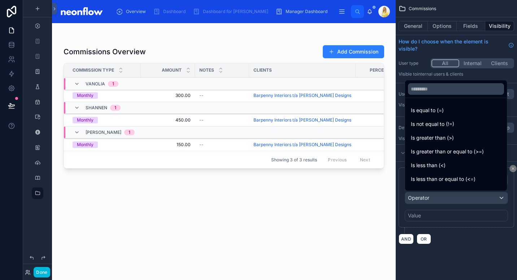
click at [452, 114] on div "Is equal to (=)" at bounding box center [456, 110] width 90 height 9
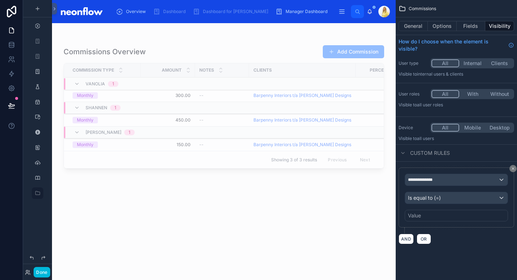
click at [433, 217] on div "Value" at bounding box center [456, 215] width 103 height 12
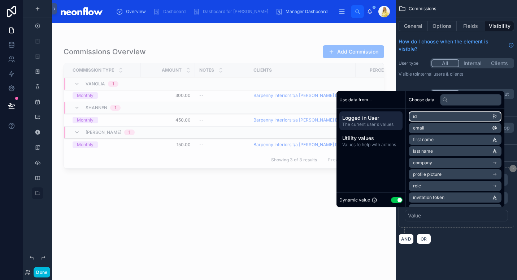
click at [461, 116] on li "id" at bounding box center [455, 116] width 93 height 10
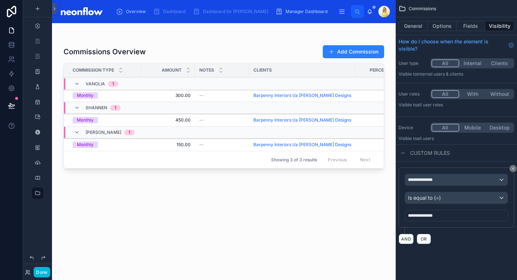
click at [430, 82] on div "**********" at bounding box center [456, 125] width 121 height 250
click at [493, 181] on div "**********" at bounding box center [456, 180] width 103 height 12
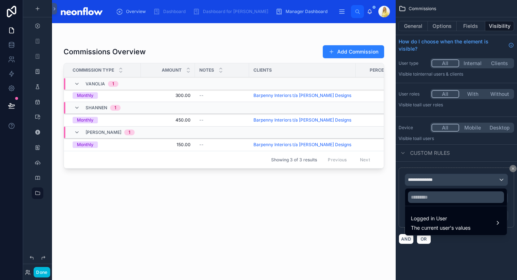
click at [482, 227] on div "Logged in User The current user's values" at bounding box center [456, 222] width 90 height 17
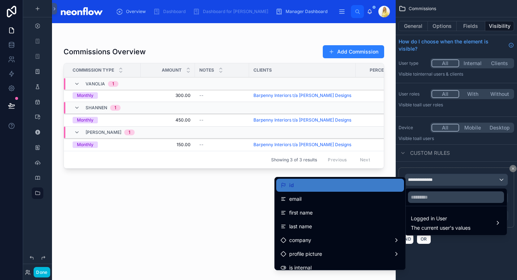
click at [482, 246] on div "scrollable content" at bounding box center [258, 140] width 517 height 280
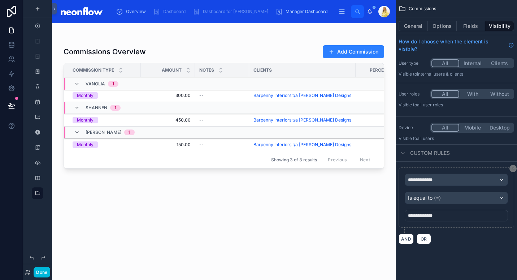
click at [467, 217] on div "**********" at bounding box center [456, 215] width 103 height 12
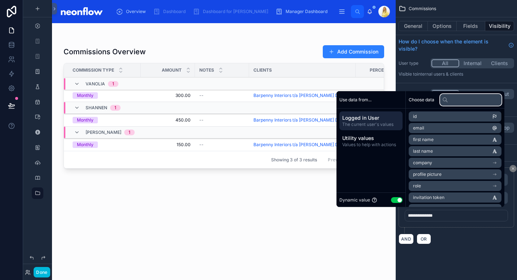
click at [477, 100] on input "text" at bounding box center [470, 100] width 61 height 12
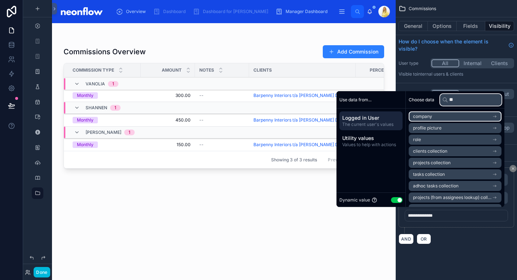
type input "*"
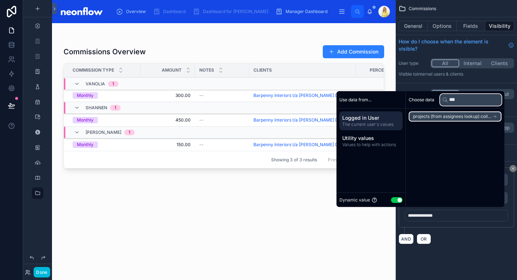
type input "***"
click at [441, 116] on span "projects (from assignees lookup) collection" at bounding box center [452, 116] width 79 height 6
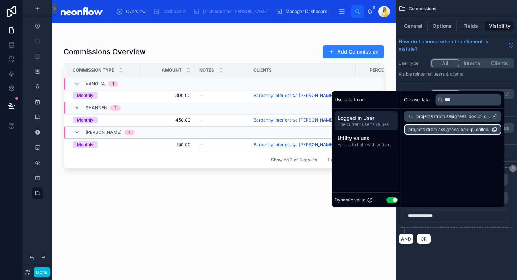
click at [443, 129] on span "projects (from assignees lookup) collection count" at bounding box center [450, 129] width 84 height 6
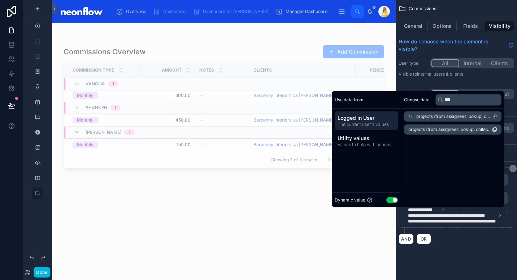
click at [216, 43] on div "Commissions Overview Add Commission Commission Type Amount Notes Clients Percen…" at bounding box center [224, 155] width 321 height 230
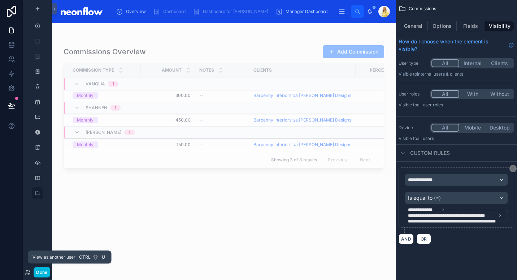
click at [30, 269] on icon at bounding box center [28, 272] width 6 height 6
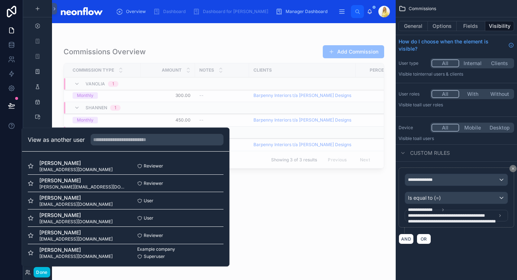
click at [0, 0] on button "Select" at bounding box center [0, 0] width 0 height 0
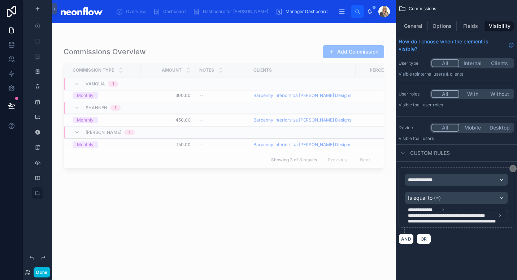
click at [466, 223] on span "**********" at bounding box center [458, 221] width 101 height 6
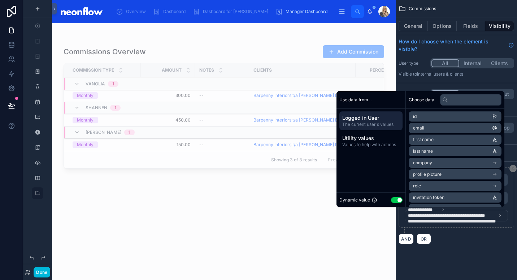
click at [382, 140] on span "Utility values" at bounding box center [370, 137] width 57 height 7
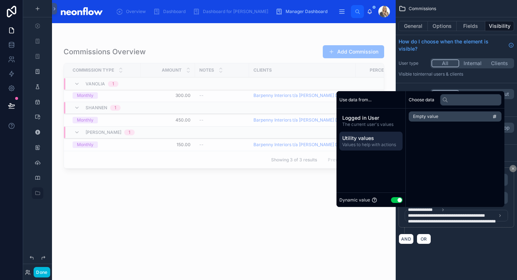
click at [383, 119] on span "Logged in User" at bounding box center [370, 117] width 57 height 7
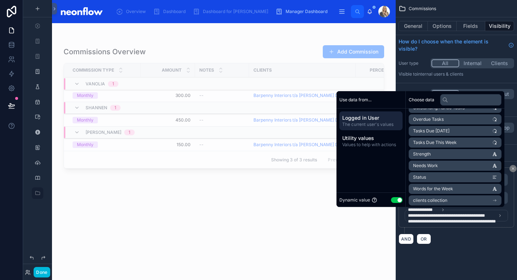
scroll to position [185, 0]
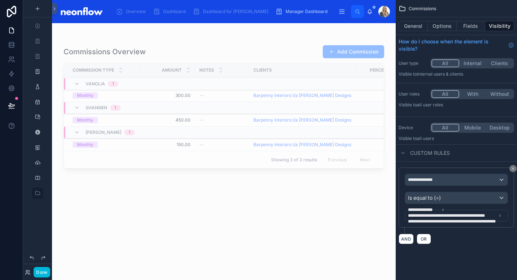
click at [232, 151] on div "Showing 3 of 3 results Previous Next" at bounding box center [224, 159] width 320 height 17
click at [235, 144] on div "--" at bounding box center [222, 145] width 46 height 6
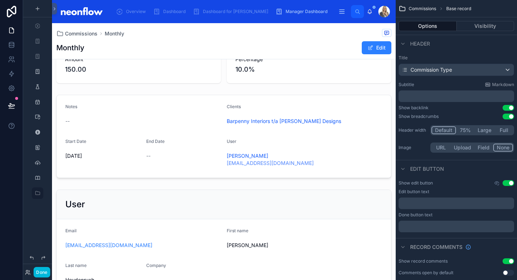
scroll to position [34, 0]
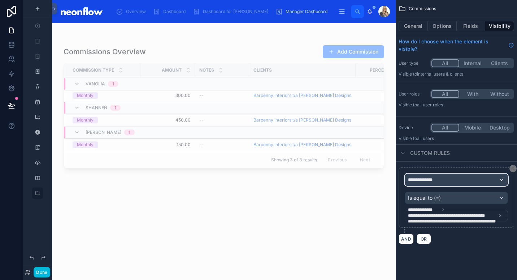
click at [460, 181] on div "**********" at bounding box center [456, 180] width 103 height 12
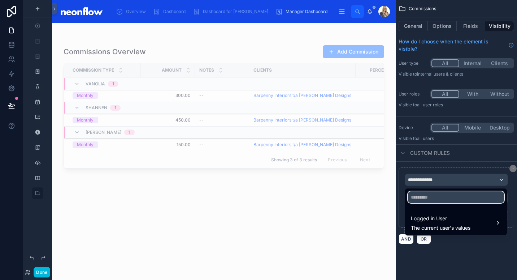
click at [431, 195] on input "text" at bounding box center [456, 197] width 96 height 12
type input "****"
click at [462, 216] on span "Logged in User" at bounding box center [441, 218] width 60 height 9
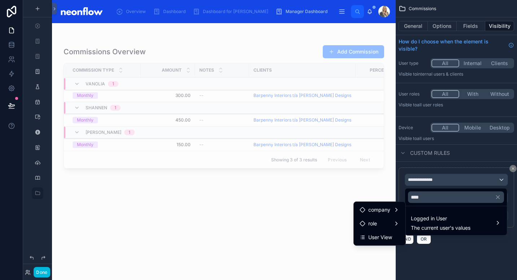
click at [382, 210] on span "company" at bounding box center [379, 209] width 22 height 9
click at [434, 211] on span "users collection" at bounding box center [438, 210] width 36 height 9
click at [379, 228] on div "role" at bounding box center [379, 223] width 49 height 13
click at [436, 219] on div "users collection" at bounding box center [438, 223] width 63 height 13
click at [453, 256] on div "scrollable content" at bounding box center [258, 140] width 517 height 280
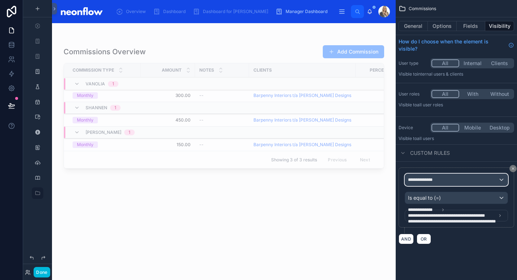
click at [481, 181] on div "**********" at bounding box center [456, 180] width 103 height 12
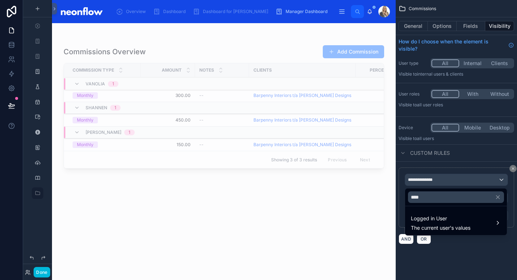
click at [514, 167] on div "scrollable content" at bounding box center [258, 140] width 517 height 280
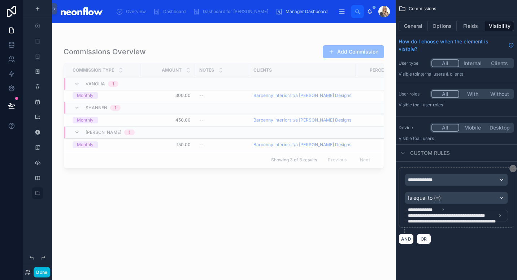
click at [513, 169] on icon "scrollable content" at bounding box center [513, 168] width 4 height 4
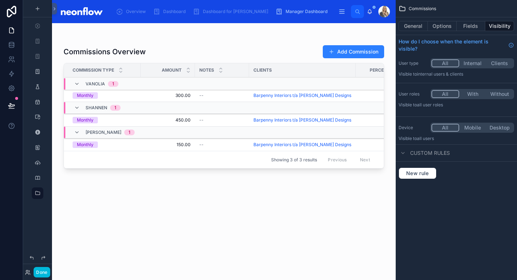
click at [446, 25] on button "Options" at bounding box center [442, 26] width 29 height 10
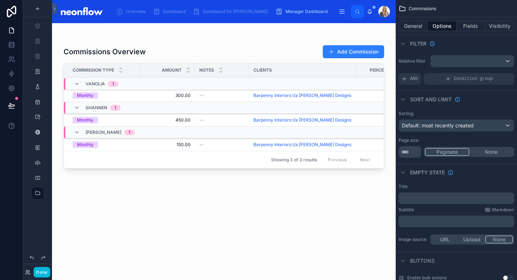
click at [474, 82] on div "Condition group" at bounding box center [469, 79] width 90 height 12
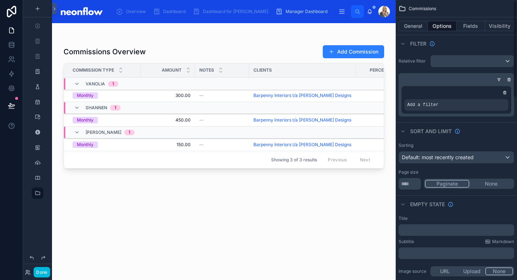
click at [442, 101] on div "Add a filter" at bounding box center [456, 105] width 104 height 12
click at [0, 0] on icon "scrollable content" at bounding box center [0, 0] width 0 height 0
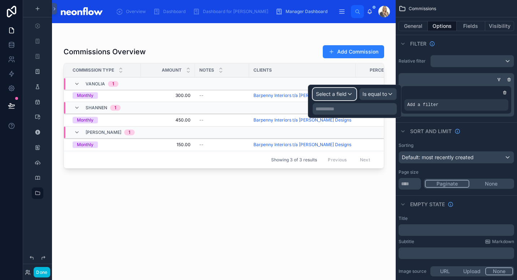
click at [342, 94] on span "Select a field" at bounding box center [331, 94] width 31 height 6
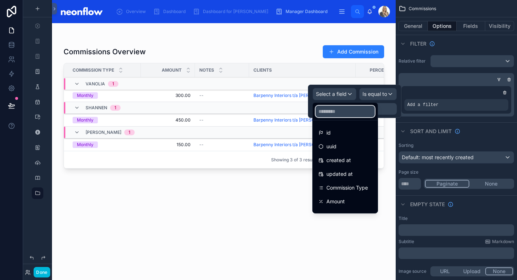
click at [341, 115] on input "text" at bounding box center [345, 111] width 59 height 12
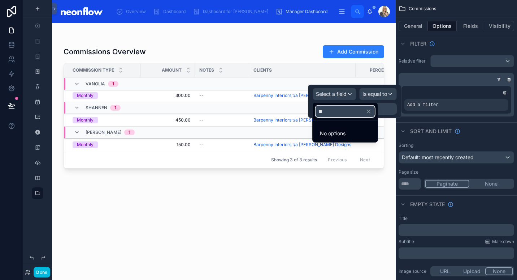
type input "*"
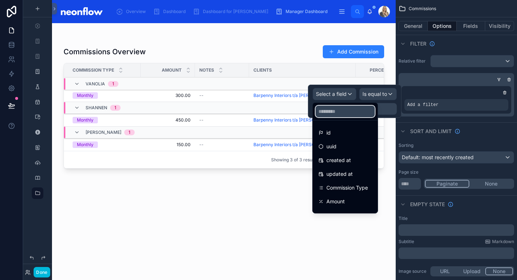
scroll to position [79, 0]
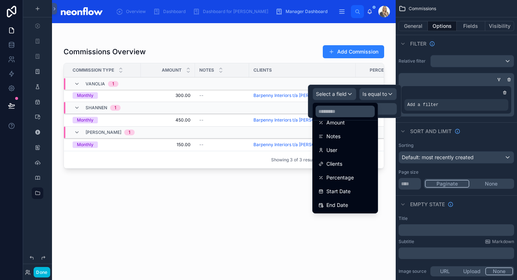
click at [338, 150] on div "User" at bounding box center [345, 150] width 53 height 9
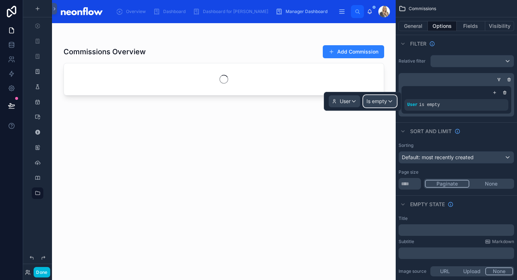
click at [386, 103] on span "Is empty" at bounding box center [377, 101] width 21 height 7
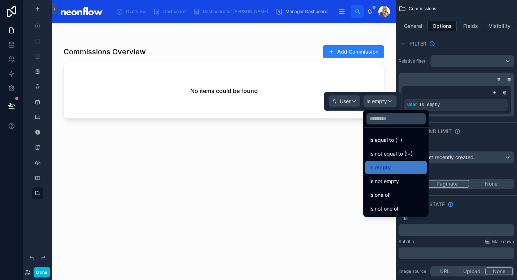
click at [400, 137] on span "Is equal to (=)" at bounding box center [385, 139] width 33 height 9
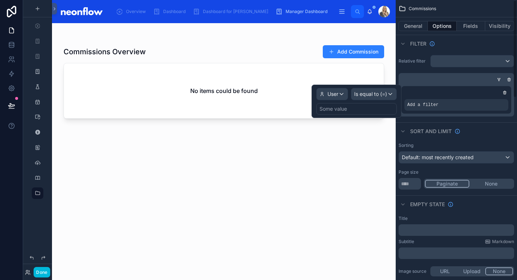
click at [353, 107] on div "Some value" at bounding box center [356, 109] width 81 height 12
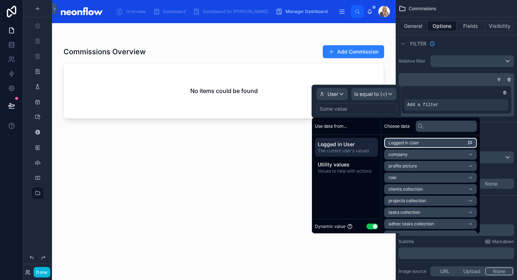
click at [411, 142] on span "Logged in User" at bounding box center [404, 143] width 31 height 6
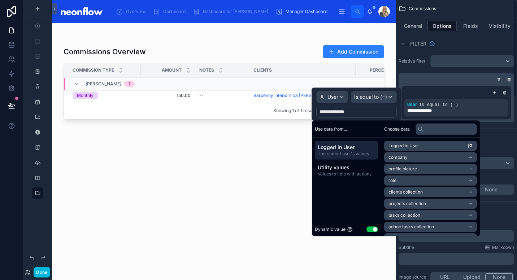
click at [506, 133] on div "Sort And Limit" at bounding box center [456, 136] width 121 height 17
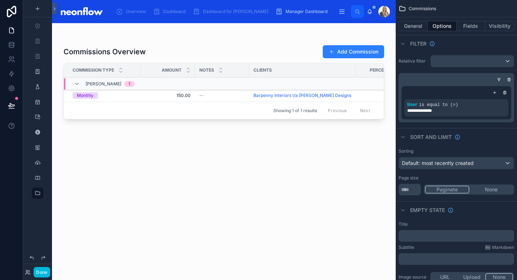
click at [496, 92] on icon "scrollable content" at bounding box center [495, 92] width 4 height 4
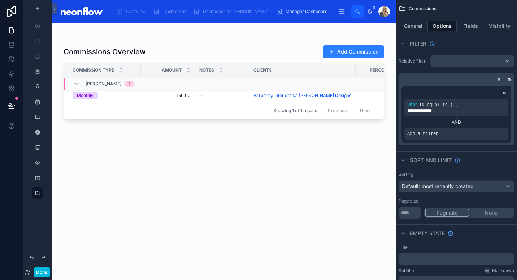
click at [498, 80] on icon "scrollable content" at bounding box center [499, 79] width 4 height 4
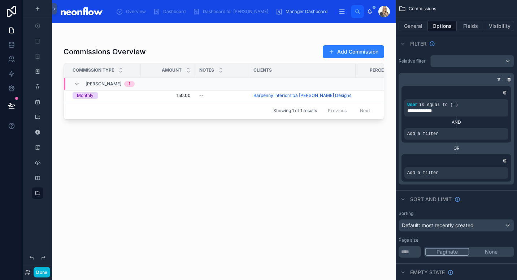
click at [0, 0] on div "scrollable content" at bounding box center [0, 0] width 0 height 0
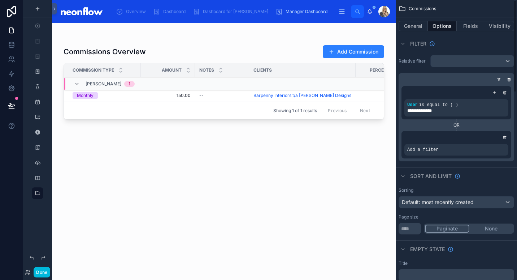
click at [0, 0] on icon "scrollable content" at bounding box center [0, 0] width 0 height 0
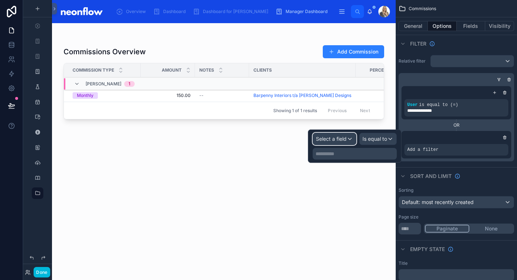
click at [347, 141] on div "Select a field" at bounding box center [334, 139] width 43 height 12
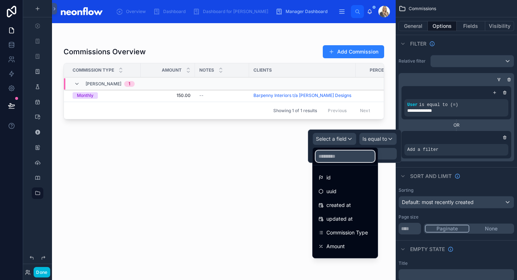
click at [343, 158] on input "text" at bounding box center [345, 156] width 59 height 12
type input "*"
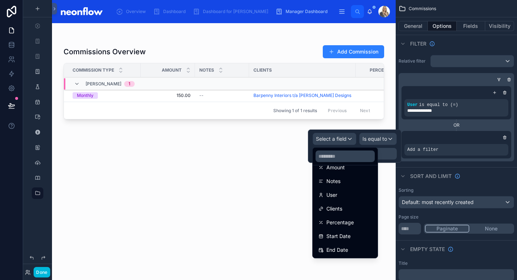
click at [341, 196] on div "User" at bounding box center [345, 194] width 53 height 9
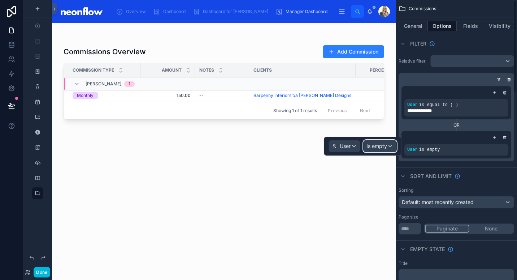
click at [373, 151] on div "Is empty" at bounding box center [380, 146] width 33 height 12
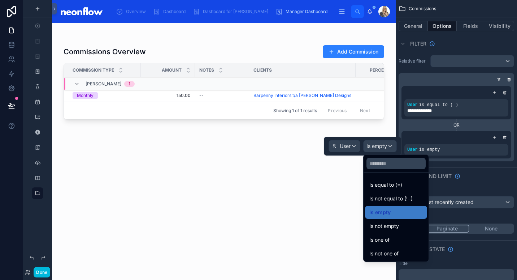
click at [395, 186] on span "Is equal to (=)" at bounding box center [385, 184] width 33 height 9
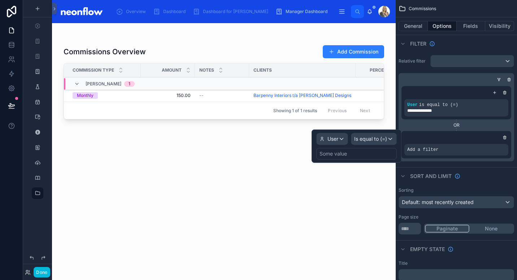
click at [359, 151] on div "Some value" at bounding box center [356, 154] width 81 height 12
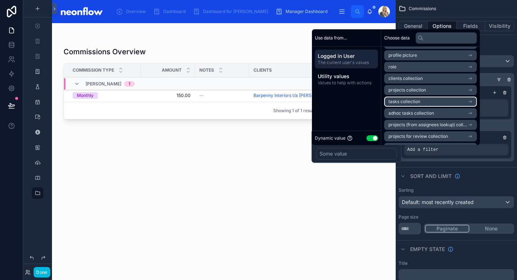
scroll to position [0, 0]
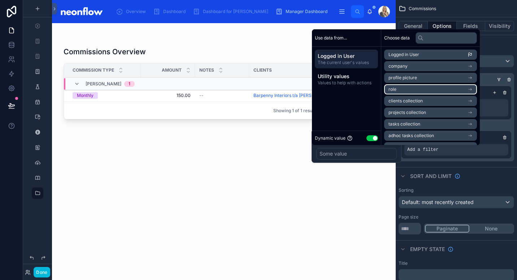
click at [469, 91] on li "role" at bounding box center [430, 89] width 93 height 10
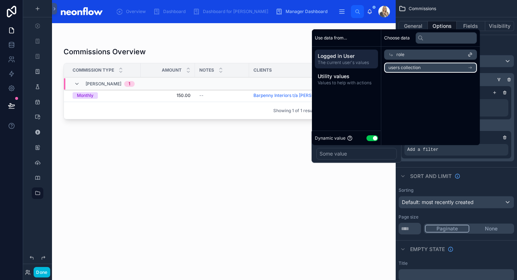
click at [472, 68] on icon "scrollable content" at bounding box center [470, 68] width 3 height 0
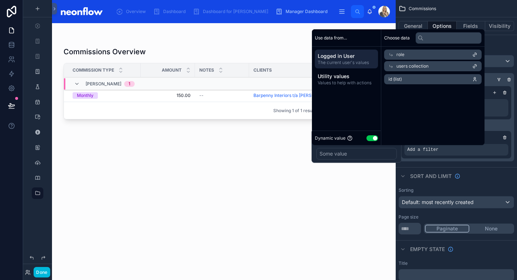
click at [467, 64] on div "users collection" at bounding box center [433, 66] width 98 height 10
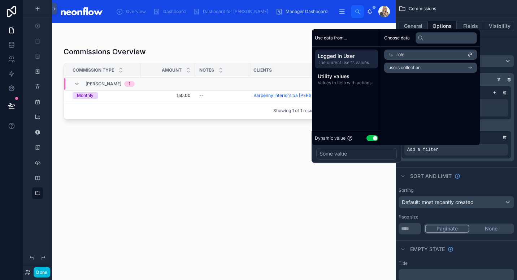
click at [468, 55] on div "role" at bounding box center [430, 54] width 93 height 10
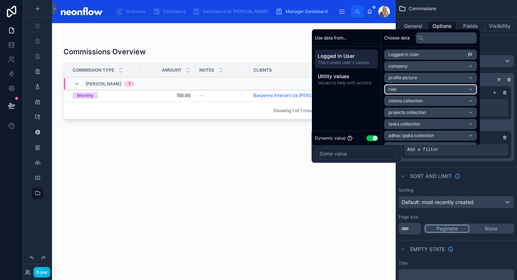
click at [455, 90] on li "role" at bounding box center [430, 89] width 93 height 10
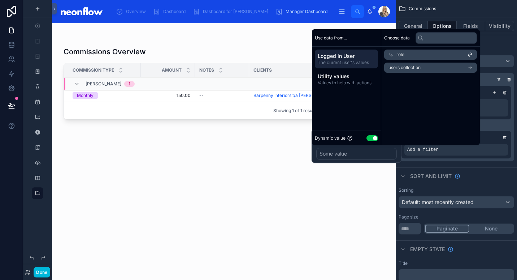
click at [460, 50] on div "role" at bounding box center [430, 54] width 93 height 10
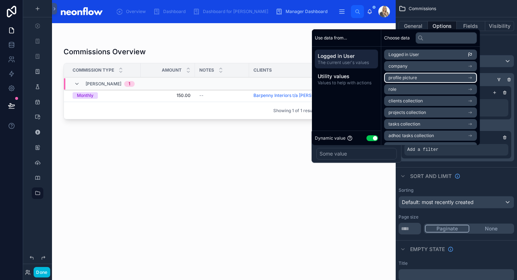
click at [459, 79] on li "profile picture" at bounding box center [430, 78] width 93 height 10
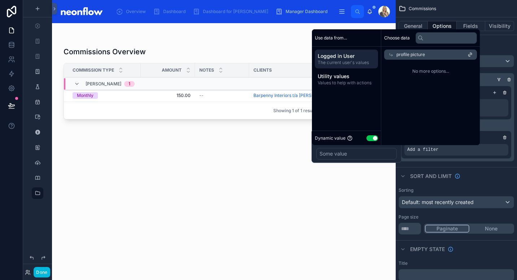
click at [466, 57] on div "profile picture" at bounding box center [430, 54] width 93 height 10
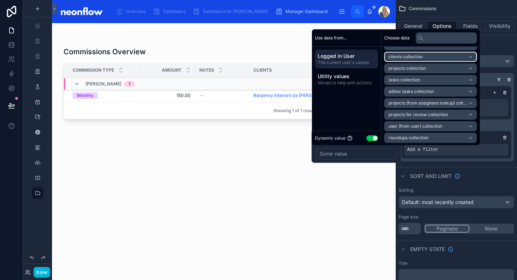
scroll to position [45, 0]
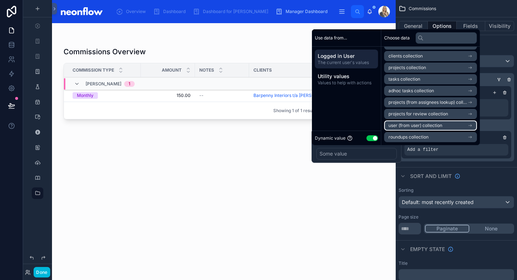
click at [462, 128] on li "user (from user) collection" at bounding box center [430, 125] width 93 height 10
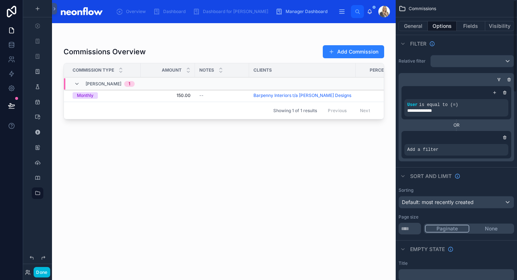
click at [476, 181] on div "Sort And Limit" at bounding box center [456, 175] width 121 height 17
click at [0, 0] on icon "scrollable content" at bounding box center [0, 0] width 0 height 0
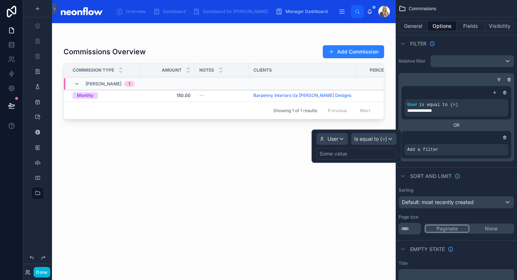
click at [376, 153] on div "Some value" at bounding box center [356, 154] width 81 height 12
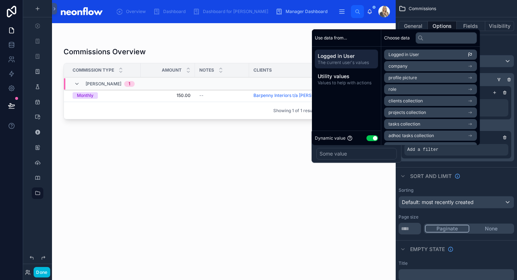
click at [374, 138] on button "Use setting" at bounding box center [373, 138] width 12 height 6
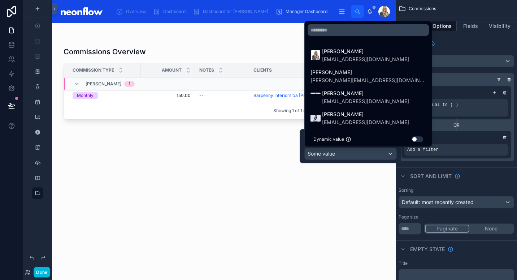
scroll to position [44, 0]
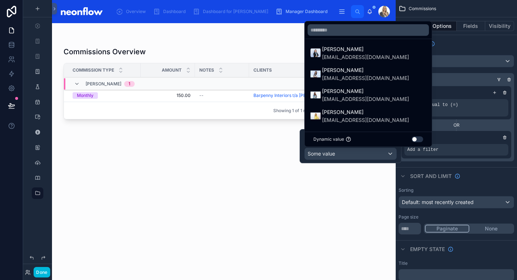
click at [378, 156] on div at bounding box center [351, 146] width 102 height 34
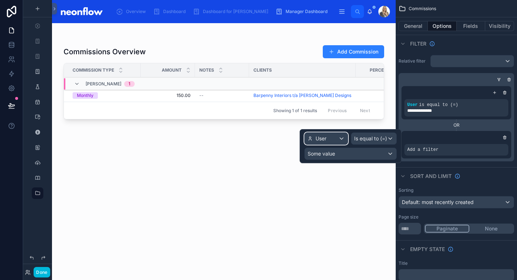
click at [328, 140] on div "User" at bounding box center [326, 139] width 43 height 12
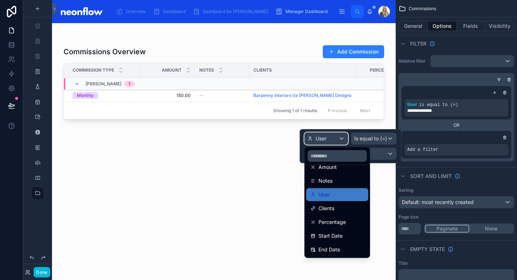
scroll to position [0, 0]
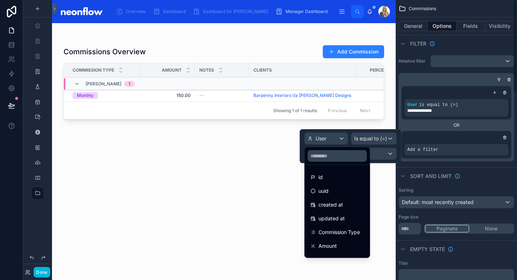
click at [507, 137] on icon "scrollable content" at bounding box center [505, 137] width 4 height 4
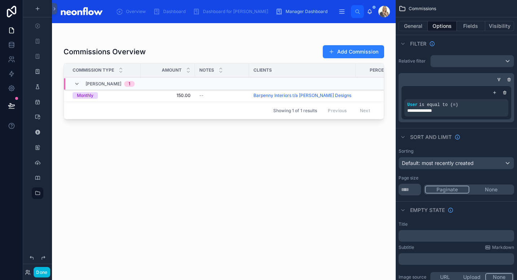
click at [25, 271] on div "Done" at bounding box center [37, 272] width 29 height 10
click at [28, 272] on icon at bounding box center [28, 272] width 6 height 6
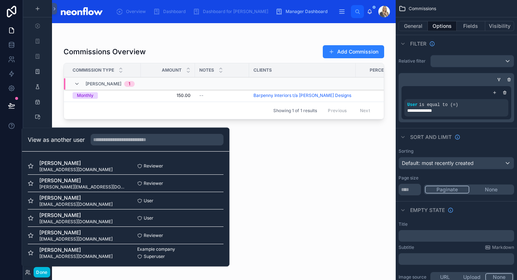
click at [0, 0] on button "Select" at bounding box center [0, 0] width 0 height 0
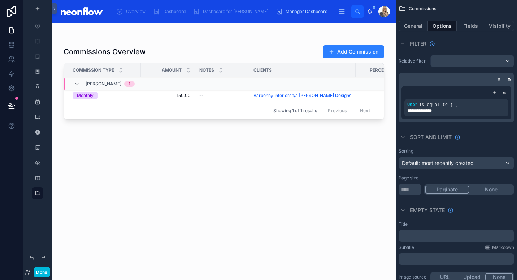
click at [300, 175] on div "Commissions Overview Add Commission Commission Type Amount Notes Clients Percen…" at bounding box center [224, 155] width 321 height 230
click at [353, 50] on button "Add Commission" at bounding box center [353, 51] width 61 height 13
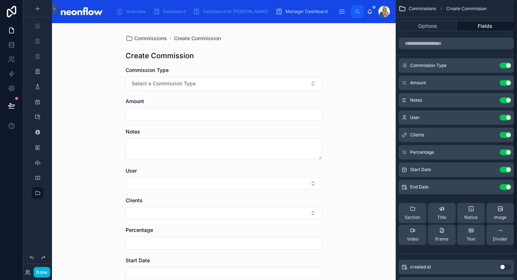
scroll to position [32, 0]
